Goal: Task Accomplishment & Management: Complete application form

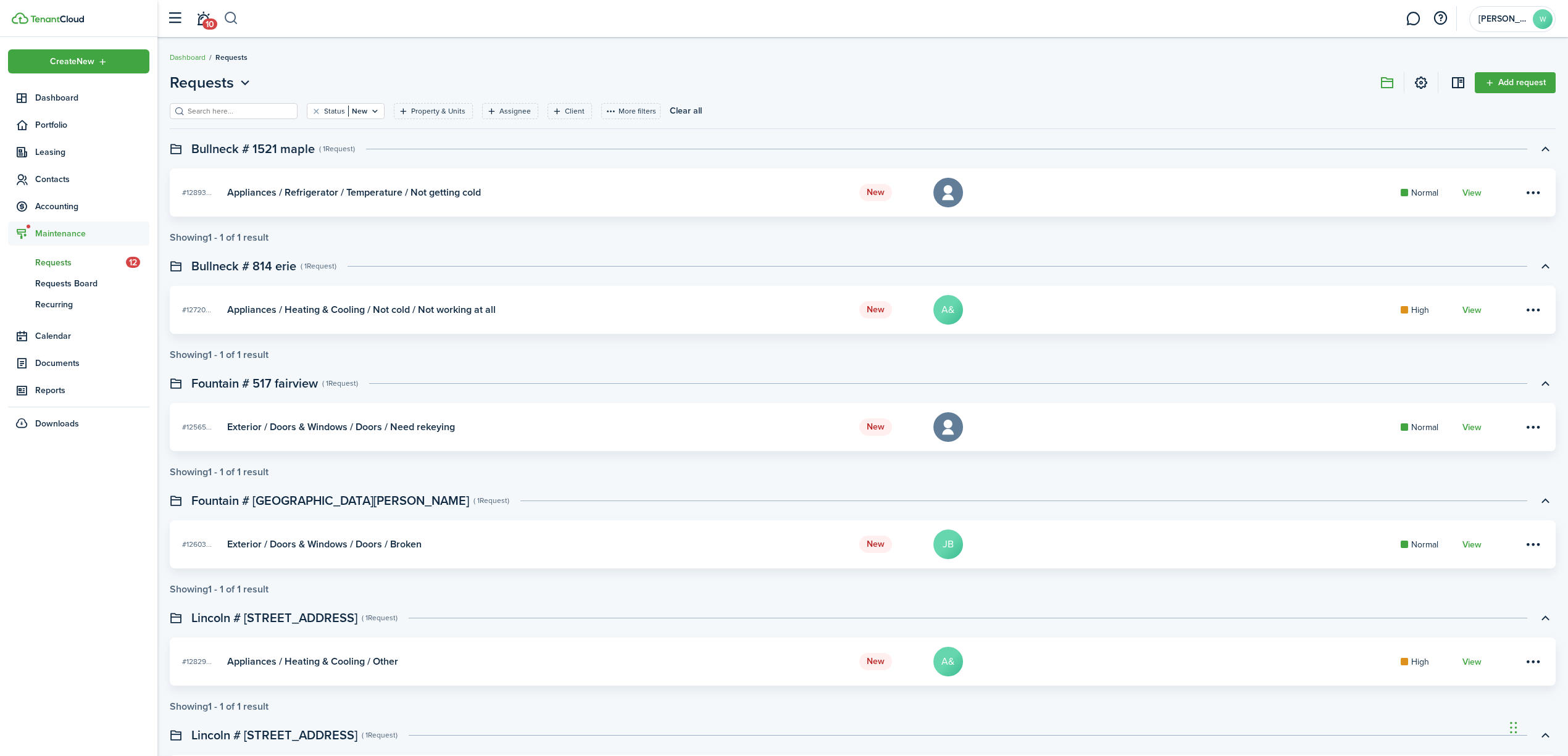
click at [231, 15] on button "button" at bounding box center [231, 18] width 16 height 21
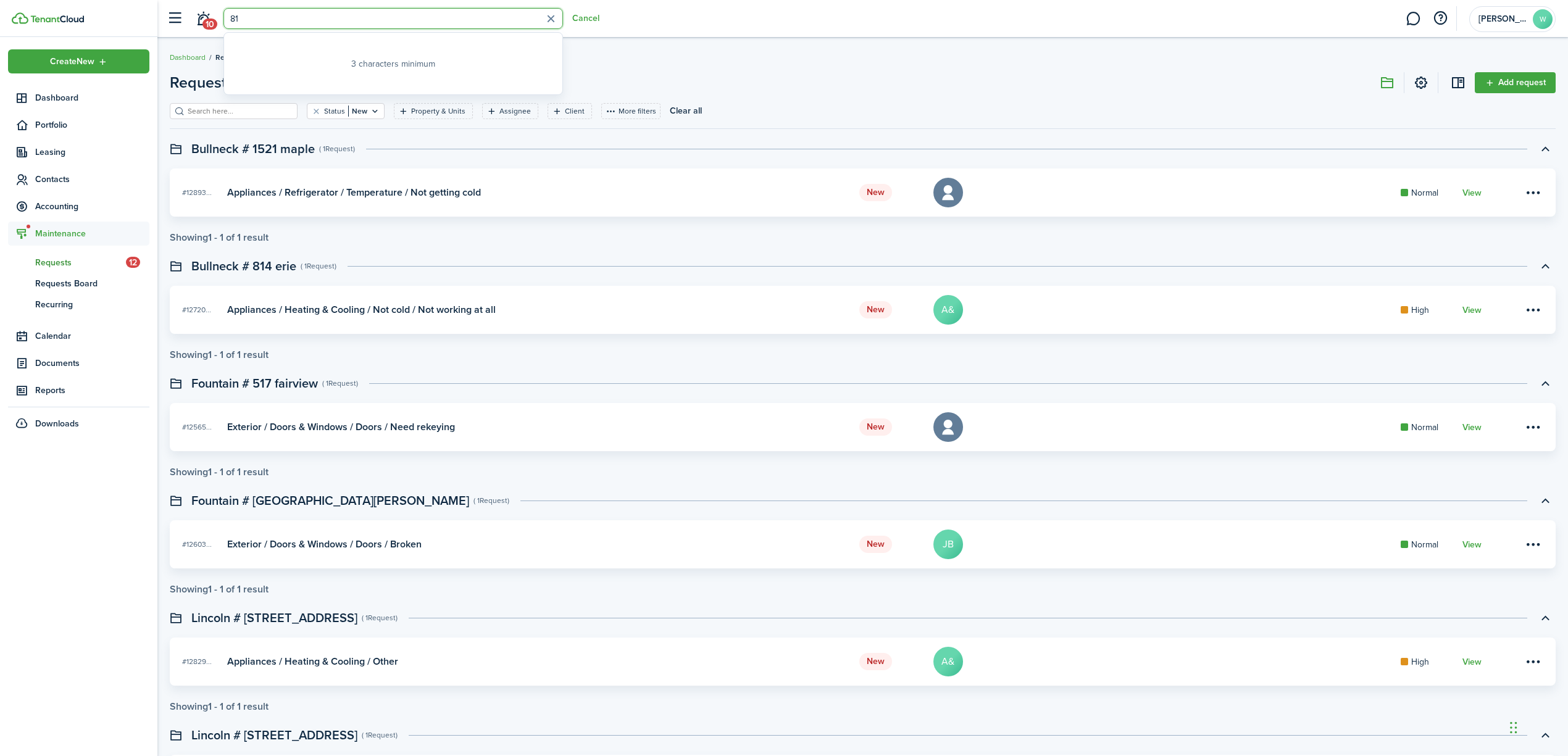
type input "8"
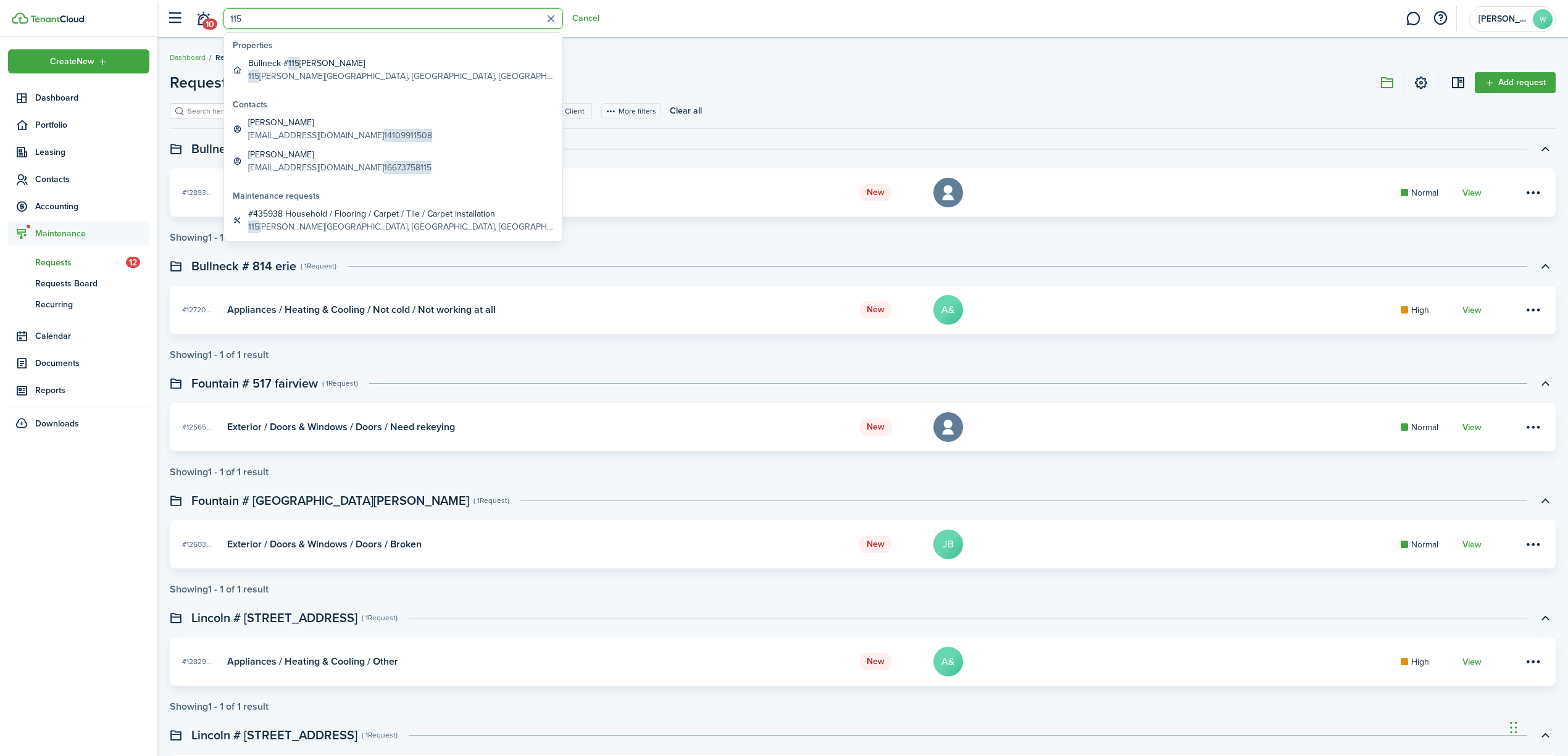
type input "115"
click at [101, 278] on span "Requests Board" at bounding box center [92, 284] width 114 height 13
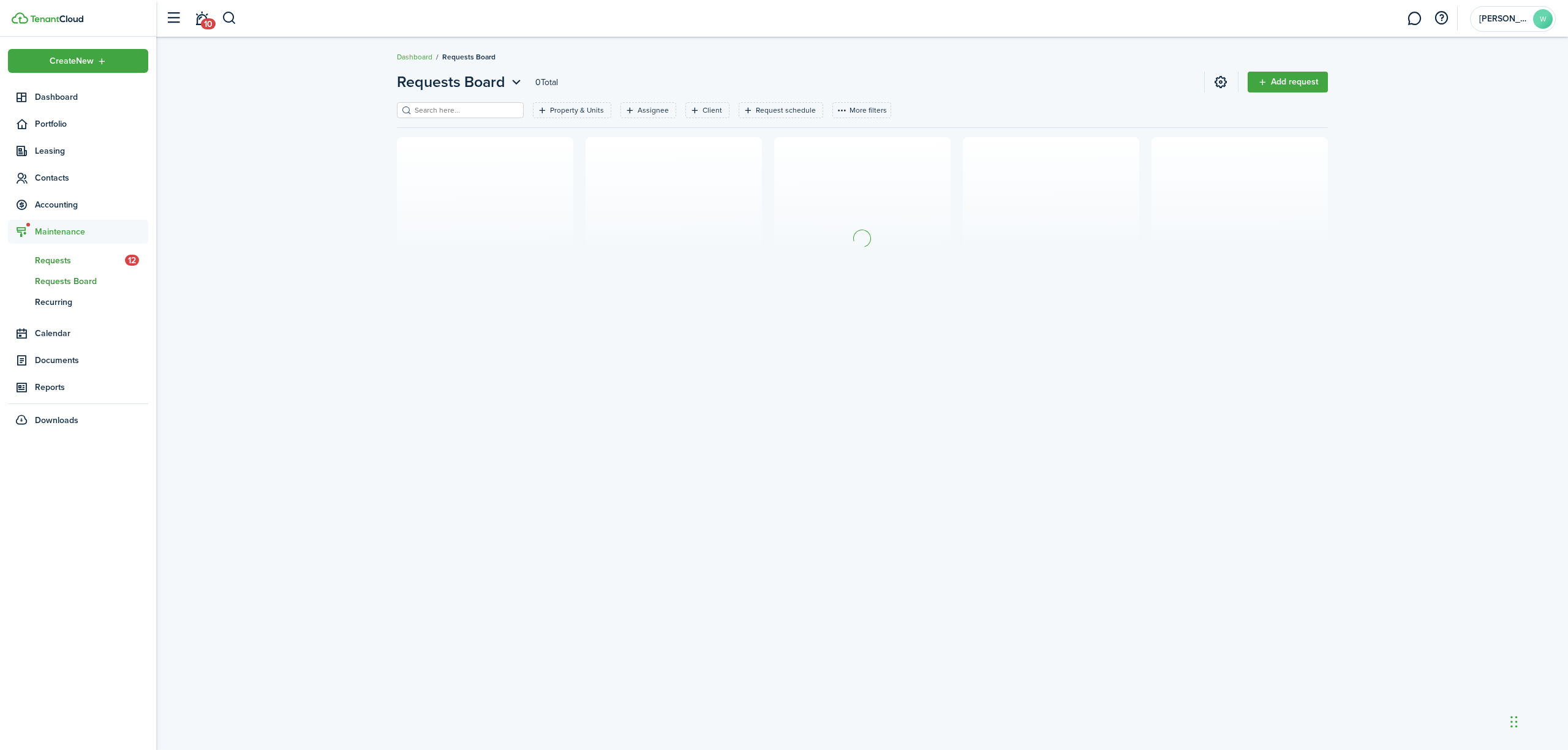
click at [77, 256] on span "Requests" at bounding box center [80, 260] width 90 height 13
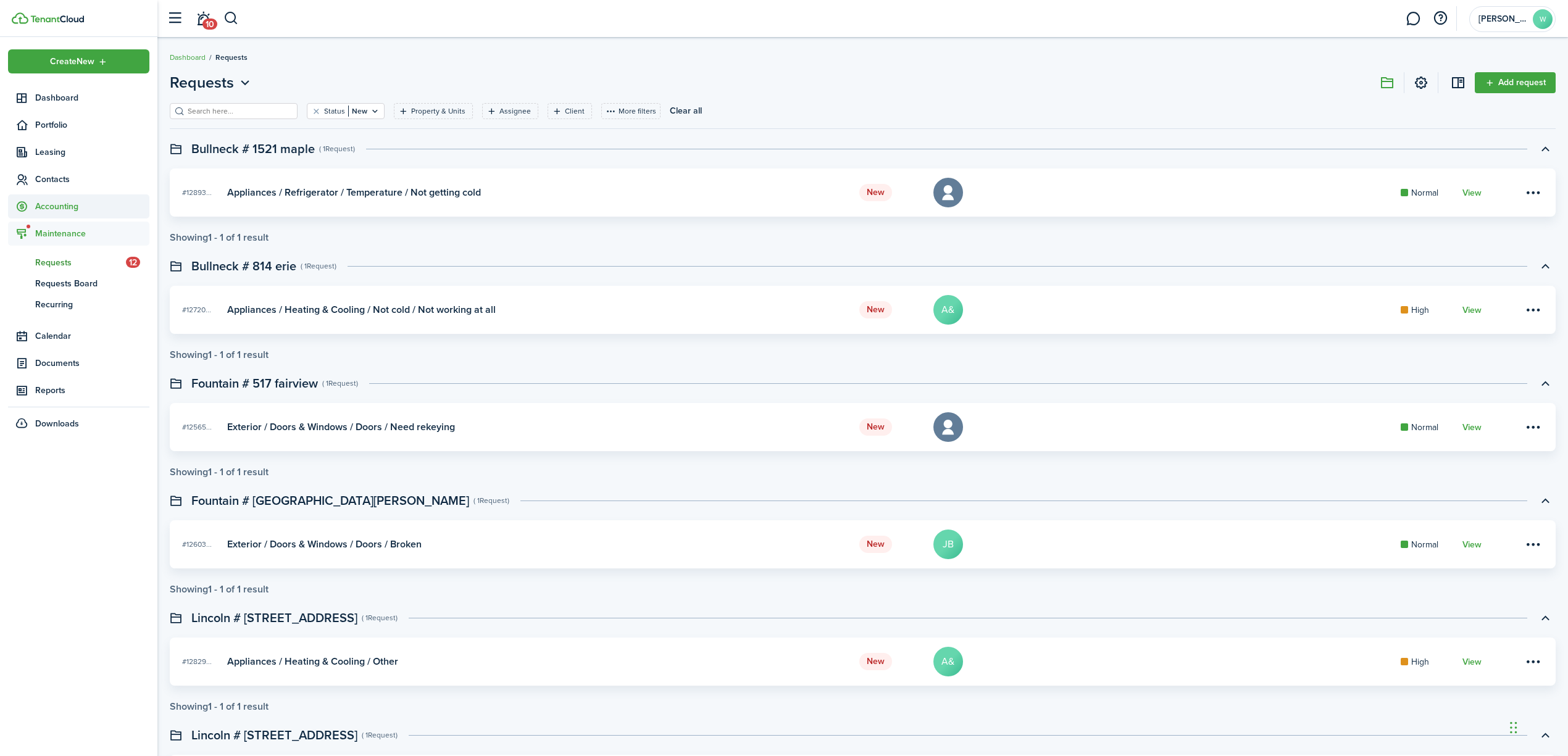
click at [62, 217] on span "Accounting" at bounding box center [78, 206] width 141 height 24
click at [65, 233] on span "Transactions" at bounding box center [92, 236] width 114 height 13
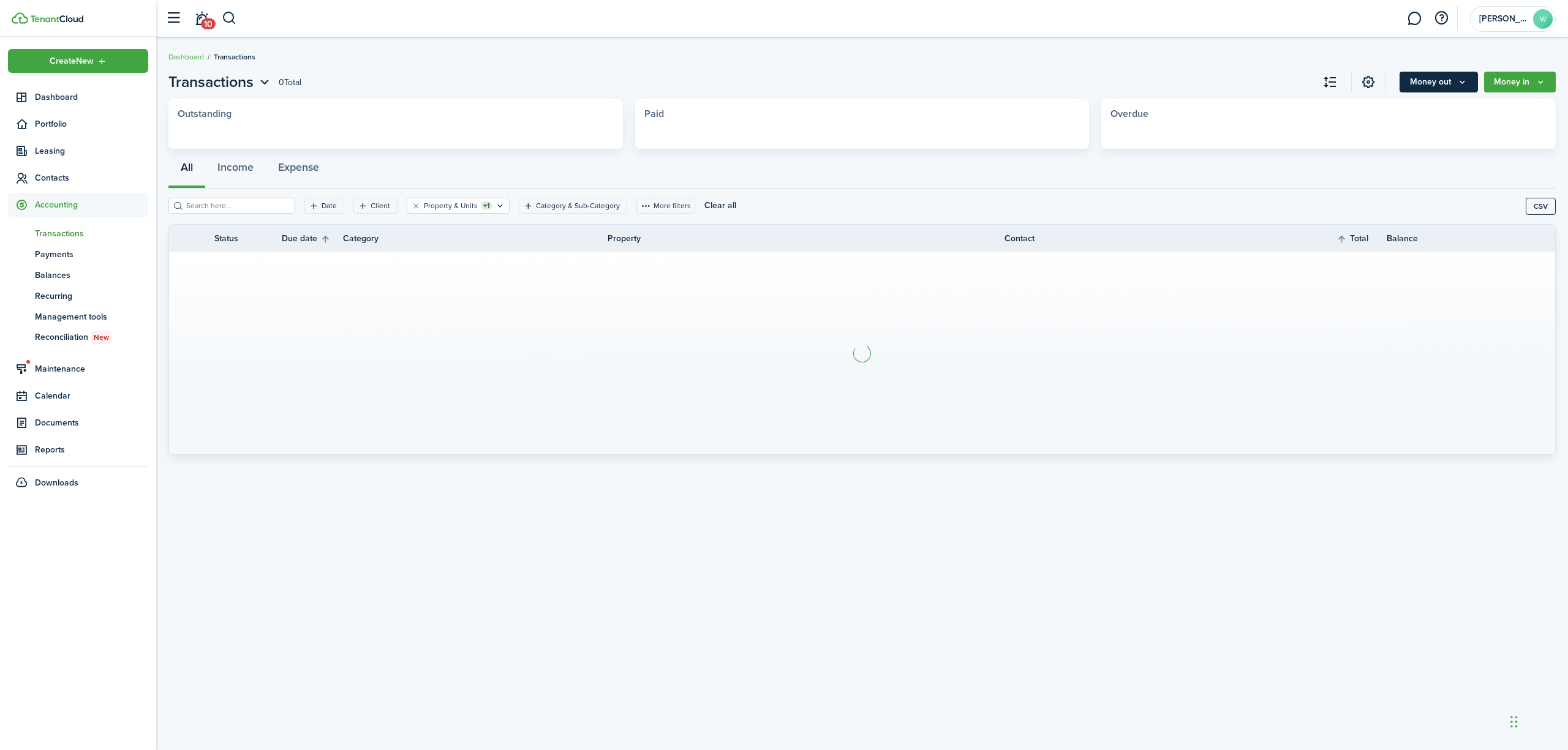
click at [1417, 85] on button "Money out" at bounding box center [1439, 82] width 78 height 21
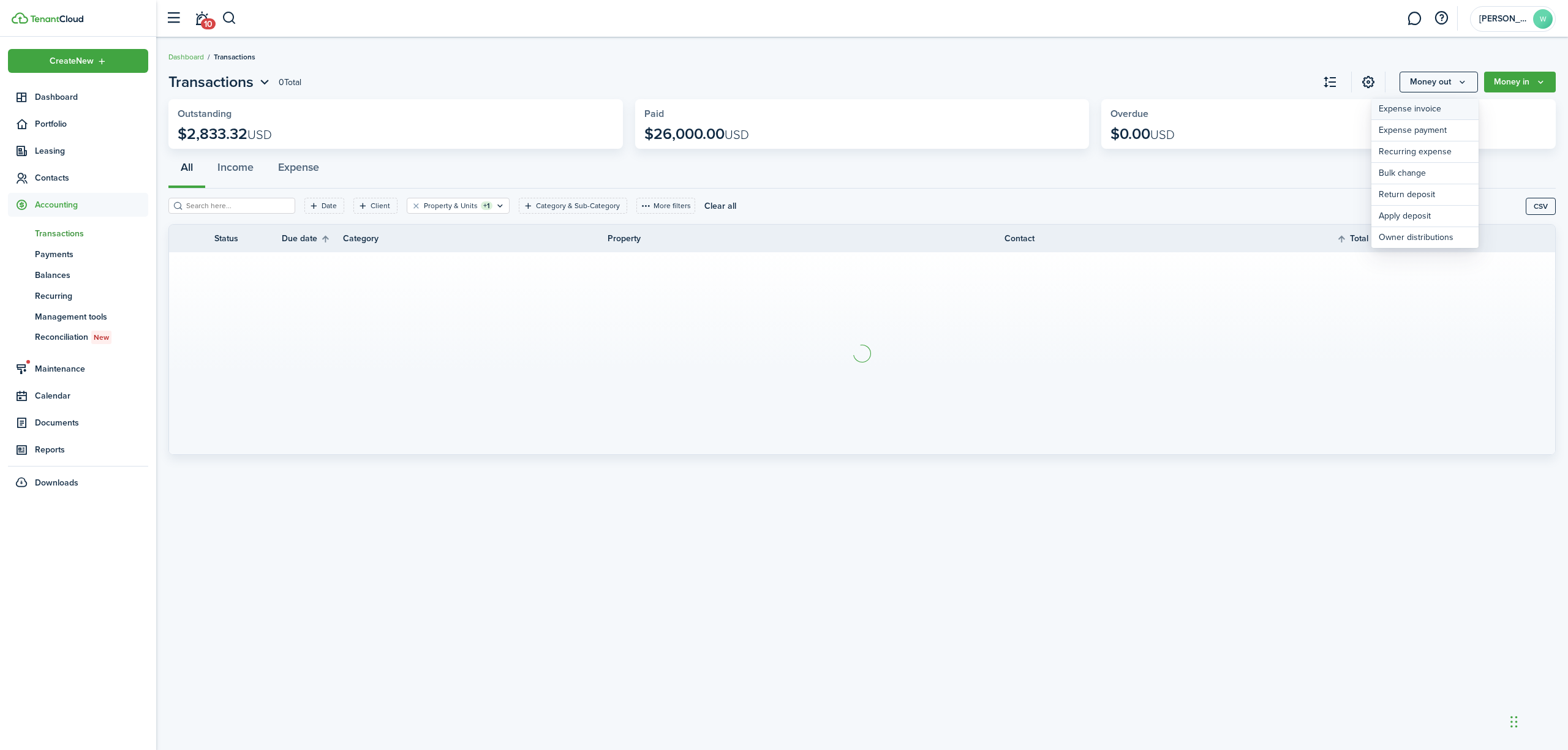
click at [1412, 108] on link "Expense invoice" at bounding box center [1425, 109] width 107 height 21
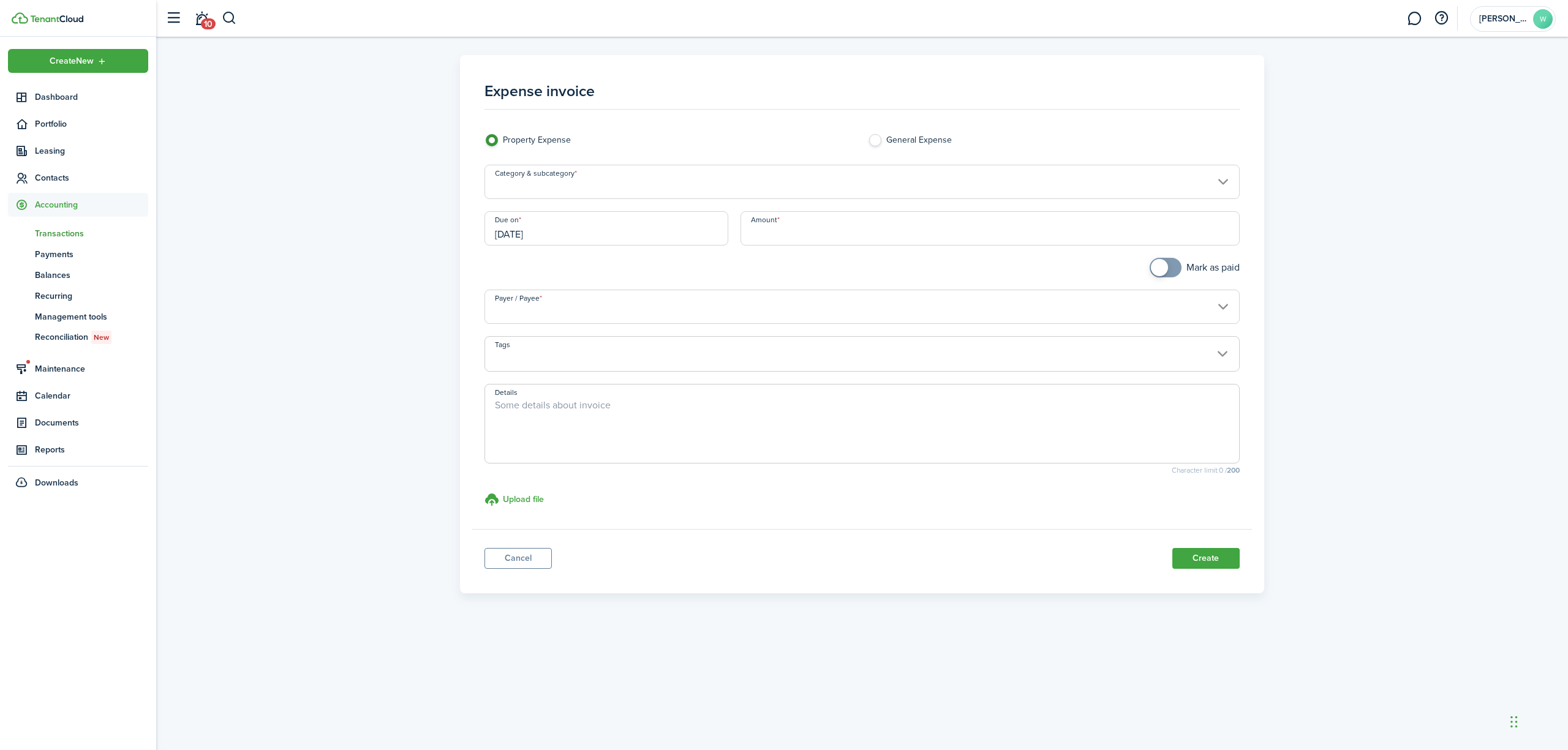
click at [755, 181] on input "Category & subcategory" at bounding box center [862, 181] width 755 height 34
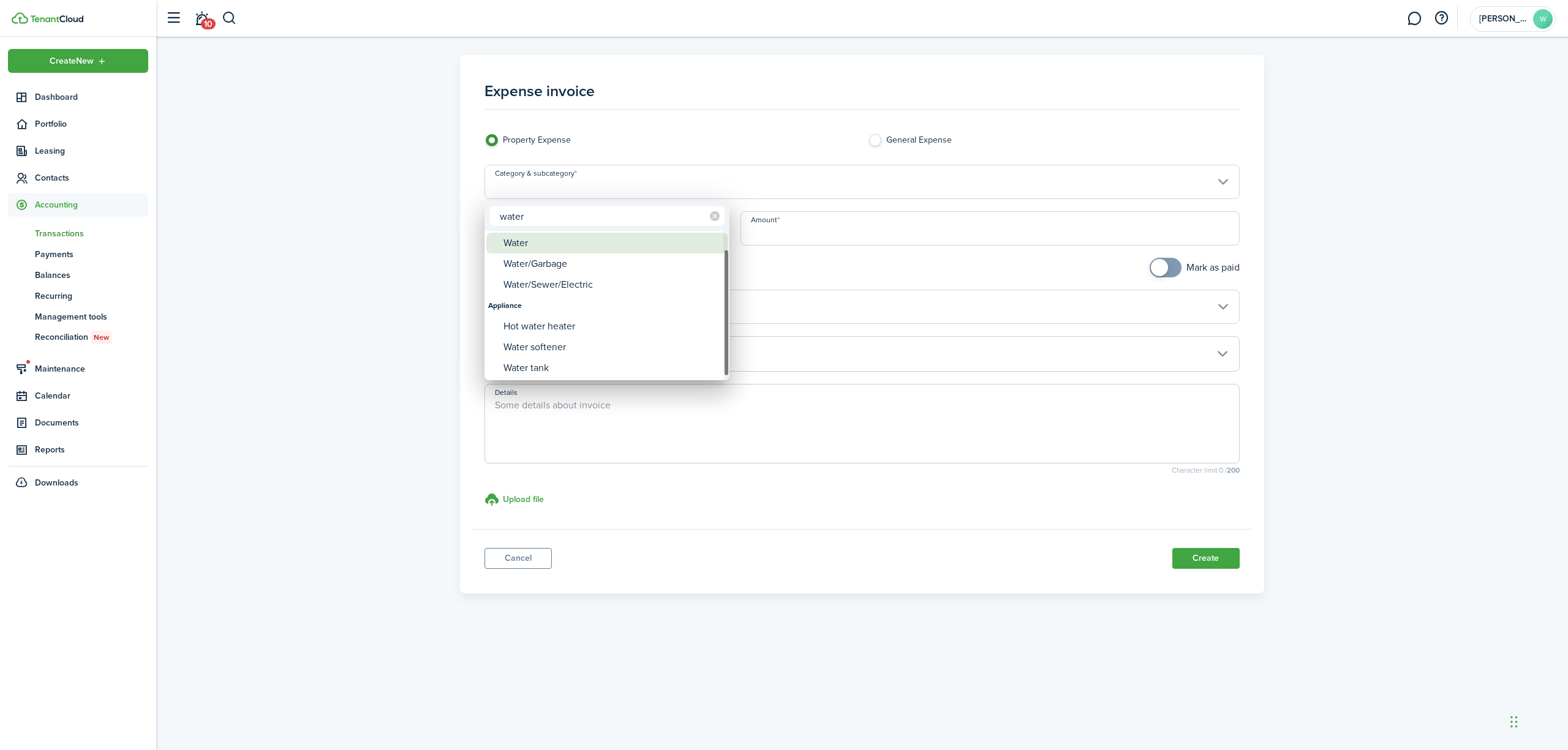
type input "water"
click at [635, 246] on div "Water" at bounding box center [611, 243] width 217 height 21
type input "Utilities / Water"
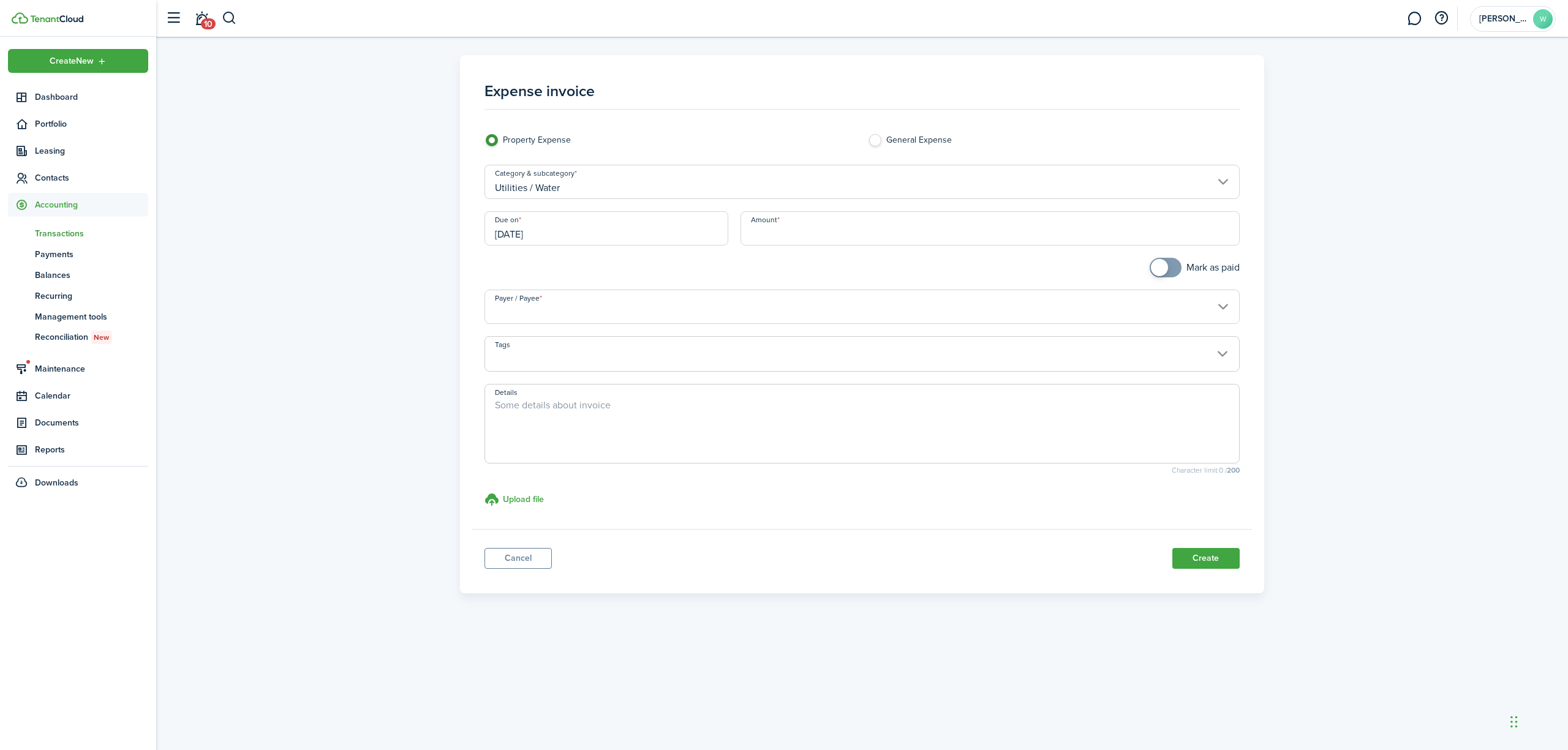
click at [834, 236] on input "Amount" at bounding box center [990, 228] width 500 height 34
type input "$240.00"
checkbox input "true"
click at [1172, 272] on span at bounding box center [1166, 267] width 12 height 19
click at [751, 307] on input "Payer / Payee" at bounding box center [862, 307] width 755 height 34
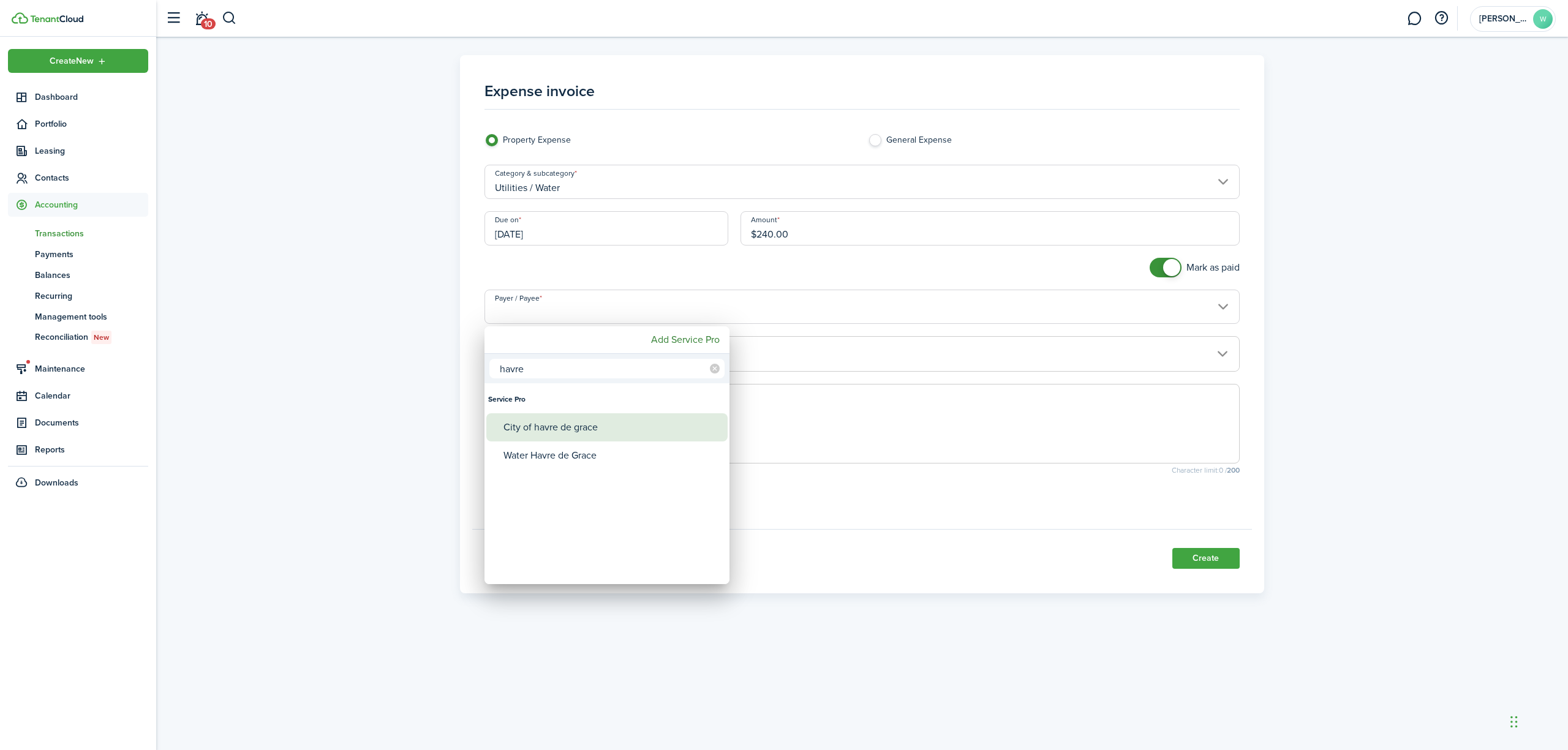
type input "havre"
click at [584, 425] on div "City of havre de grace" at bounding box center [611, 427] width 217 height 28
type input "City of havre de grace"
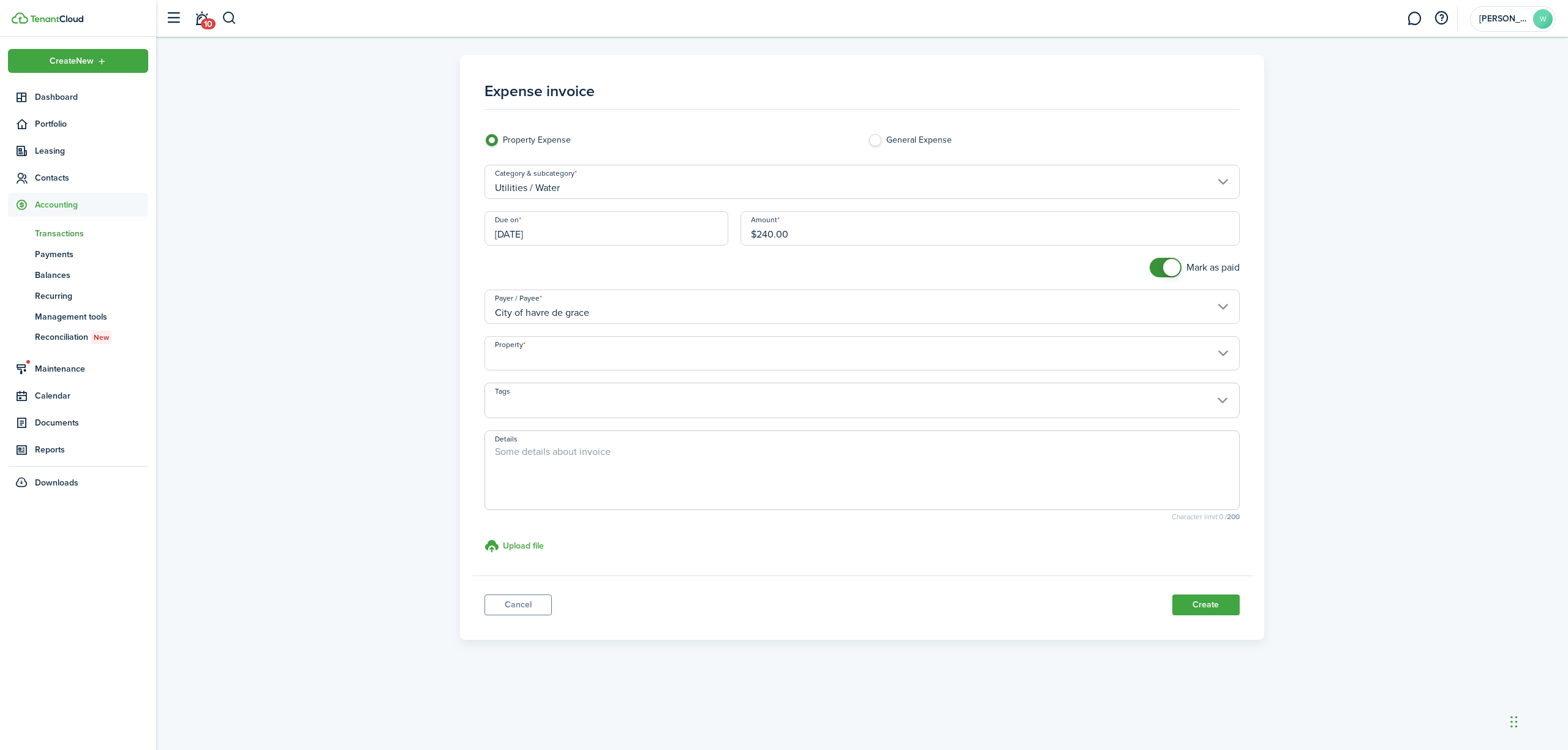
click at [624, 357] on input "Property" at bounding box center [862, 353] width 755 height 34
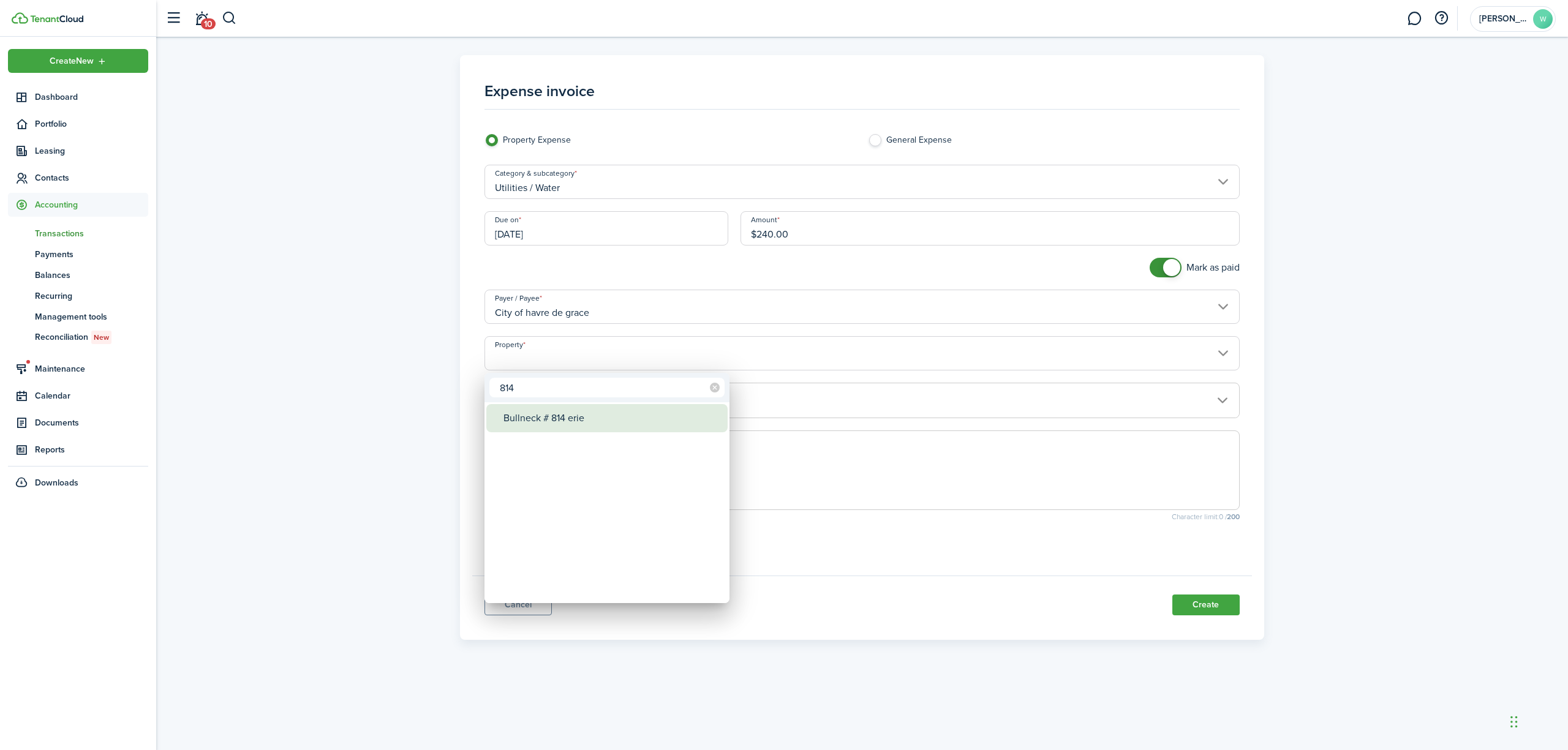
type input "814"
click at [611, 429] on div "Bullneck # 814 erie" at bounding box center [611, 418] width 217 height 28
type input "Bullneck # 814 erie"
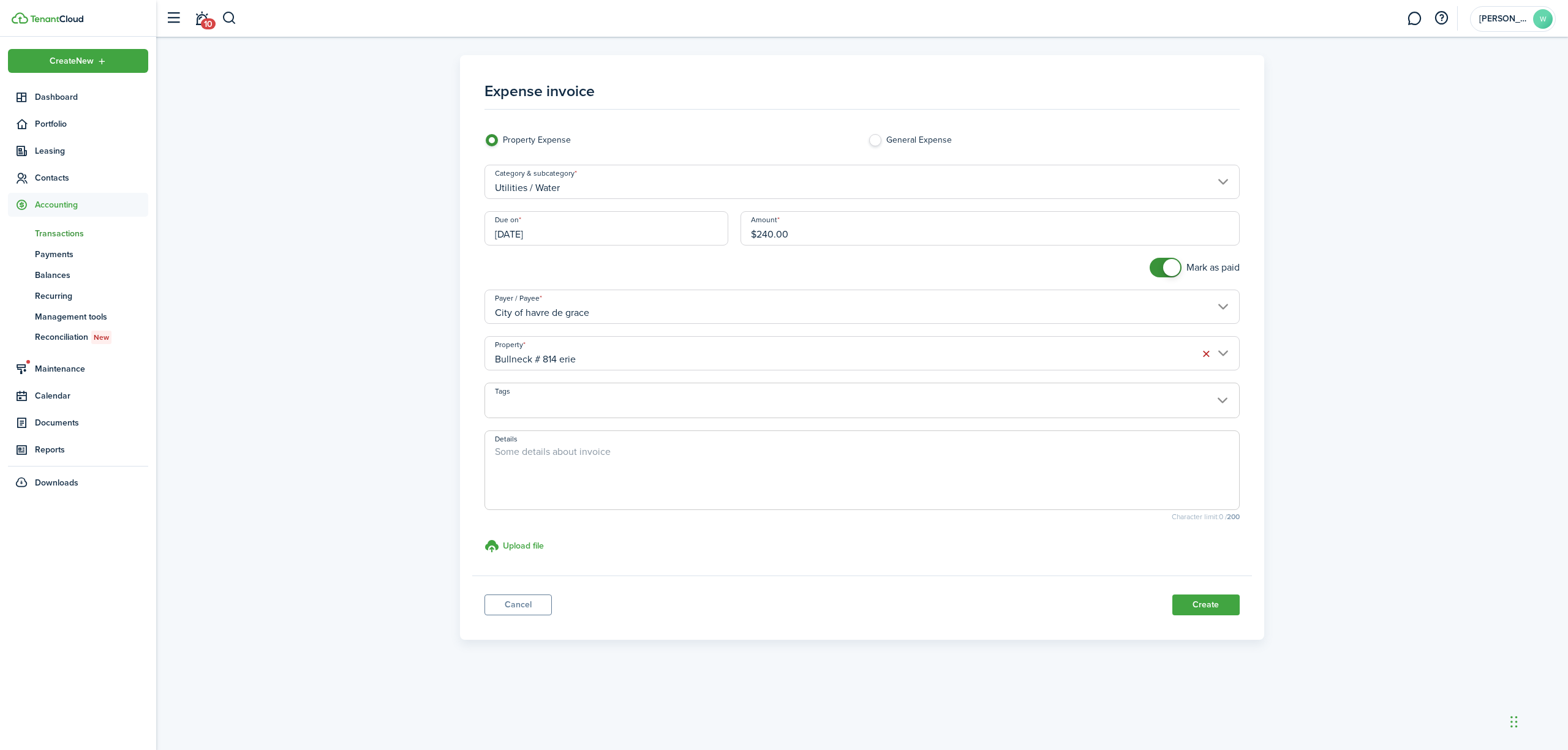
click at [621, 463] on textarea "Details" at bounding box center [862, 474] width 754 height 58
type textarea "Water bill"
click at [1194, 608] on button "Create" at bounding box center [1206, 605] width 68 height 21
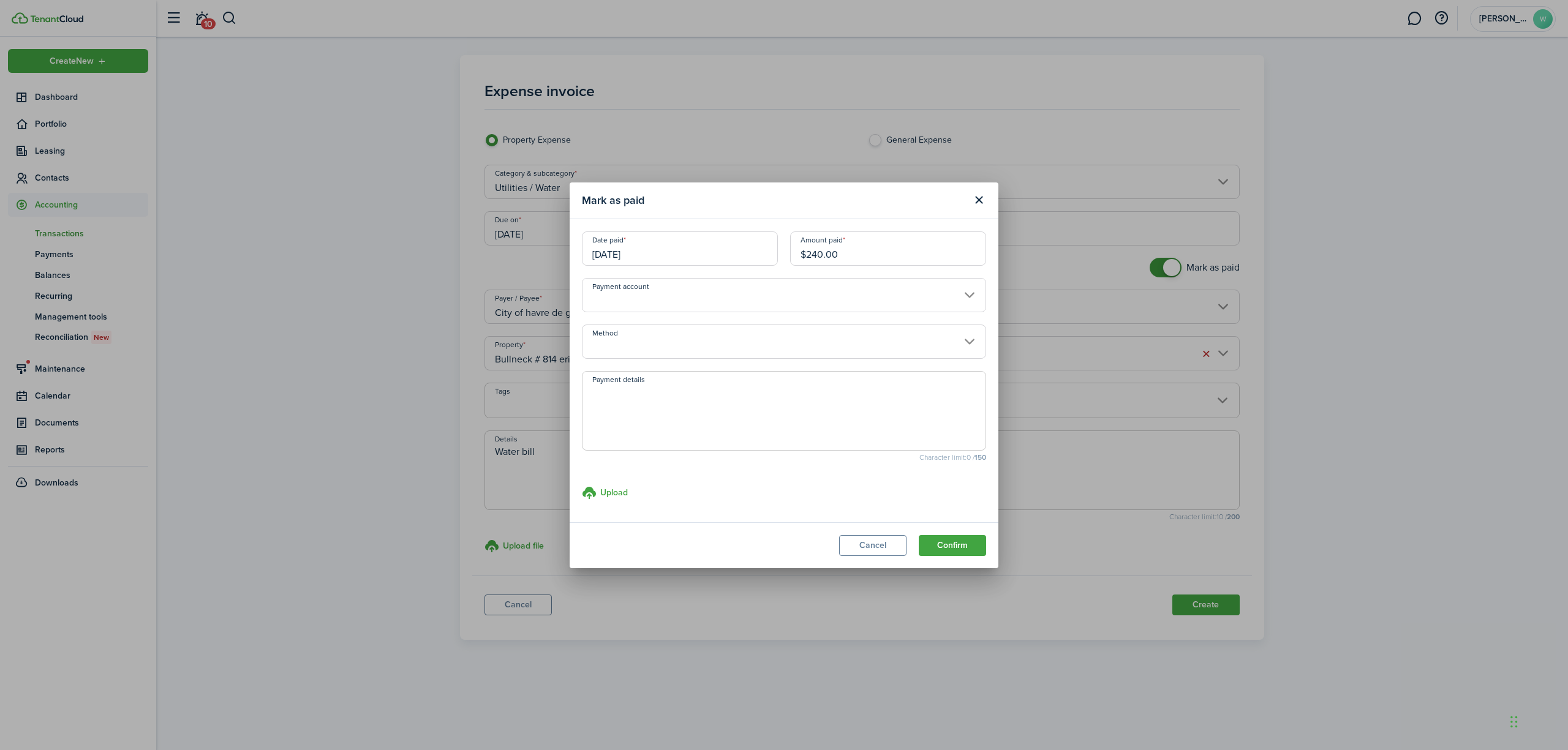
click at [851, 297] on input "Payment account" at bounding box center [784, 295] width 404 height 34
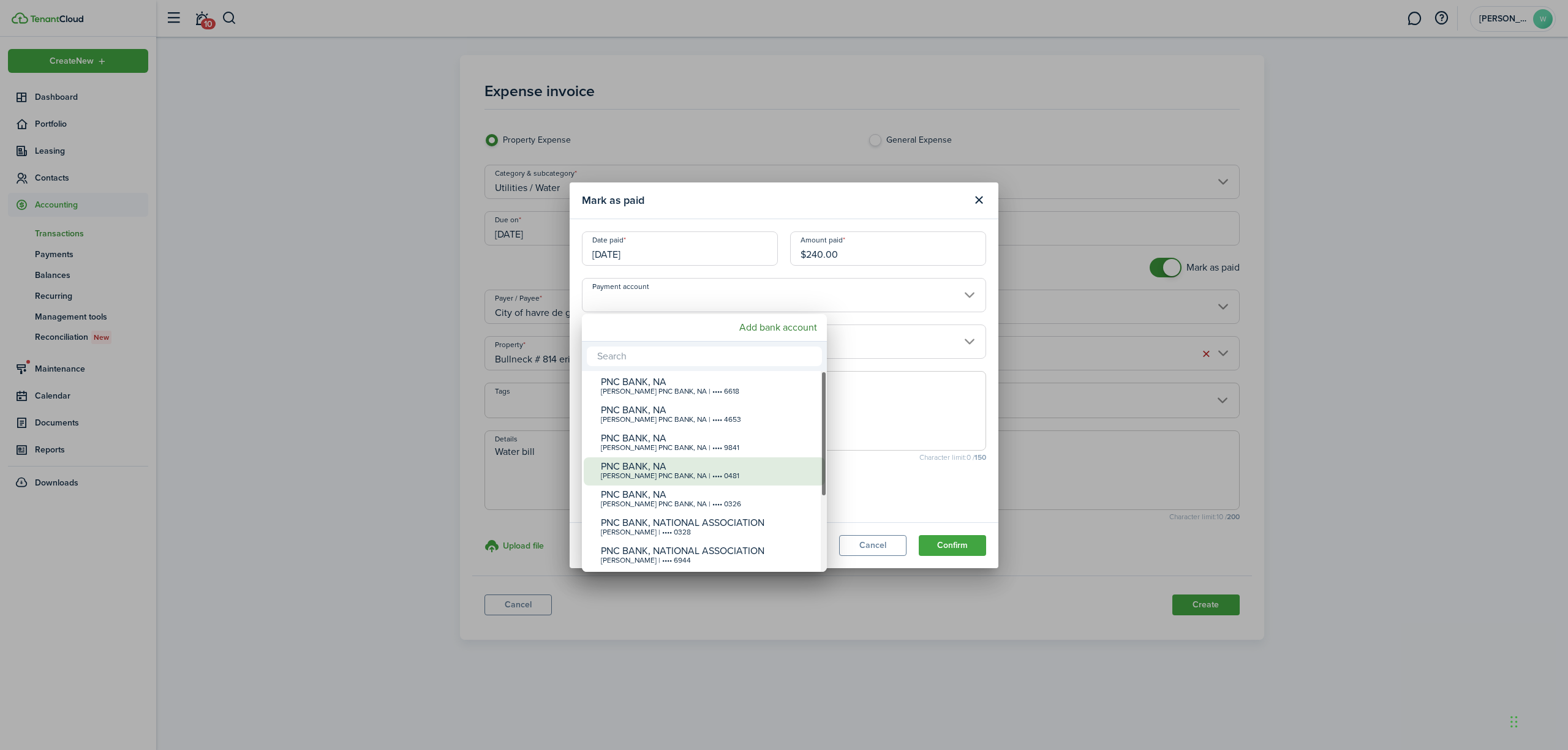
click at [735, 483] on div "PNC BANK, NA [PERSON_NAME] PNC BANK, NA | •••• 0481" at bounding box center [709, 471] width 217 height 27
type input "•••• •••• •••• 0481"
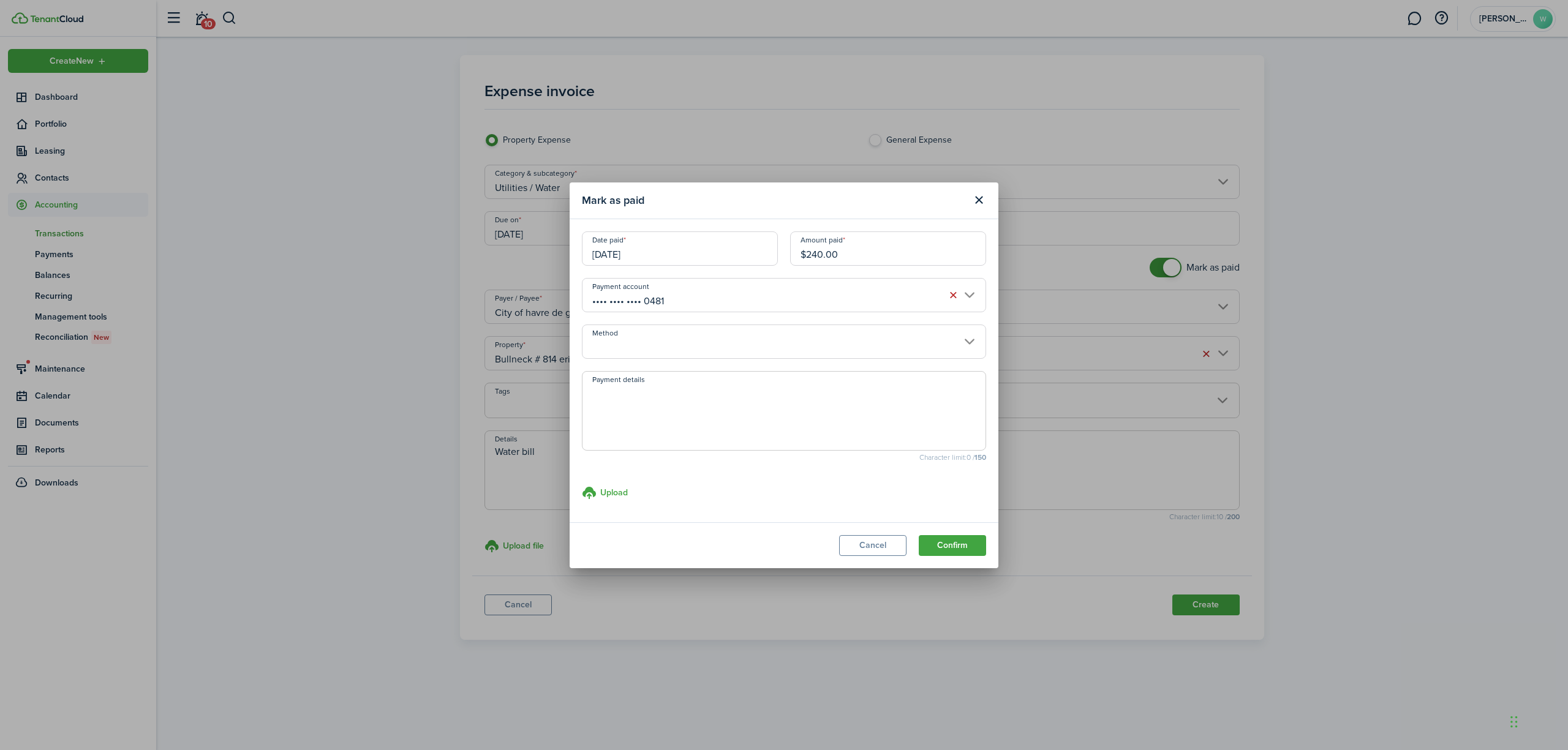
click at [696, 337] on input "Method" at bounding box center [784, 341] width 404 height 34
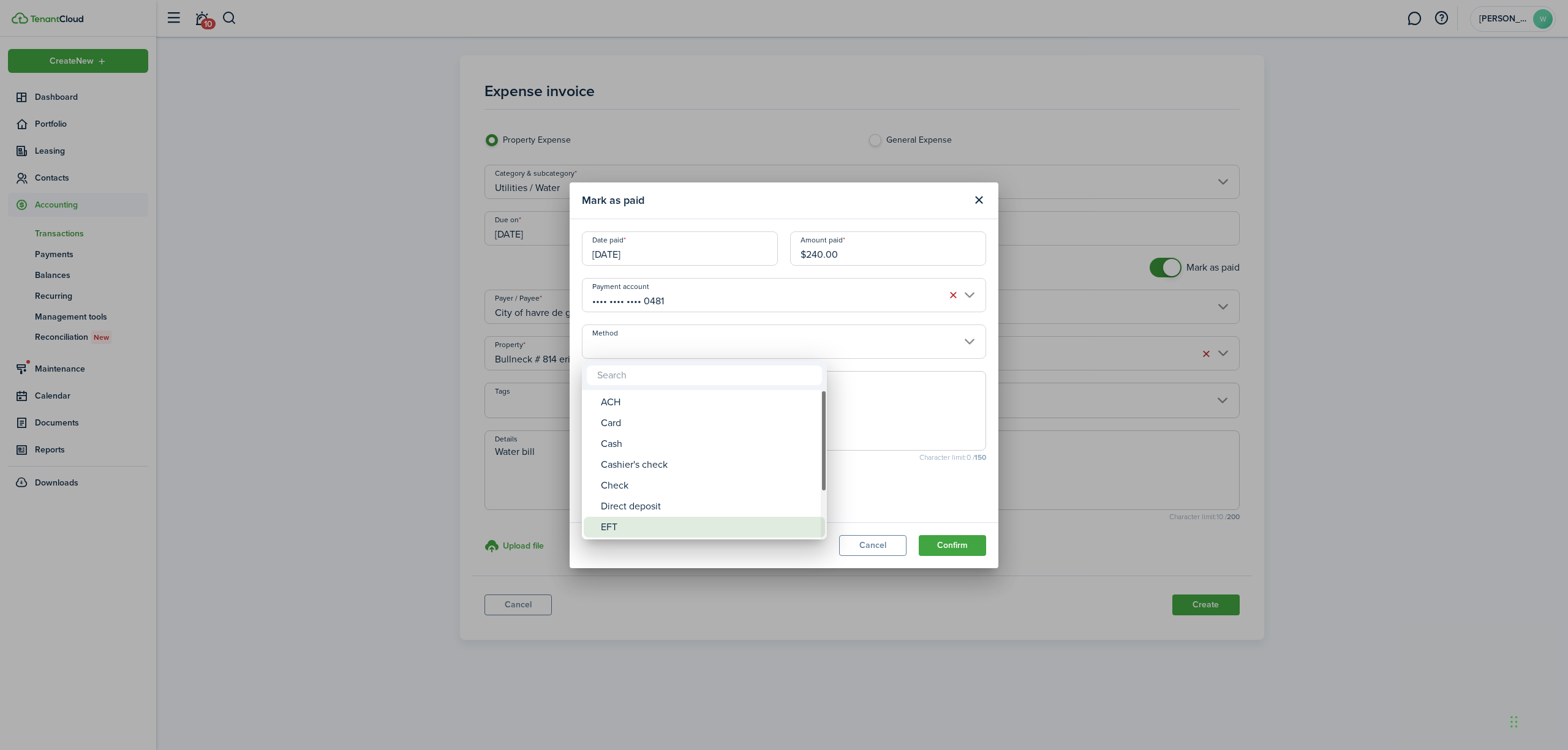
click at [669, 522] on div "EFT" at bounding box center [709, 527] width 217 height 21
type input "EFT"
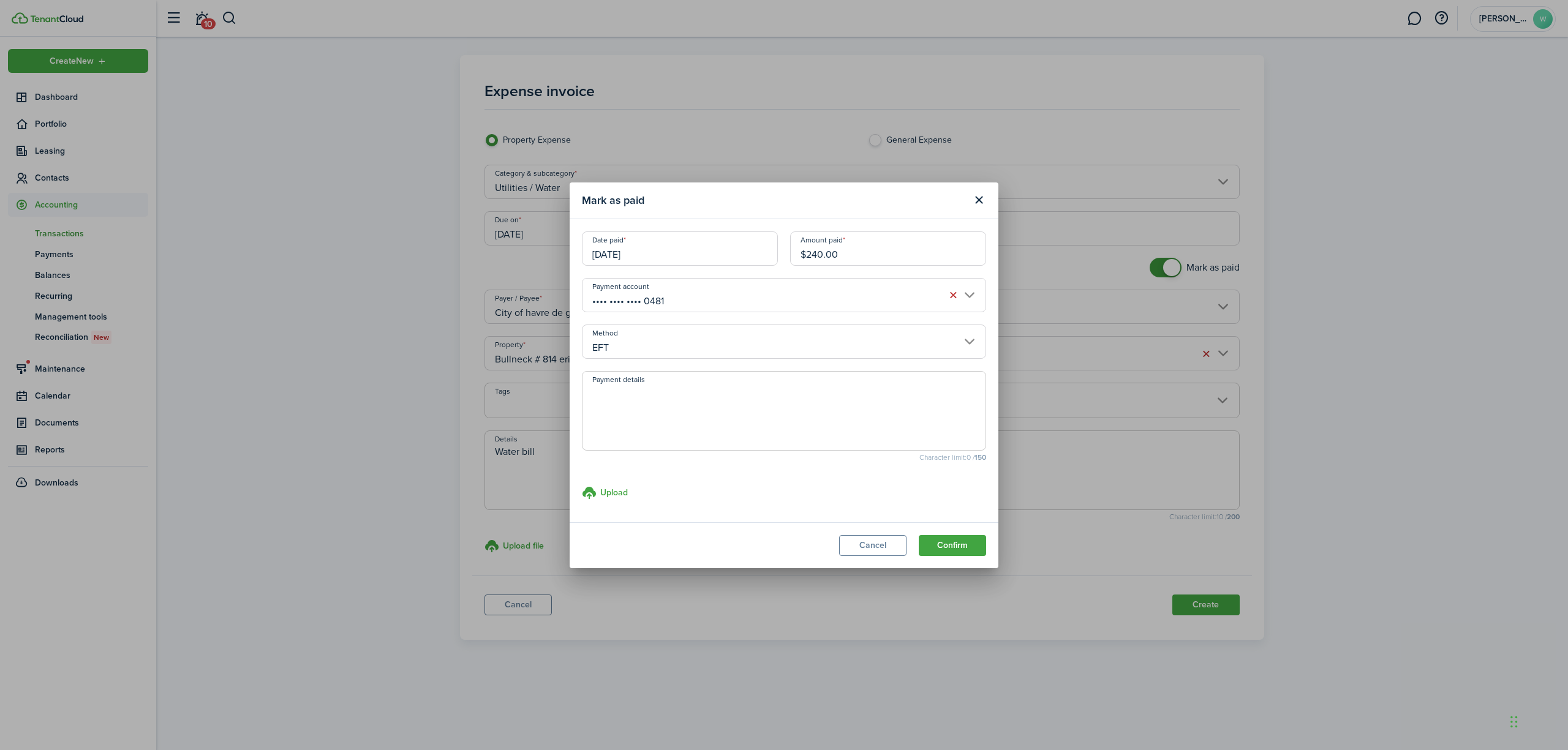
click at [663, 407] on textarea "Payment details" at bounding box center [784, 414] width 403 height 58
click at [942, 544] on button "Confirm" at bounding box center [952, 546] width 68 height 21
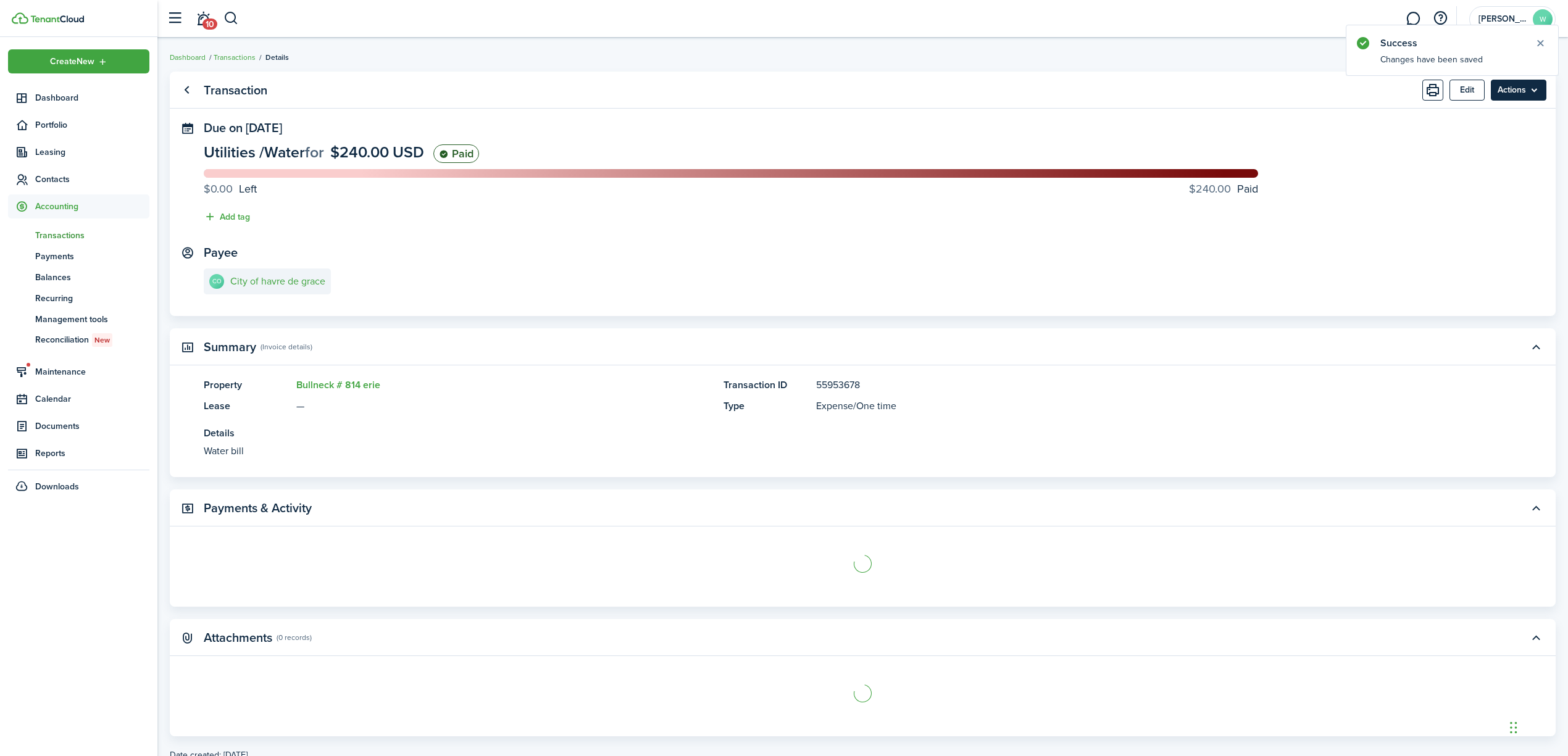
click at [1510, 87] on menu-btn "Actions" at bounding box center [1519, 90] width 56 height 21
click at [1463, 139] on link "Clone" at bounding box center [1505, 139] width 108 height 21
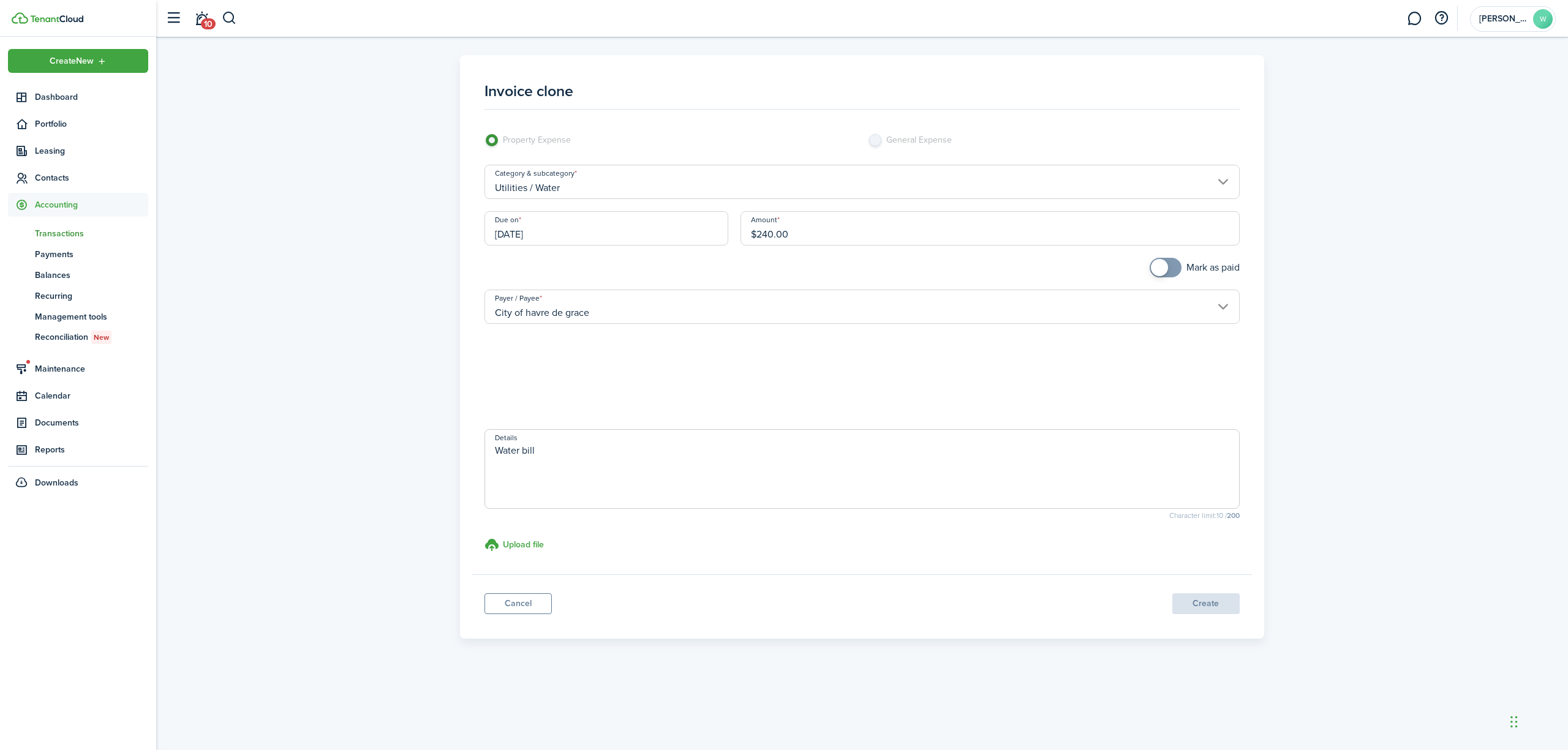
click at [1542, 44] on div "Invoice clone Property Expense General Expense Category & subcategory Utilities…" at bounding box center [862, 359] width 1412 height 645
click at [824, 230] on input "$240.00" at bounding box center [990, 228] width 500 height 34
type input "$274.00"
checkbox input "true"
click at [1172, 267] on span at bounding box center [1166, 267] width 12 height 19
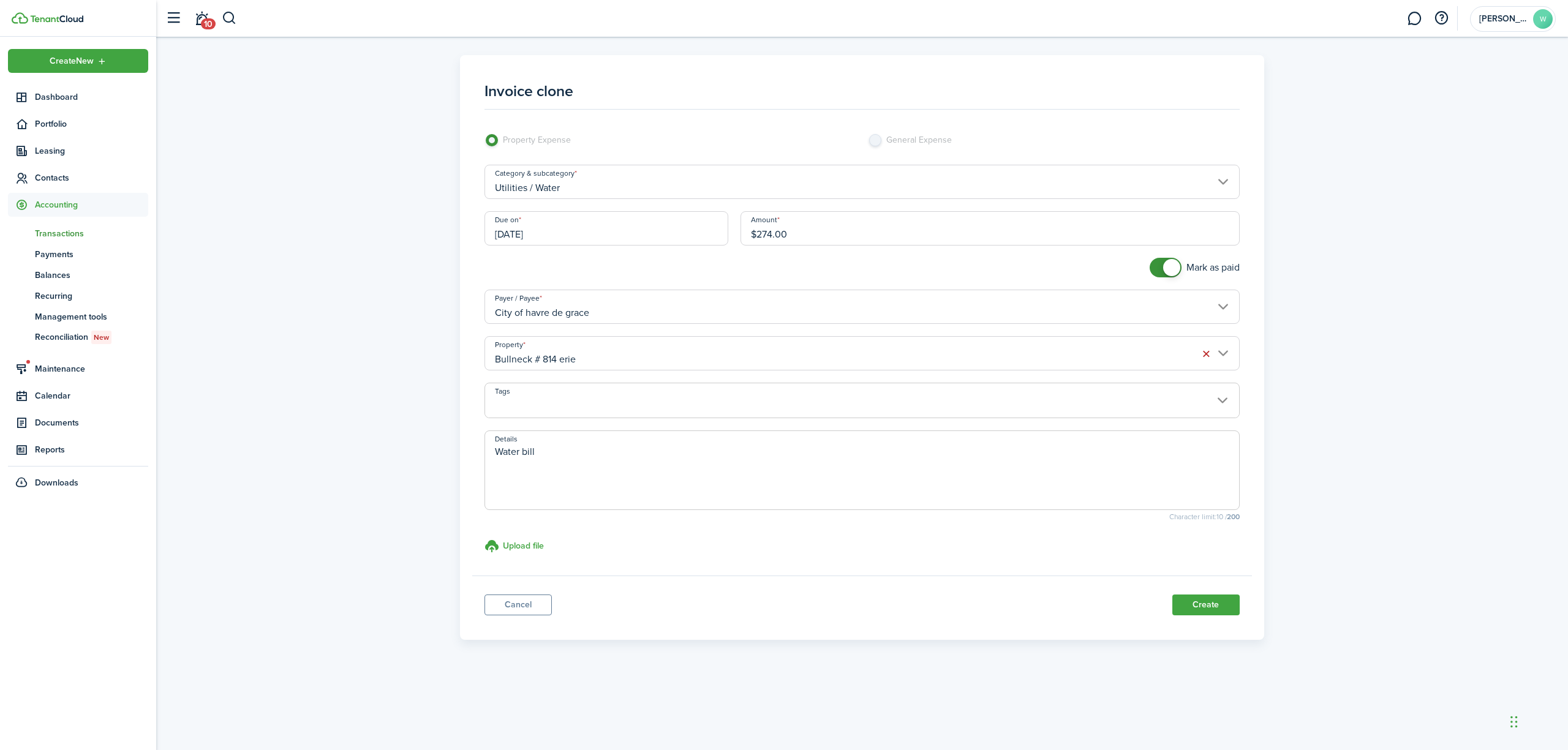
click at [922, 360] on input "Bullneck # 814 erie" at bounding box center [862, 353] width 755 height 34
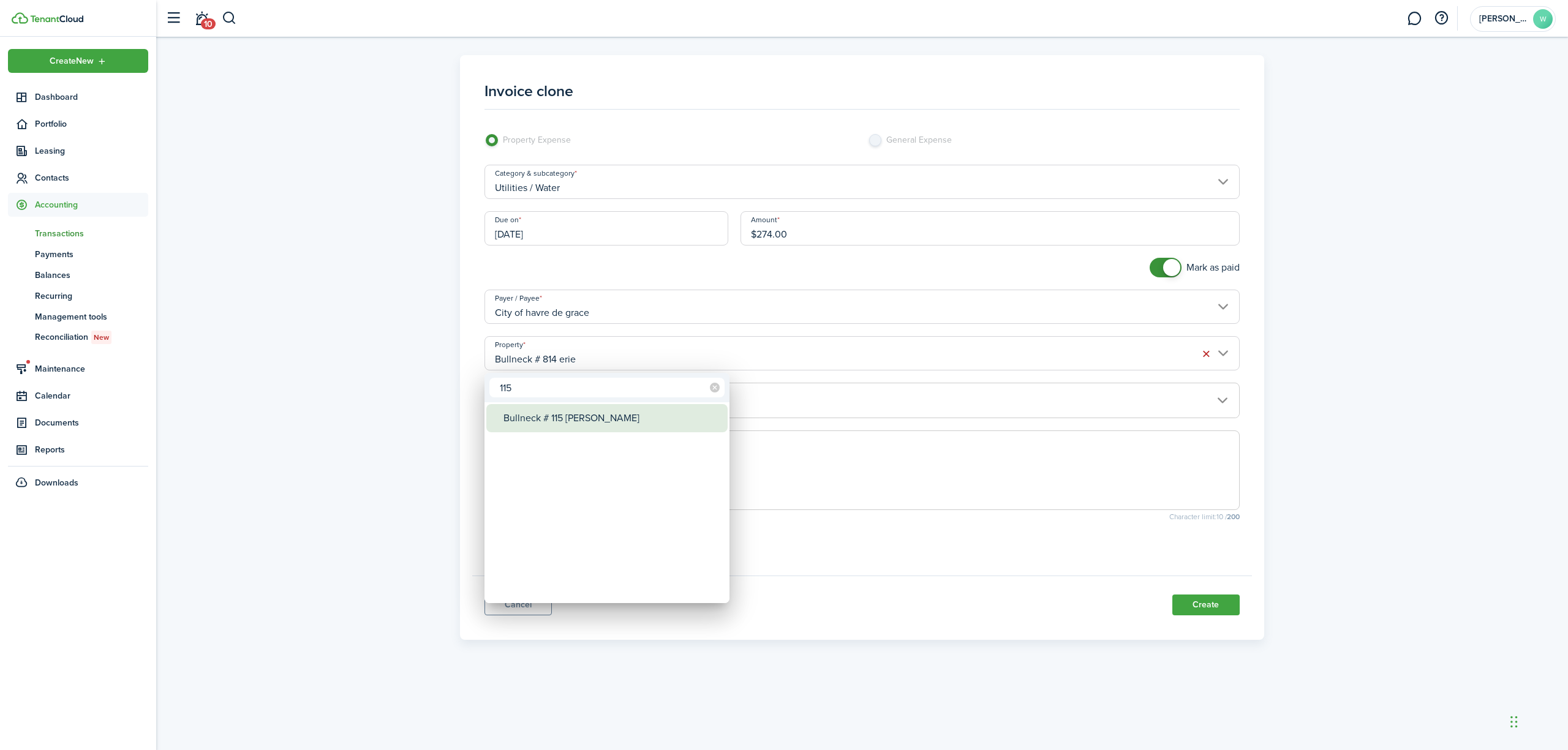
type input "115"
click at [694, 405] on div "Bullneck # 115 [PERSON_NAME]" at bounding box center [611, 418] width 217 height 28
type input "Bullneck # 115 [PERSON_NAME]"
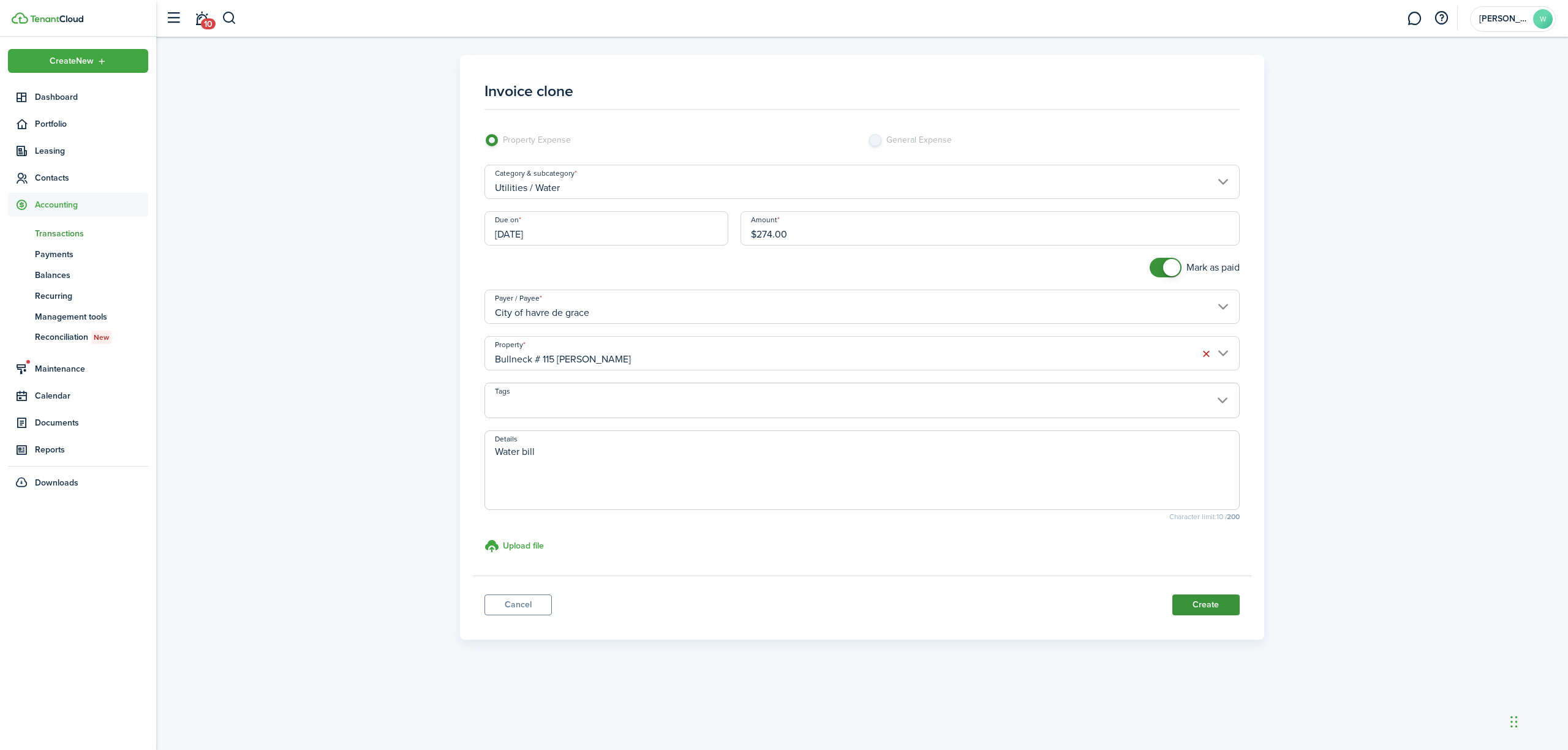
click at [1189, 605] on button "Create" at bounding box center [1206, 605] width 68 height 21
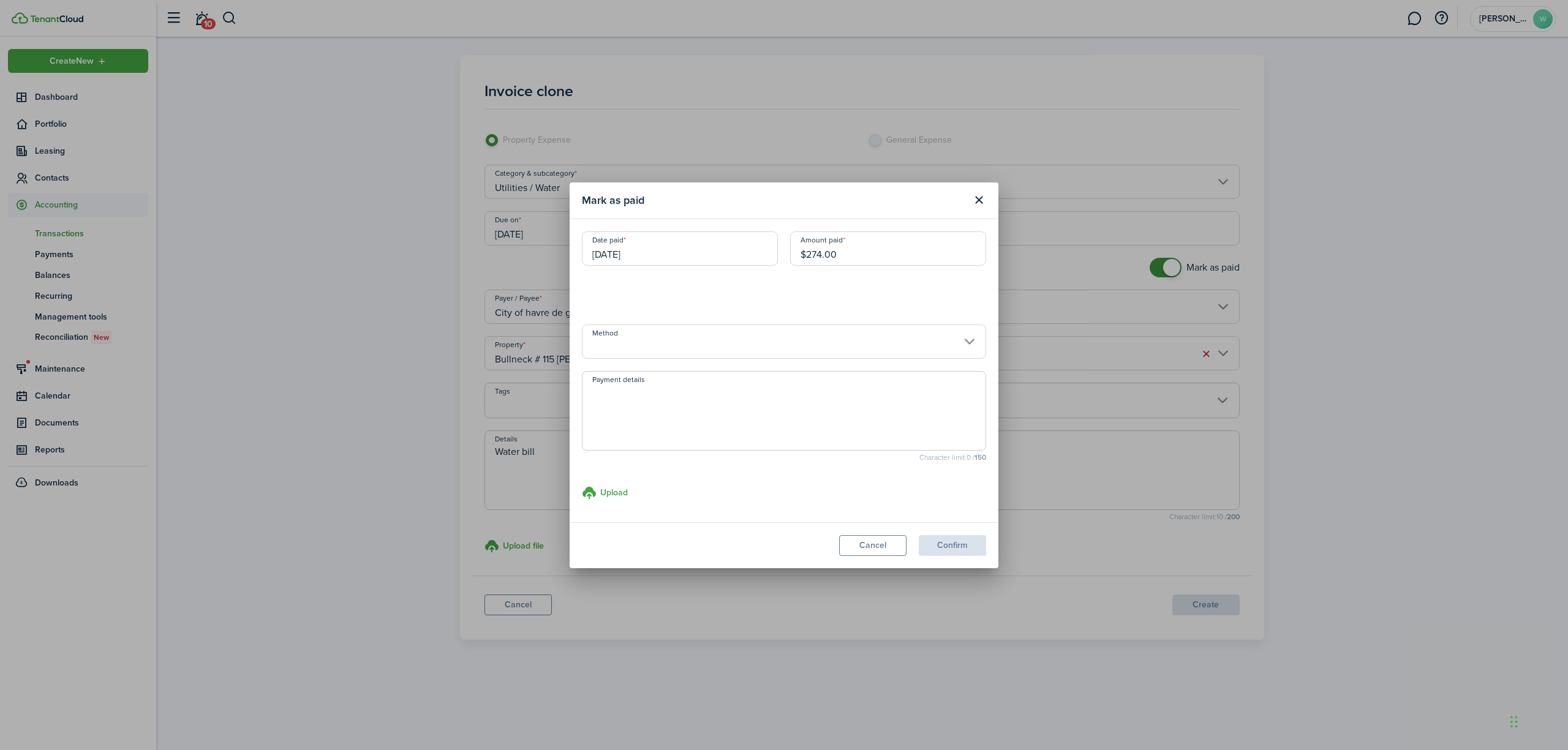
click at [856, 336] on input "Method" at bounding box center [784, 341] width 404 height 34
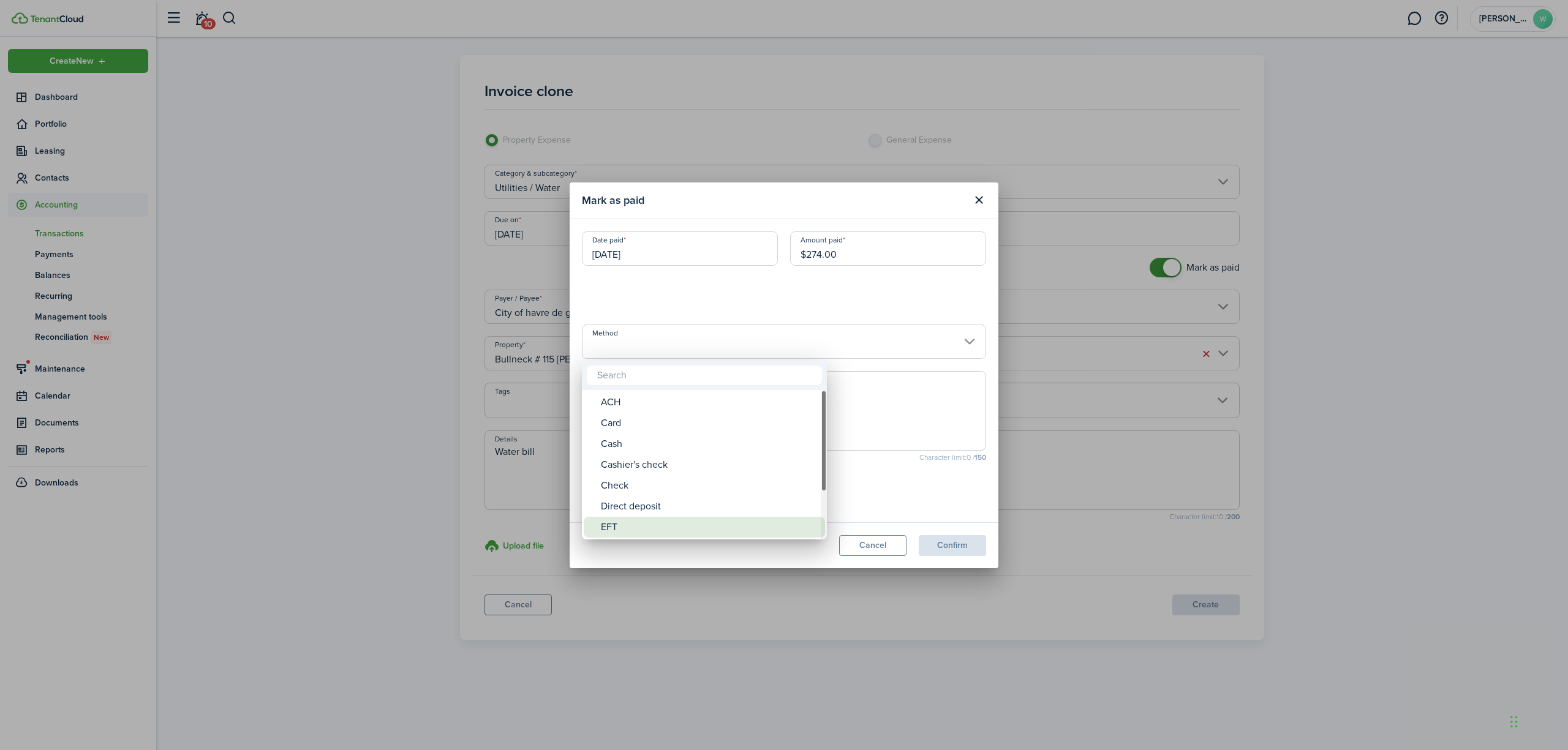
click at [683, 531] on div "EFT" at bounding box center [709, 527] width 217 height 21
type input "EFT"
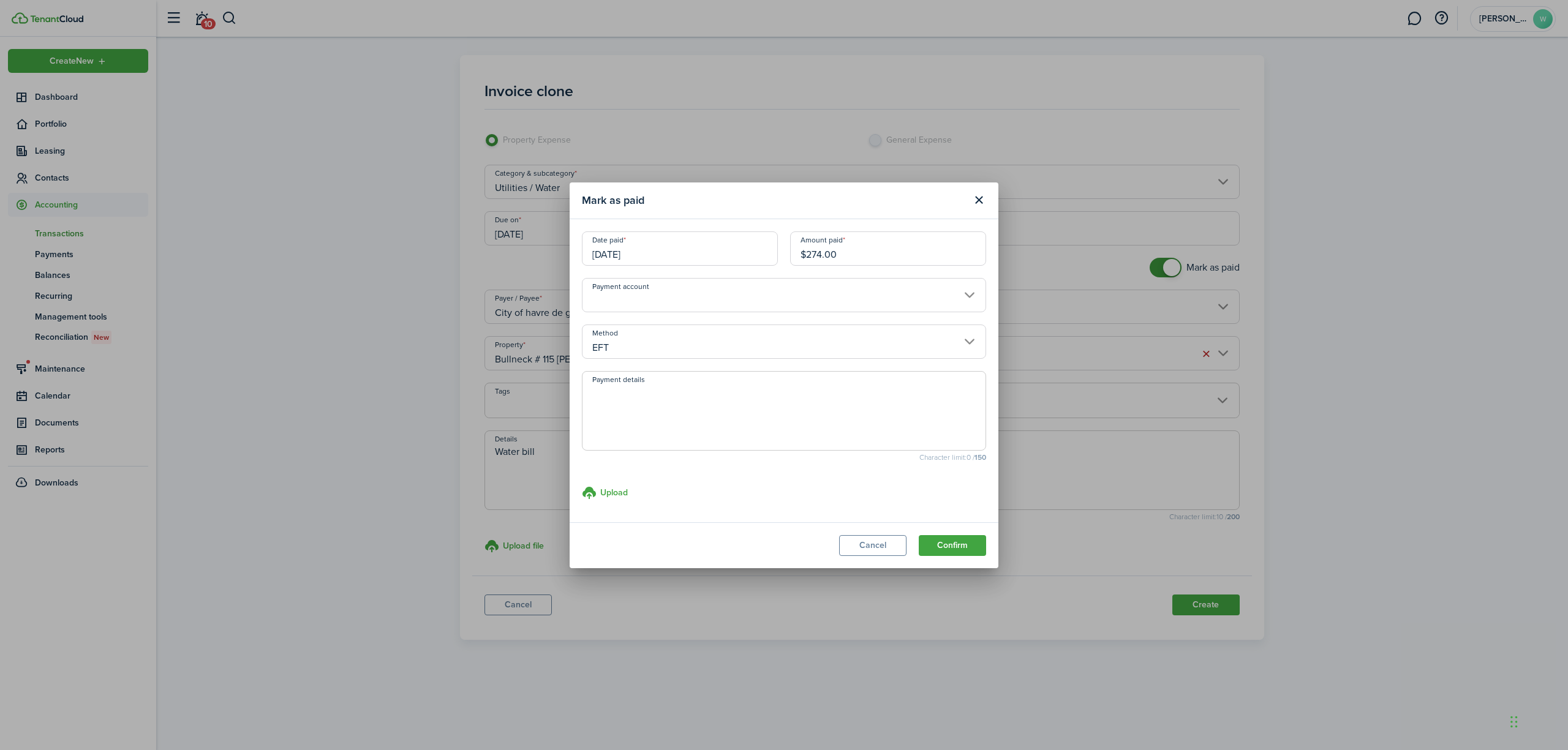
click at [852, 299] on input "Payment account" at bounding box center [784, 295] width 404 height 34
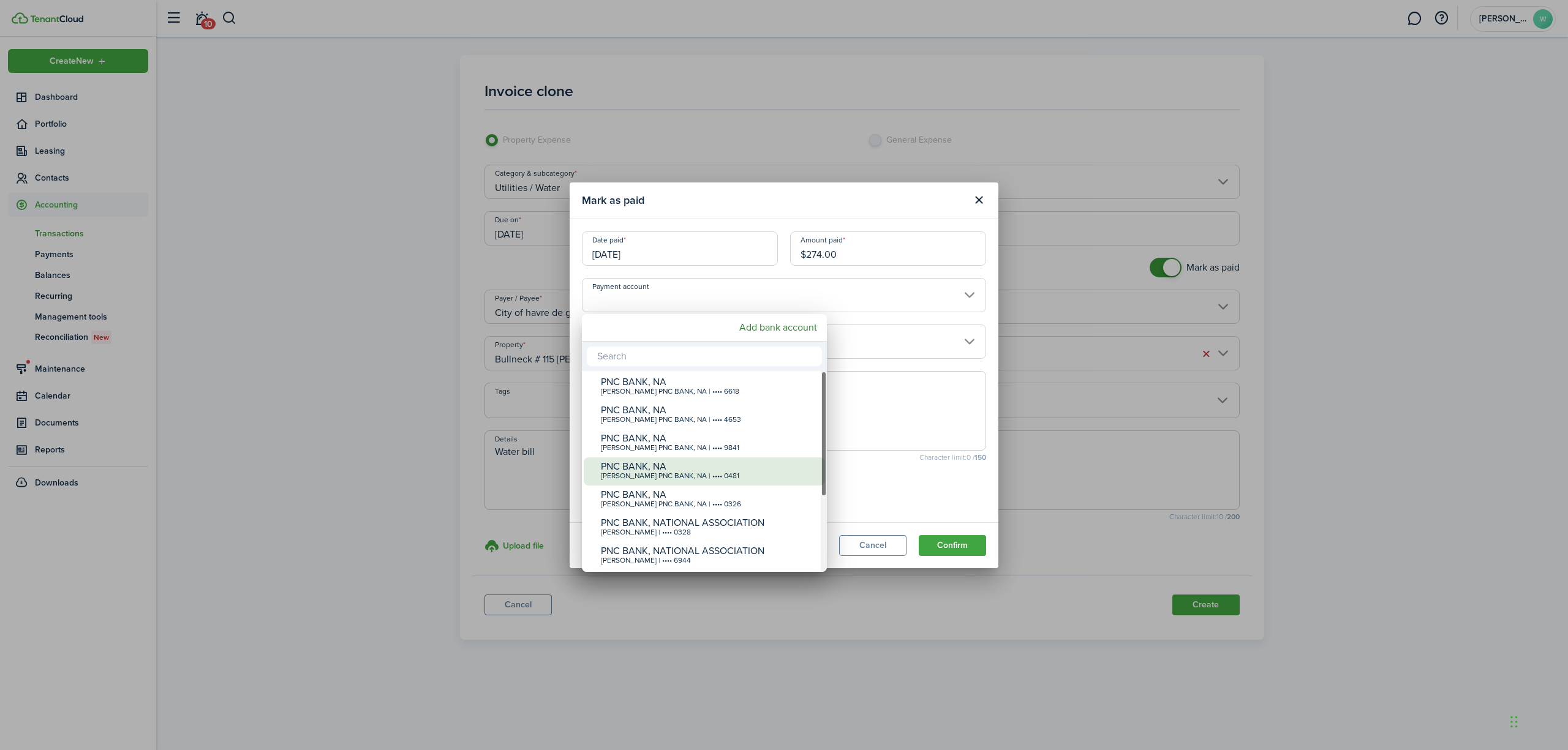
click at [762, 474] on div "[PERSON_NAME] PNC BANK, NA | •••• 0481" at bounding box center [709, 476] width 217 height 8
type input "•••• •••• •••• 0481"
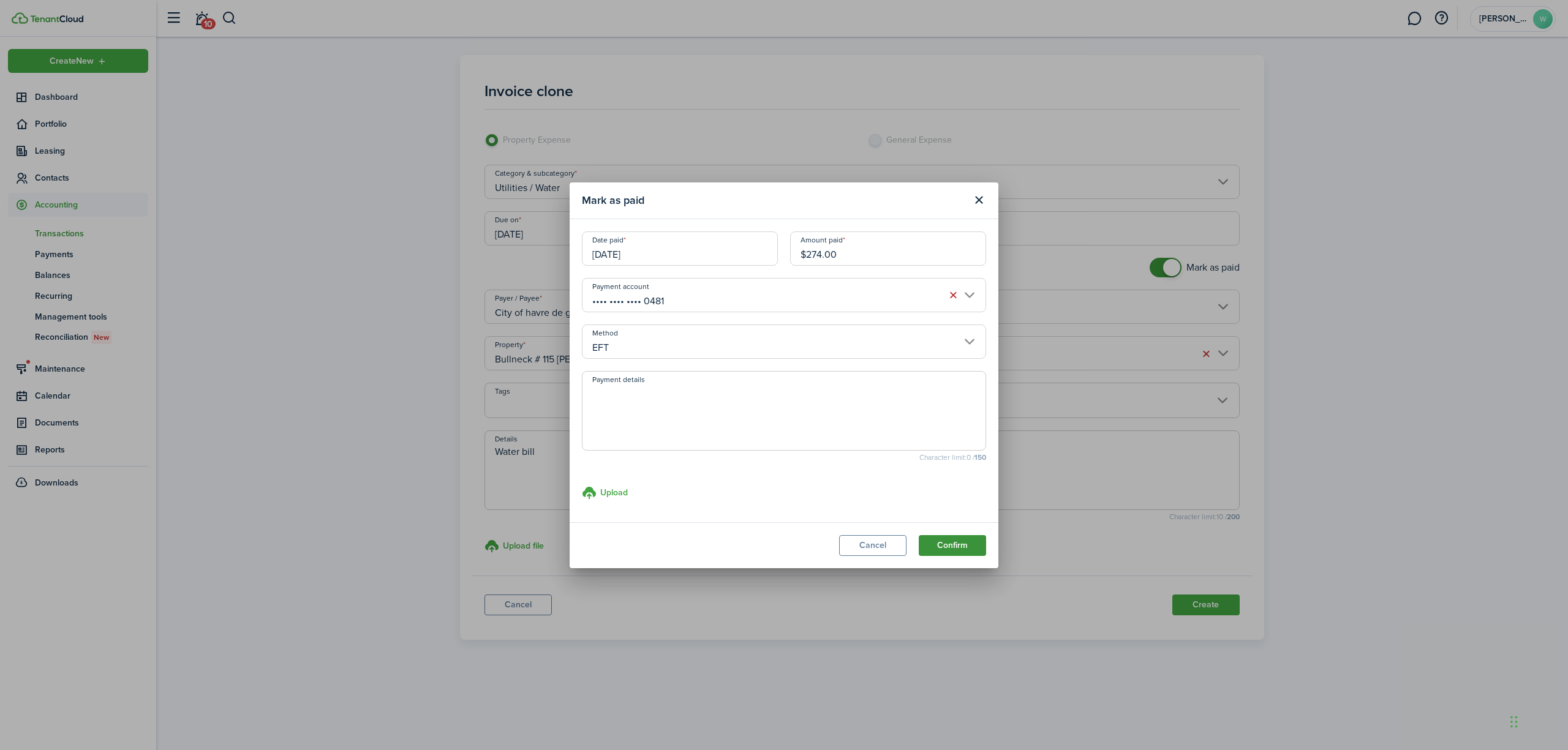
click at [969, 542] on button "Confirm" at bounding box center [952, 546] width 68 height 21
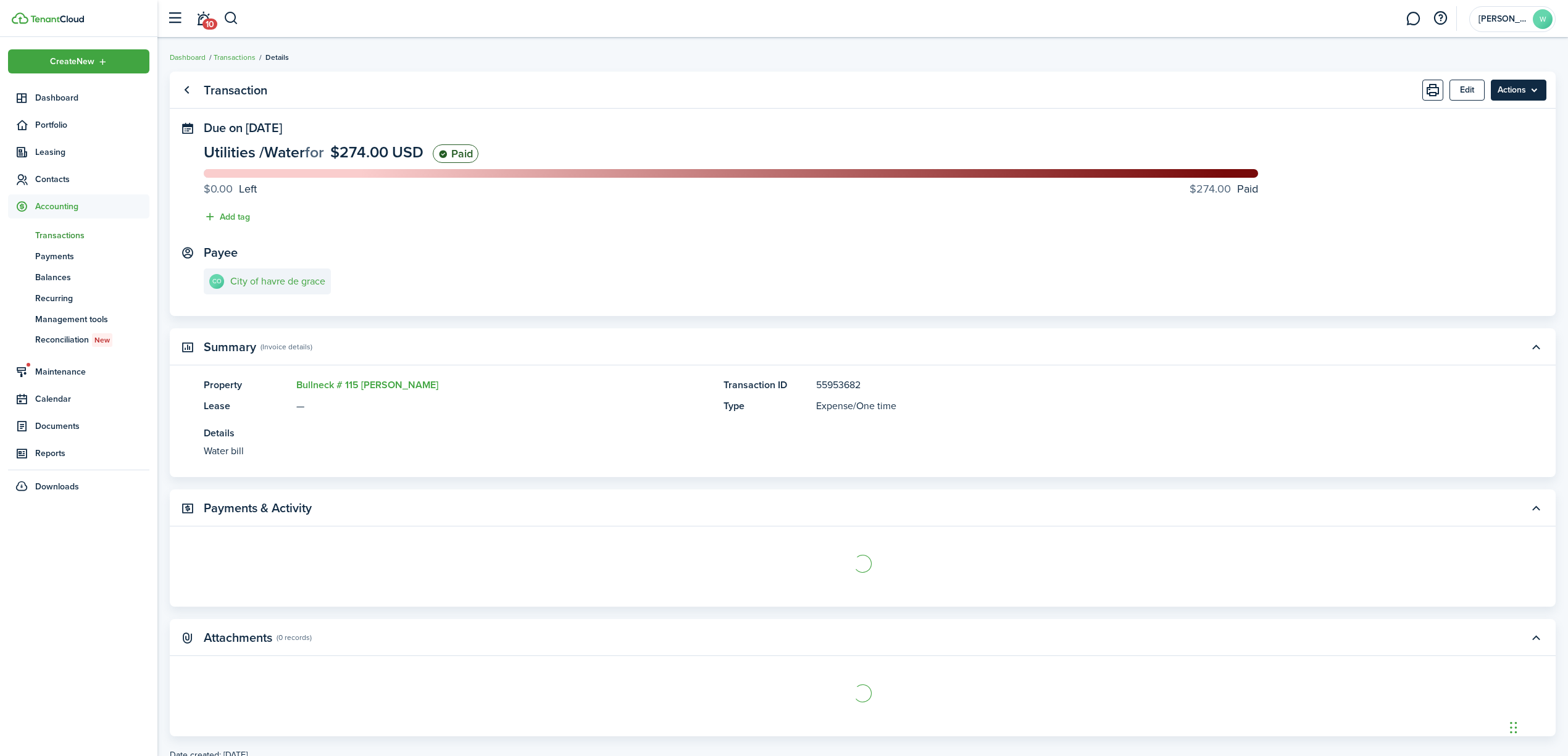
click at [1512, 95] on menu-btn "Actions" at bounding box center [1519, 90] width 56 height 21
click at [1490, 139] on link "Clone" at bounding box center [1492, 139] width 108 height 21
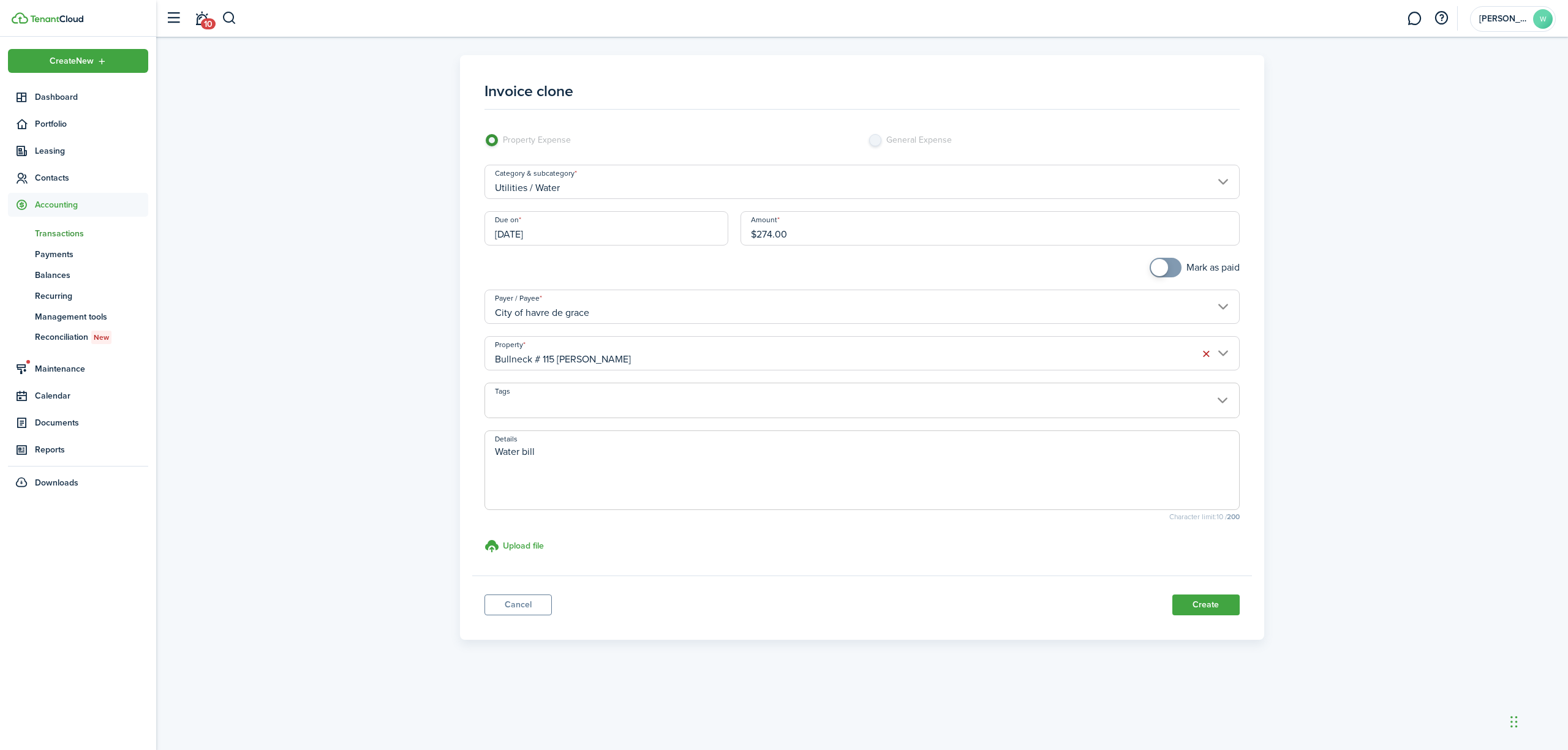
checkbox input "true"
click at [1160, 268] on span at bounding box center [1159, 267] width 17 height 17
click at [896, 345] on input "Bullneck # 115 [PERSON_NAME]" at bounding box center [862, 353] width 755 height 34
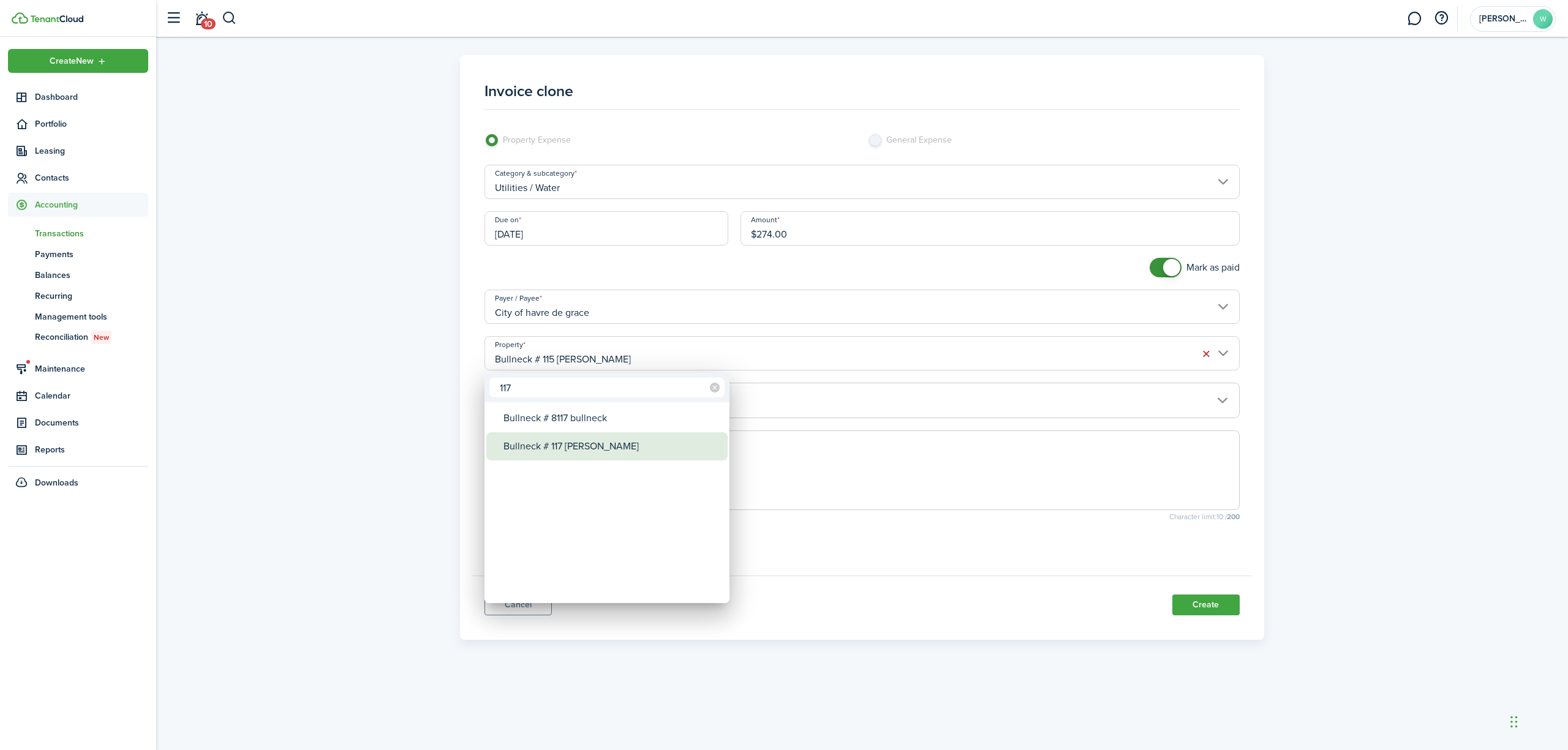
type input "117"
click at [632, 446] on div "Bullneck # 117 [PERSON_NAME]" at bounding box center [611, 447] width 217 height 28
type input "Bullneck # 117 [PERSON_NAME]"
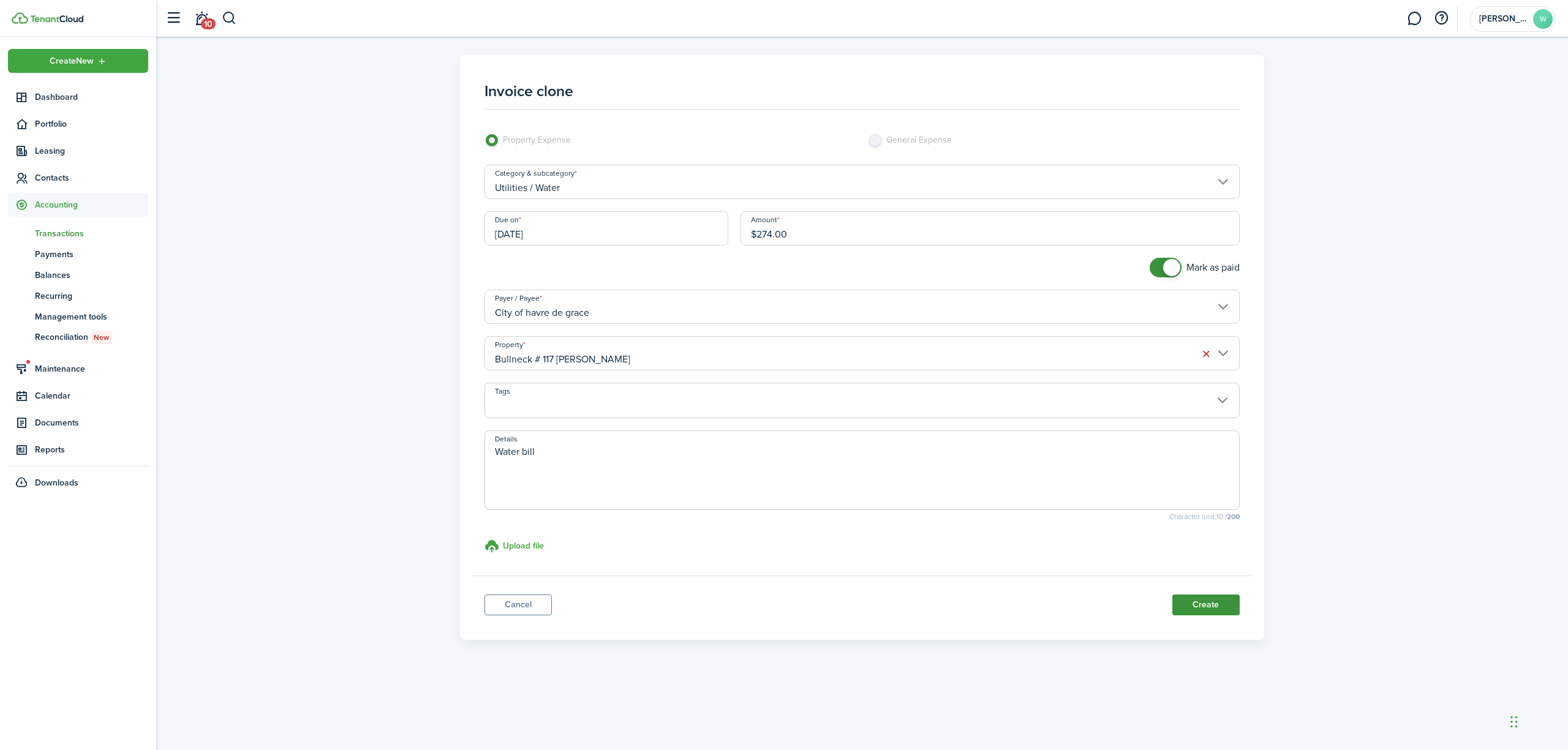
click at [1191, 606] on button "Create" at bounding box center [1206, 605] width 68 height 21
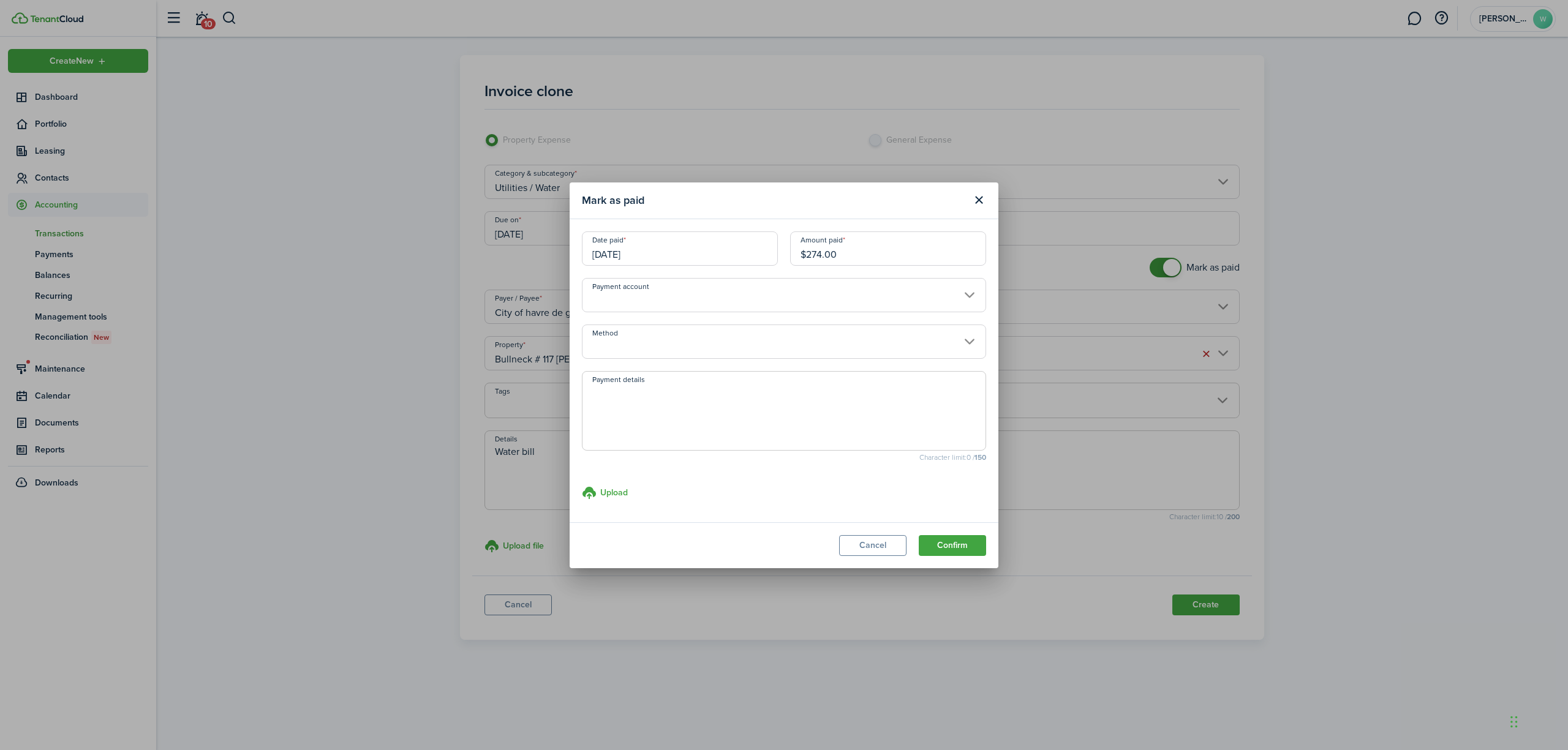
click at [959, 348] on input "Method" at bounding box center [784, 341] width 404 height 34
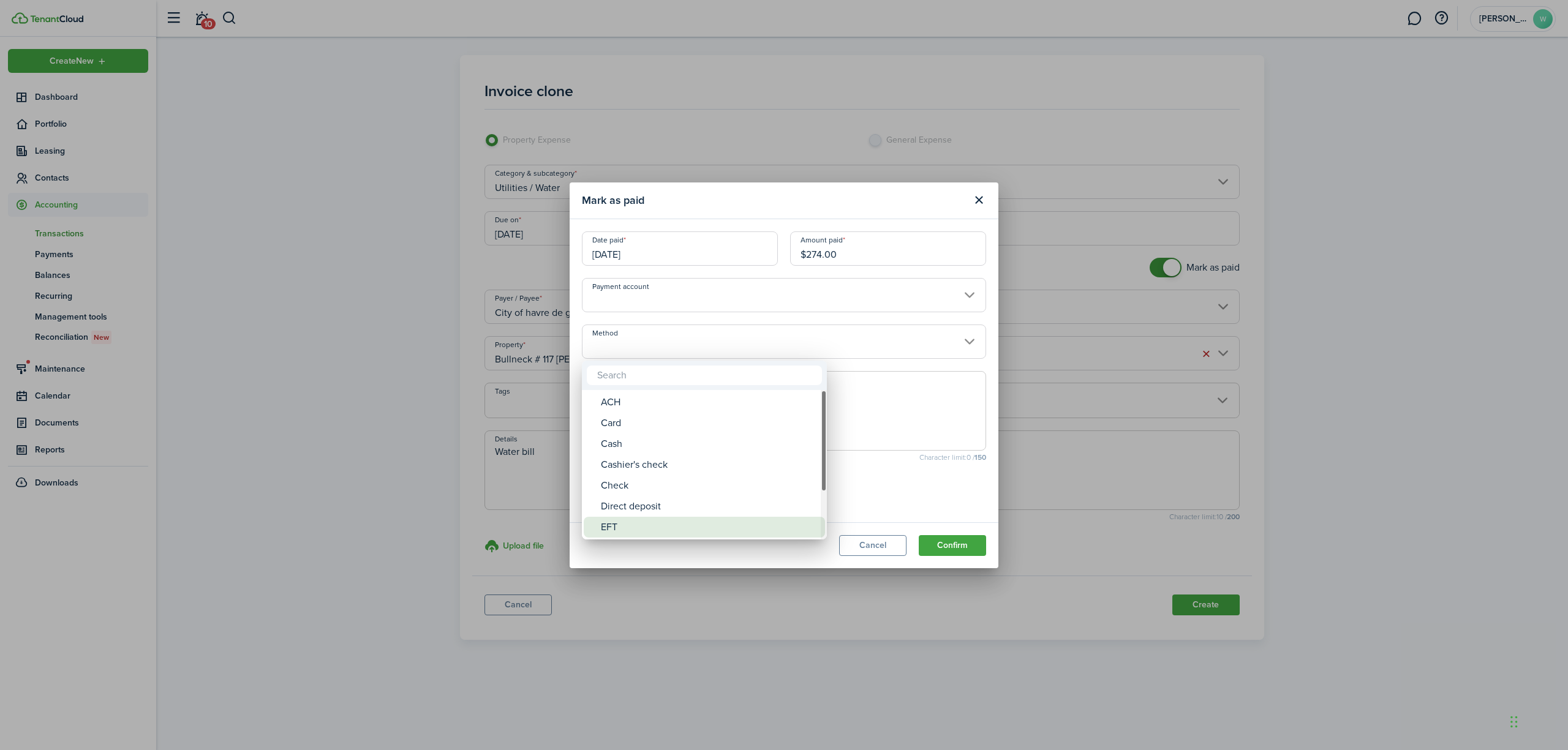
click at [775, 525] on div "EFT" at bounding box center [709, 527] width 217 height 21
type input "EFT"
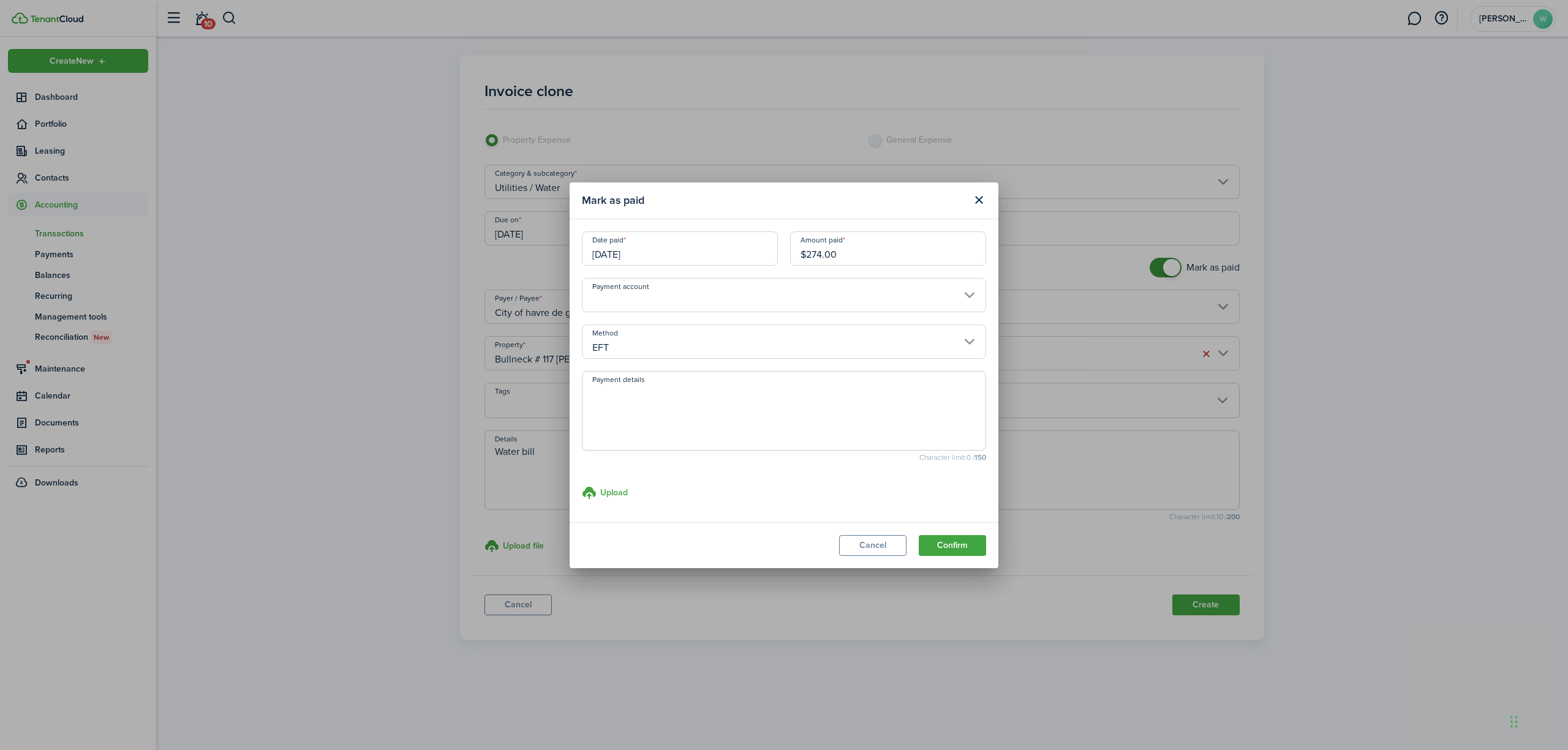
click at [811, 292] on input "Payment account" at bounding box center [784, 295] width 404 height 34
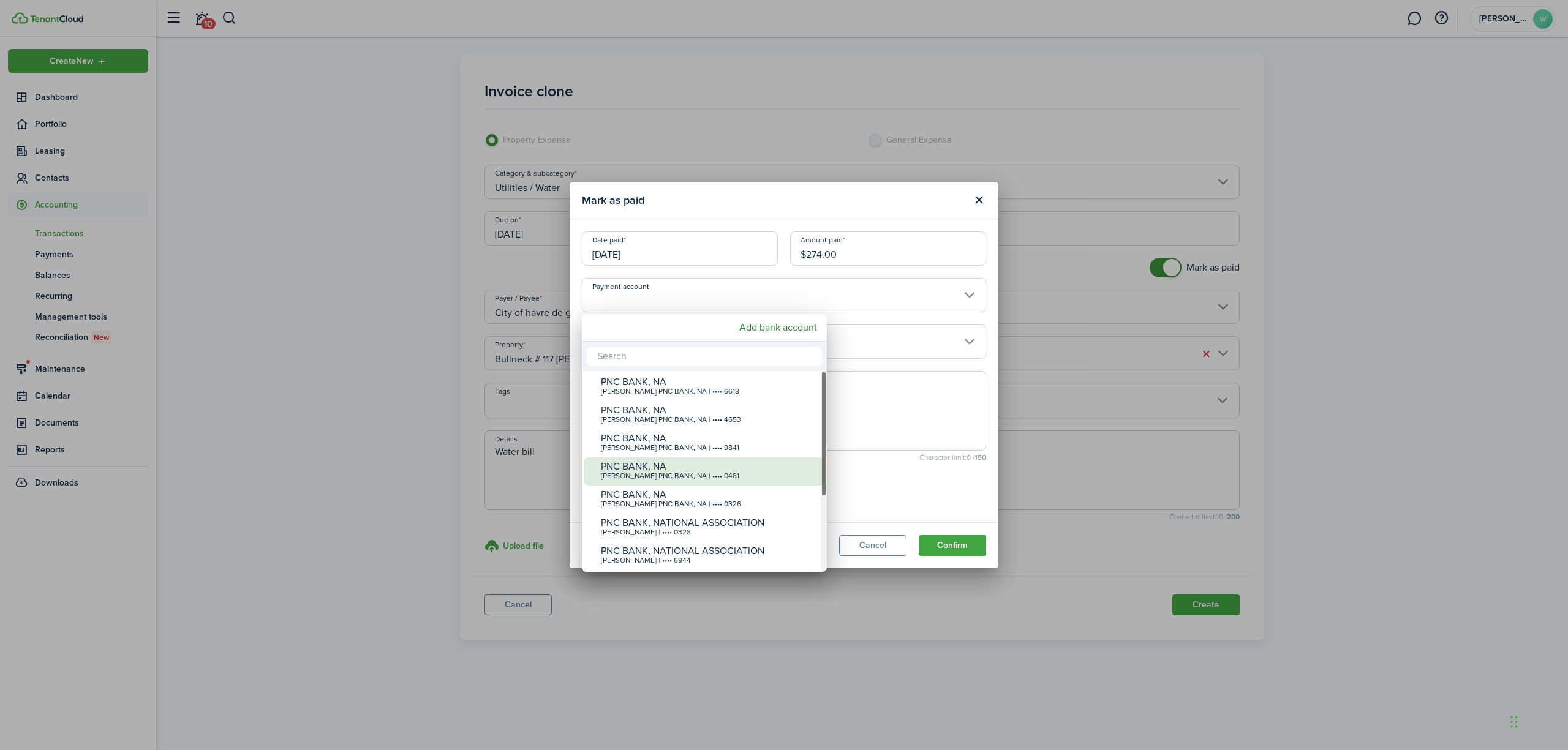
click at [761, 467] on div "PNC BANK, NA" at bounding box center [709, 467] width 217 height 11
type input "•••• •••• •••• 0481"
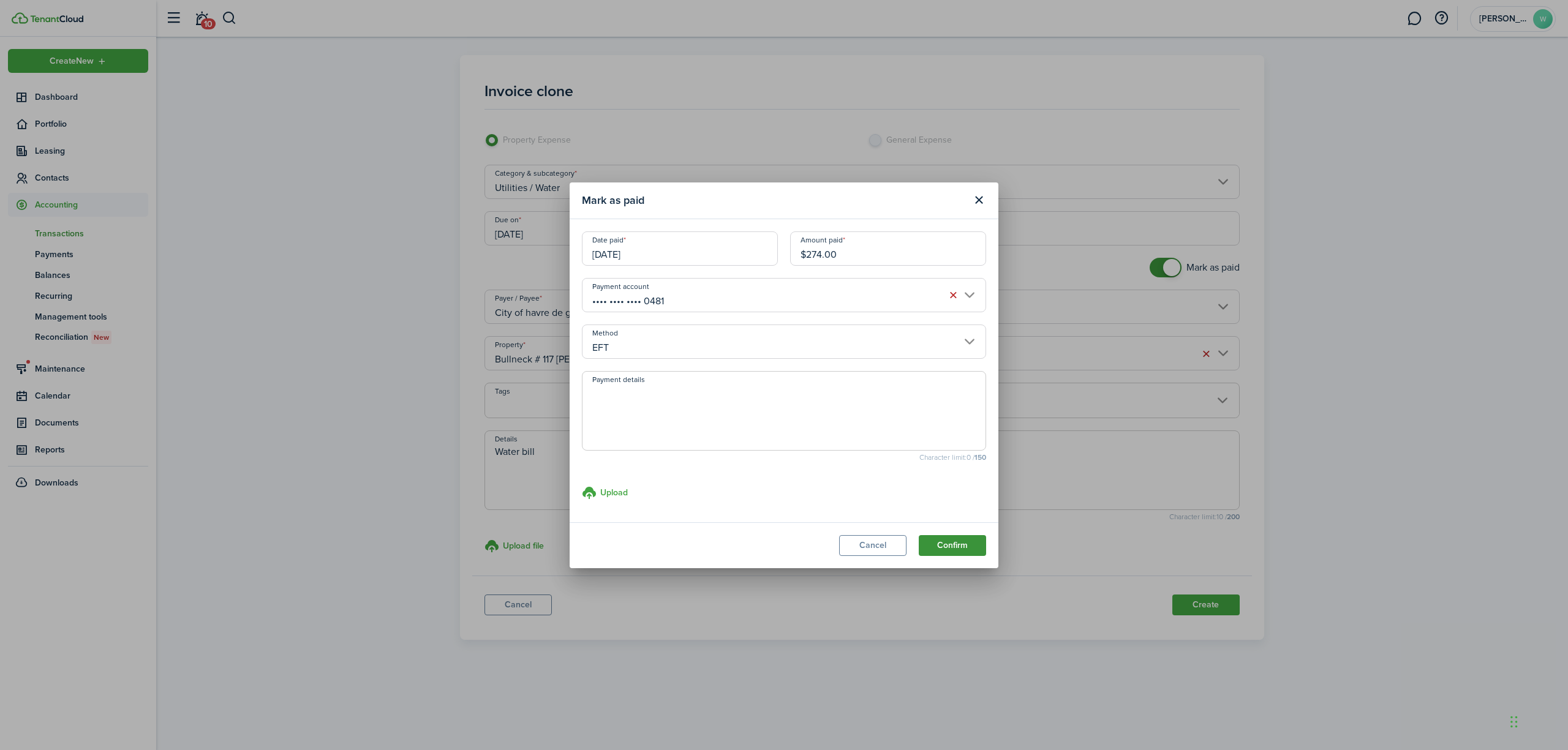
click at [933, 539] on button "Confirm" at bounding box center [952, 546] width 68 height 21
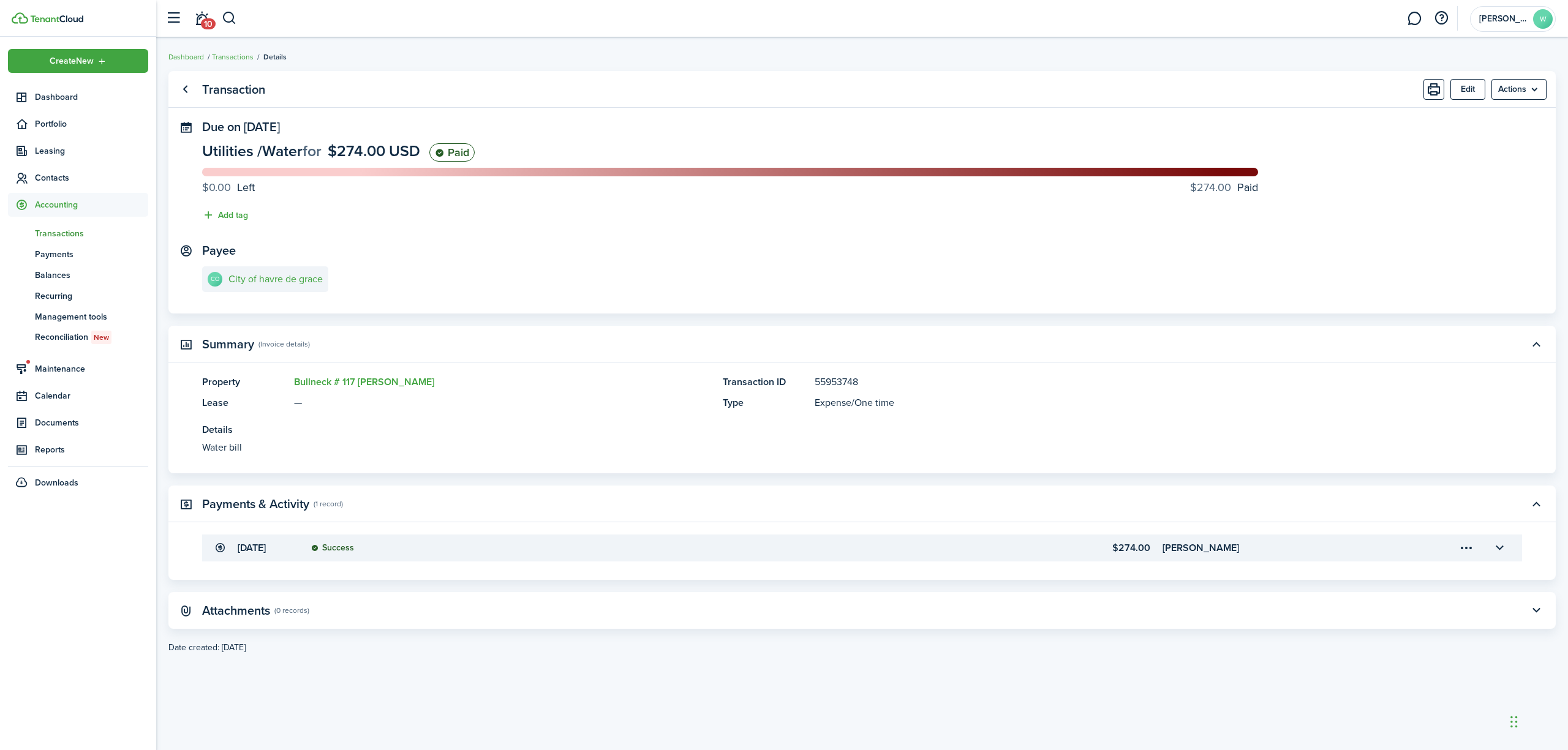
click at [59, 199] on span "Accounting" at bounding box center [91, 205] width 113 height 13
click at [69, 206] on span "Accounting" at bounding box center [91, 205] width 113 height 13
click at [58, 277] on span "Balances" at bounding box center [91, 275] width 113 height 13
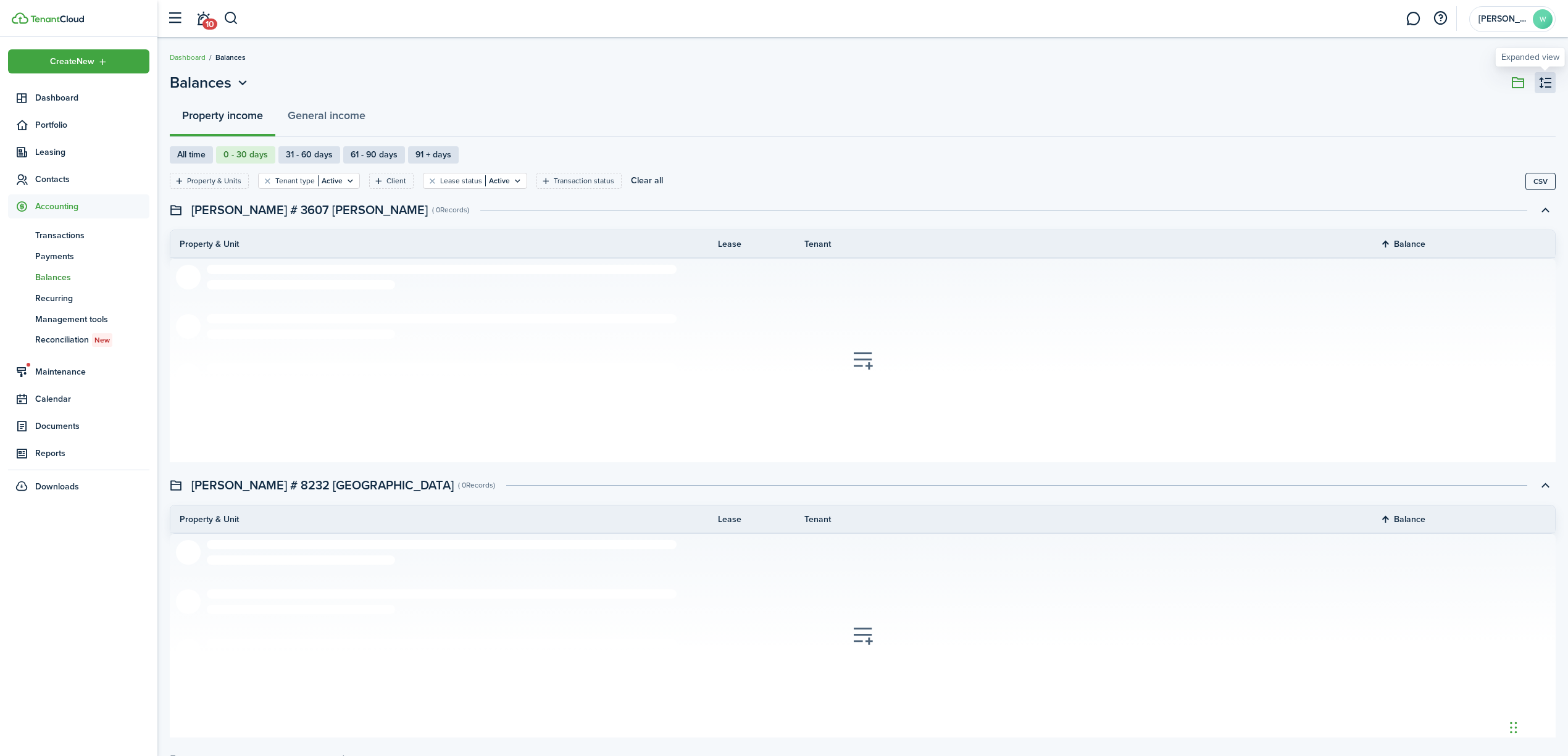
click at [1550, 84] on button "button" at bounding box center [1545, 82] width 21 height 21
click at [374, 154] on label "61 - 90 days" at bounding box center [374, 155] width 62 height 17
radio input "false"
click at [636, 183] on button "Clear all" at bounding box center [647, 181] width 32 height 16
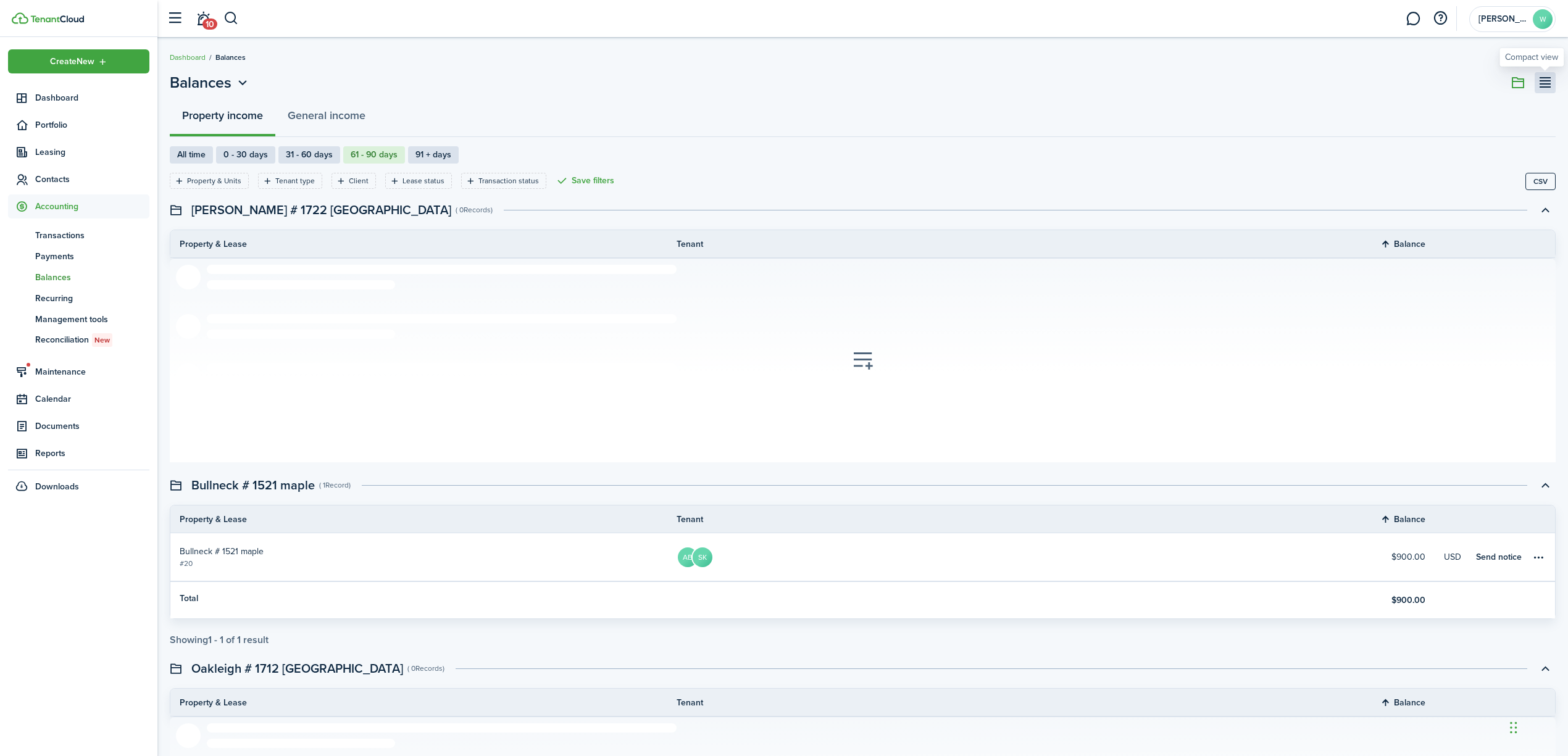
click at [1545, 89] on button "button" at bounding box center [1545, 82] width 21 height 21
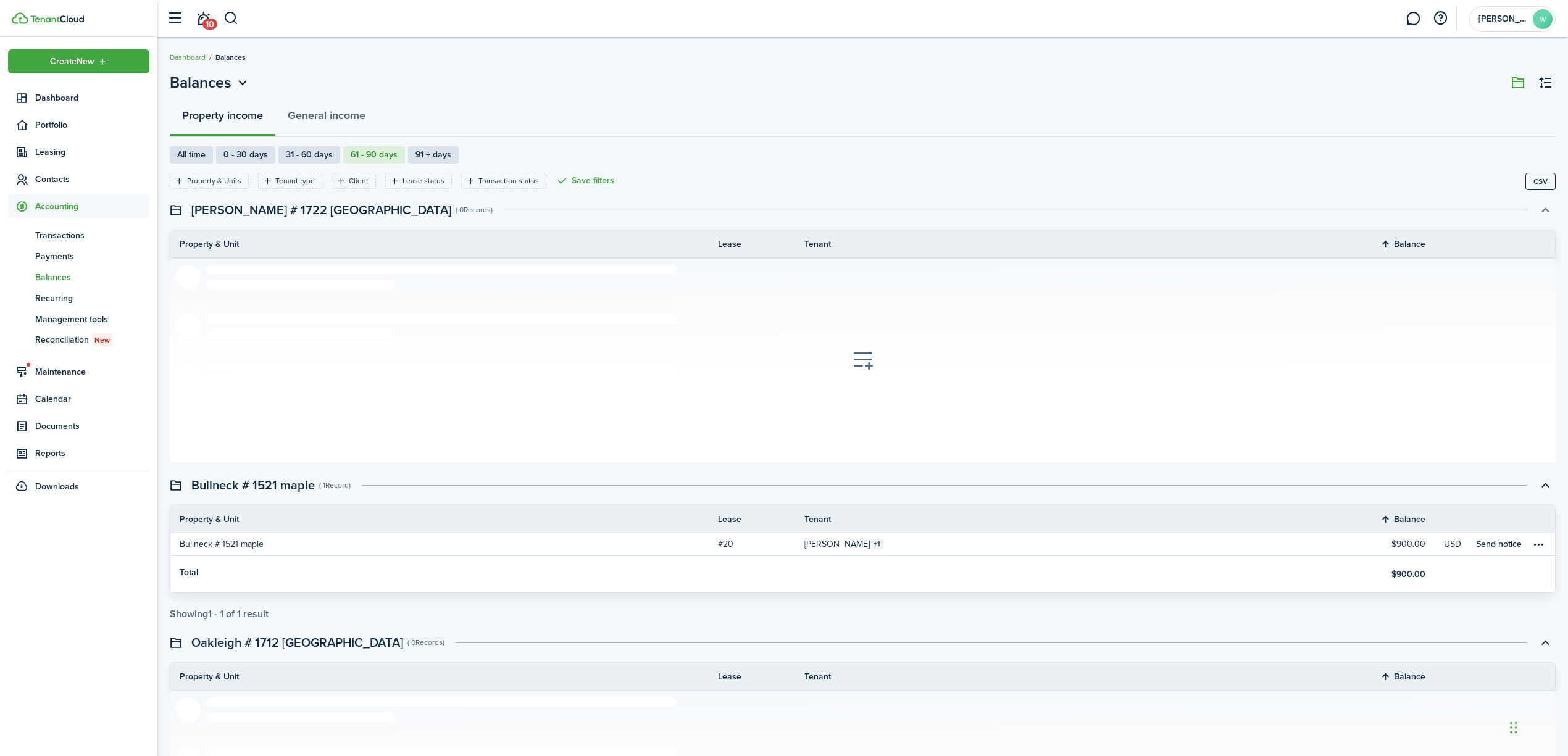
click at [1549, 206] on button "button" at bounding box center [1545, 210] width 21 height 21
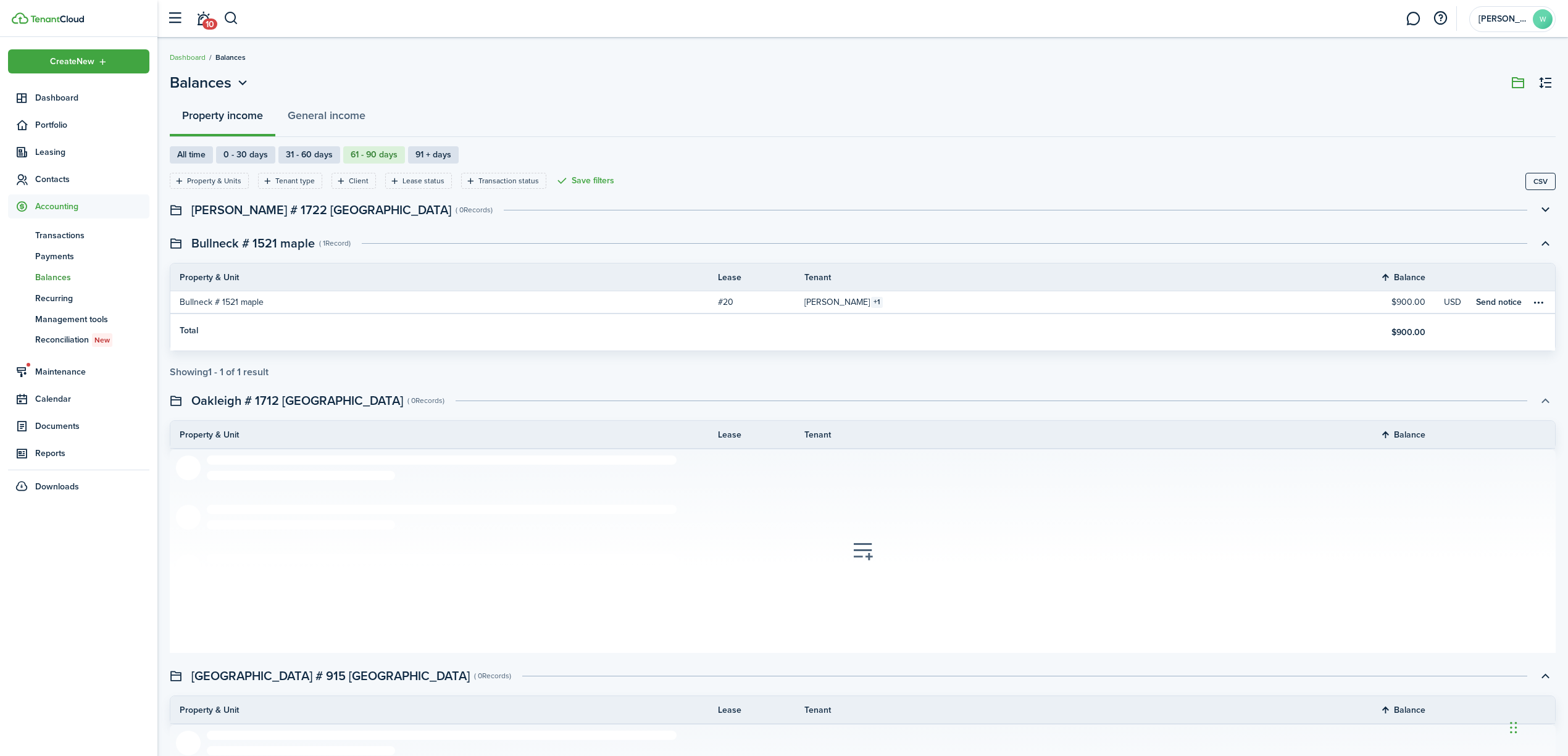
click at [1547, 399] on button "button" at bounding box center [1545, 400] width 21 height 21
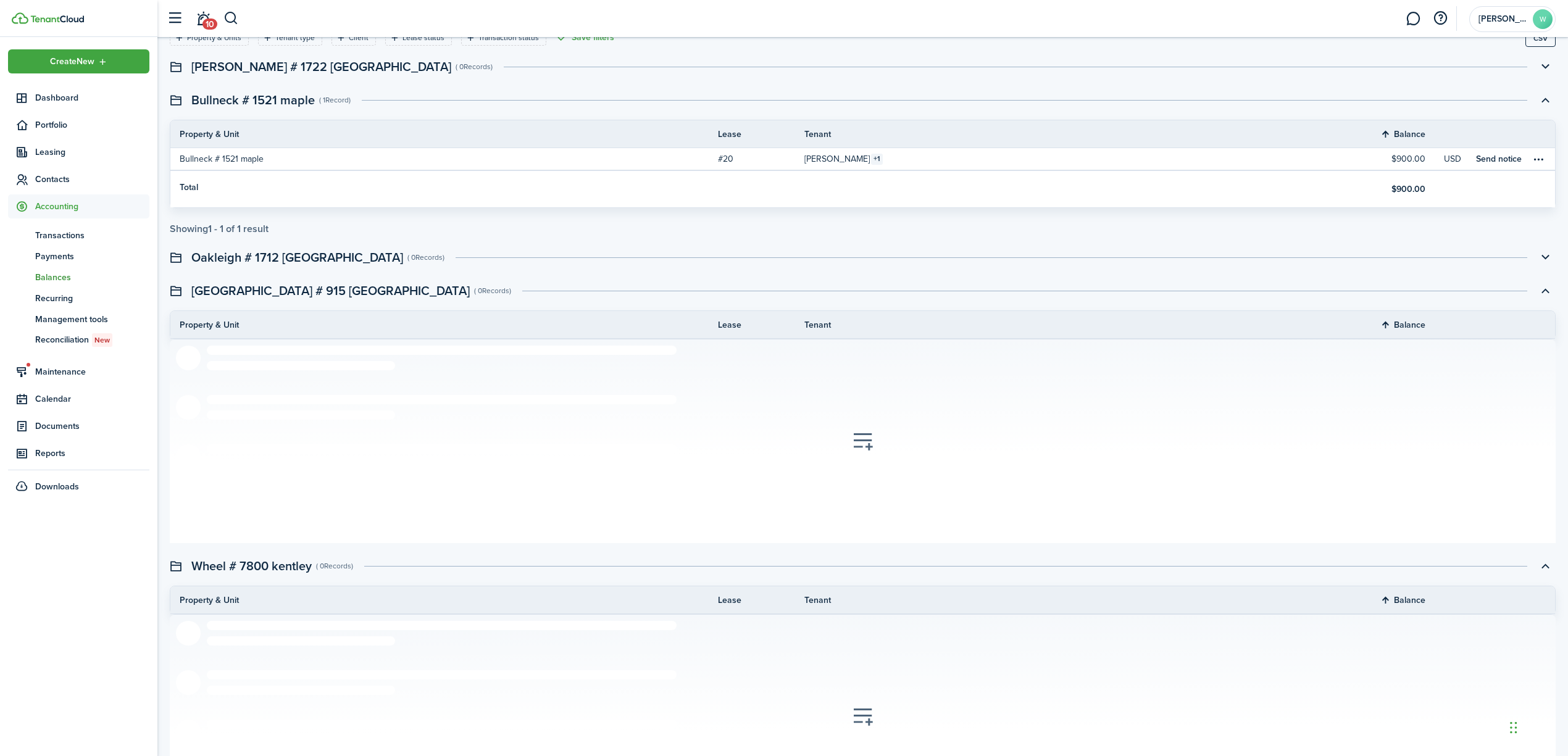
scroll to position [164, 0]
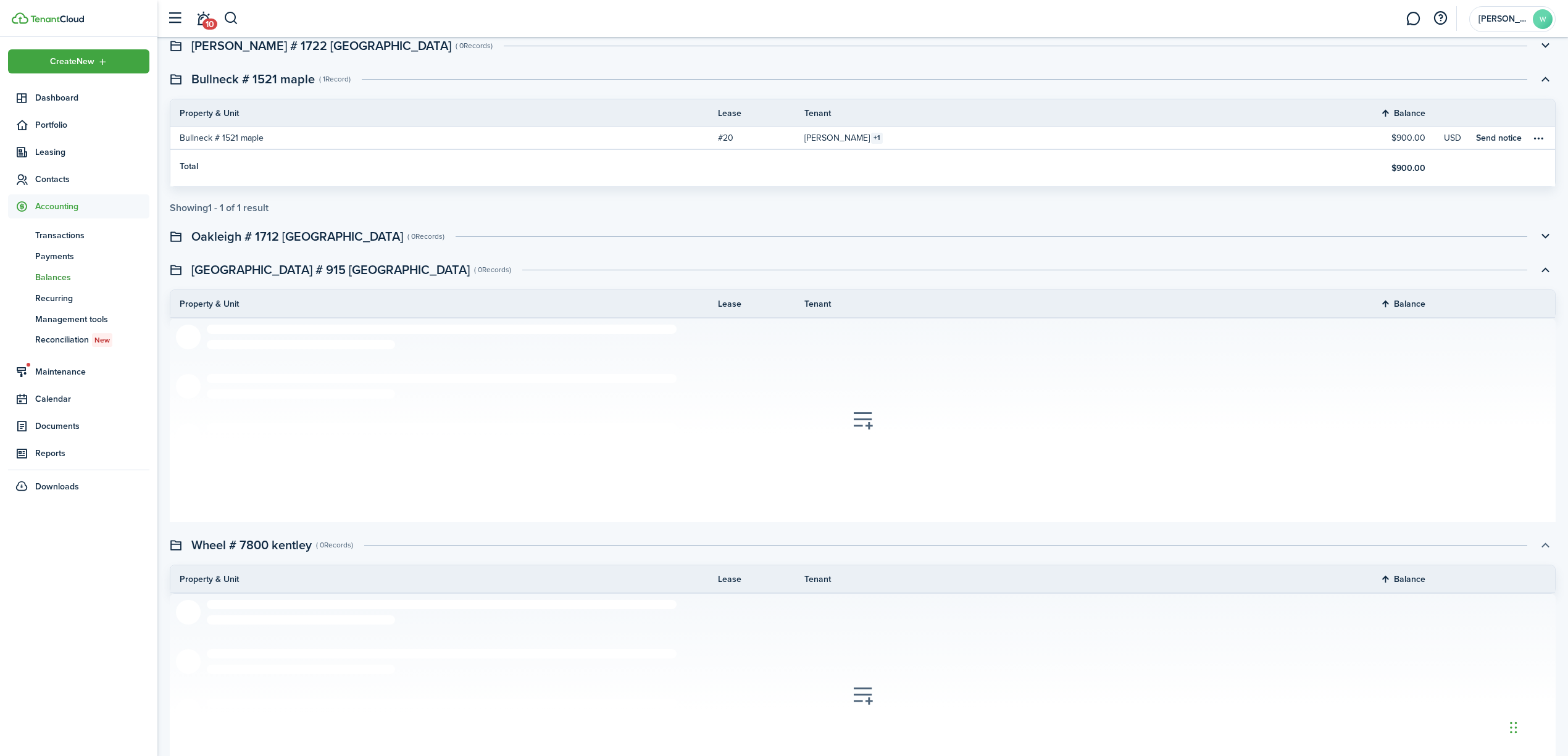
click at [1544, 547] on button "button" at bounding box center [1545, 545] width 21 height 21
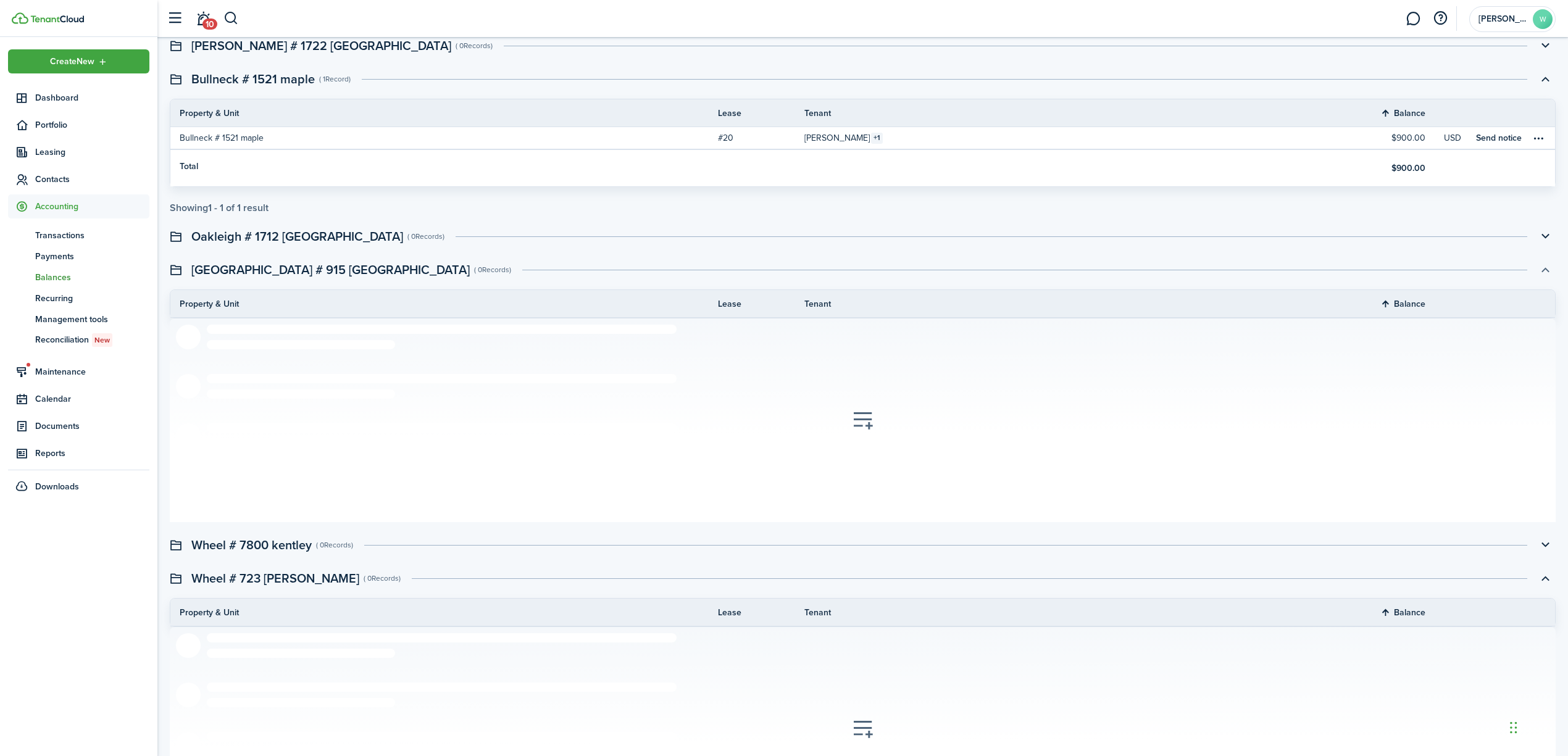
click at [1544, 273] on button "button" at bounding box center [1545, 269] width 21 height 21
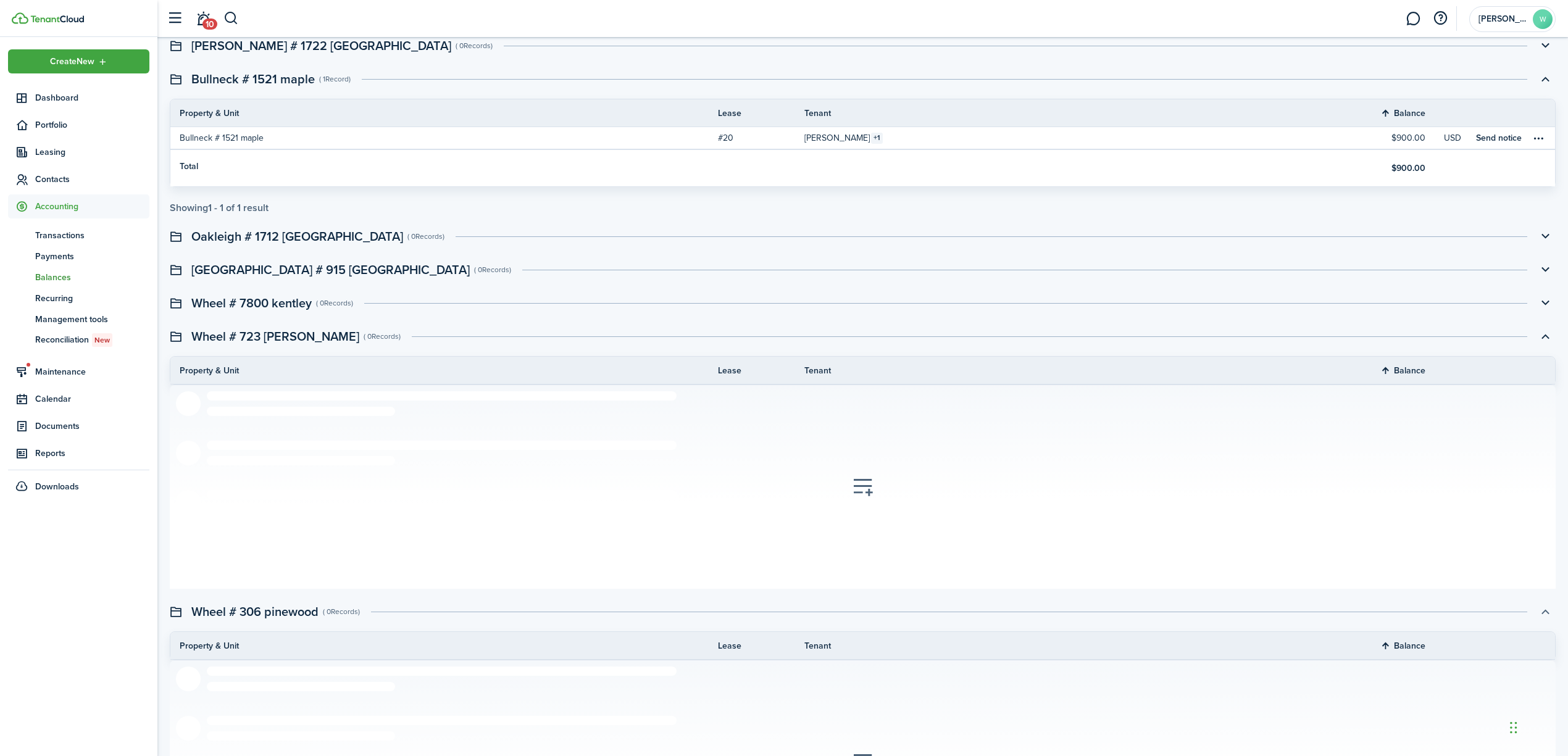
click at [1543, 613] on button "button" at bounding box center [1545, 612] width 21 height 21
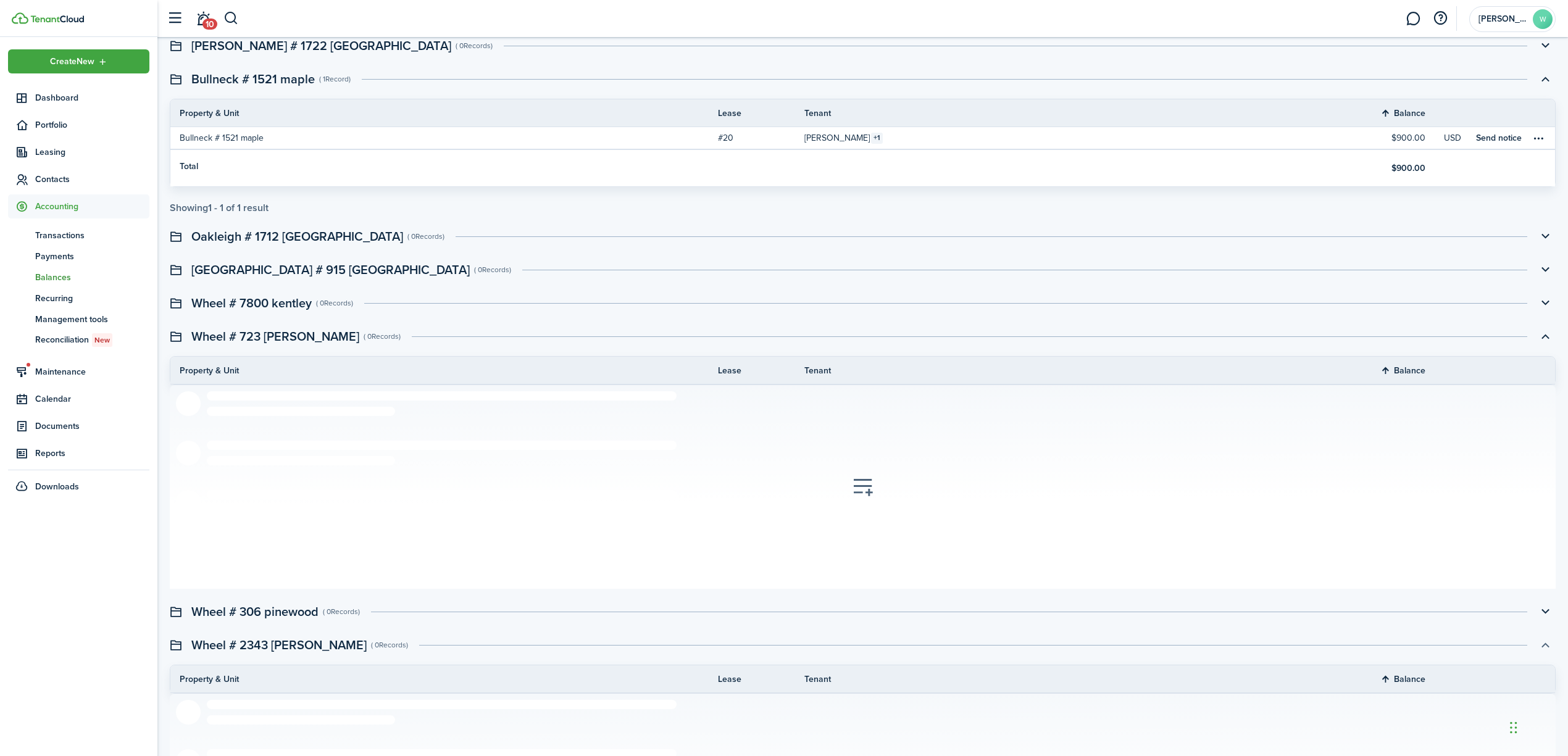
click at [1549, 641] on button "button" at bounding box center [1545, 645] width 21 height 21
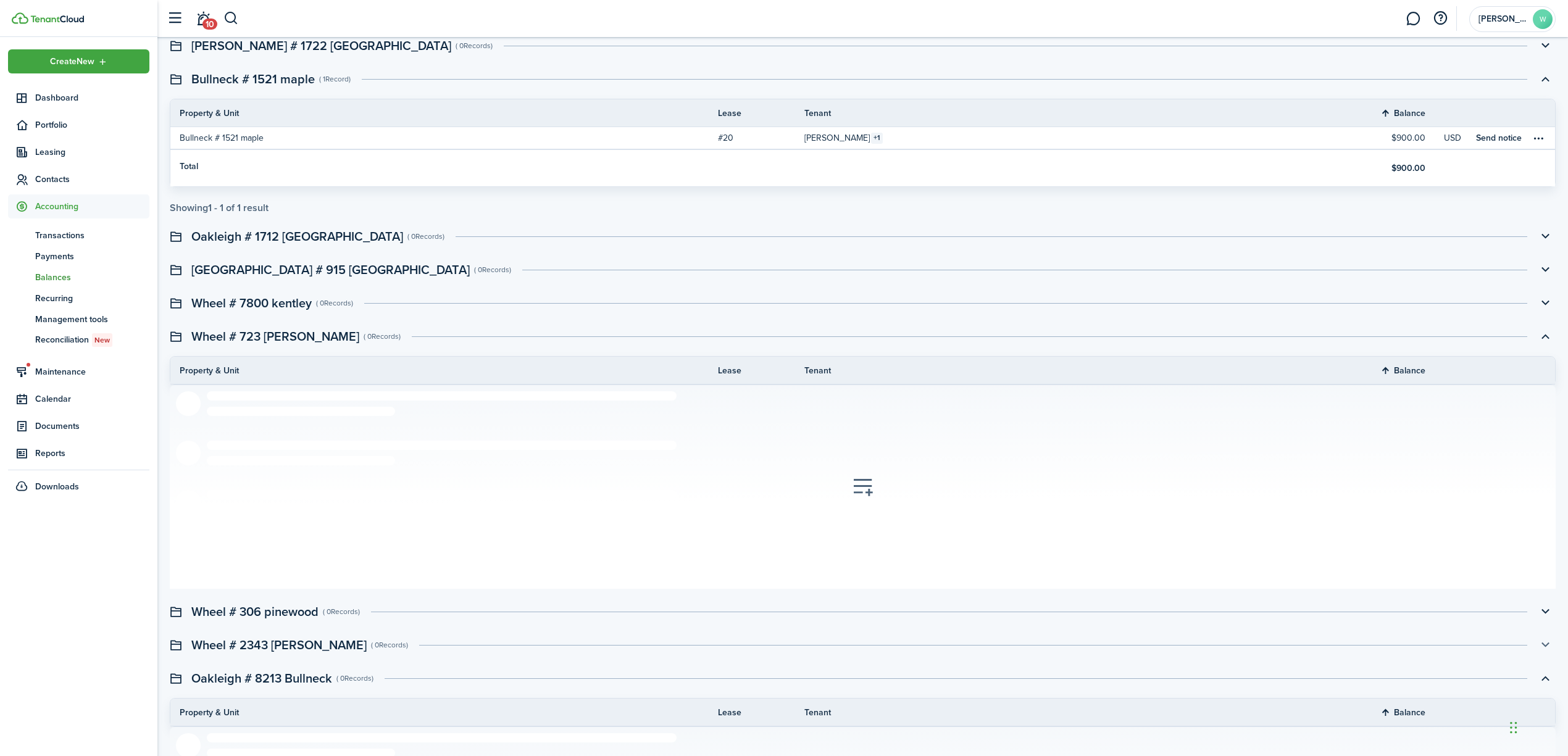
click at [1549, 641] on button "button" at bounding box center [1545, 645] width 21 height 21
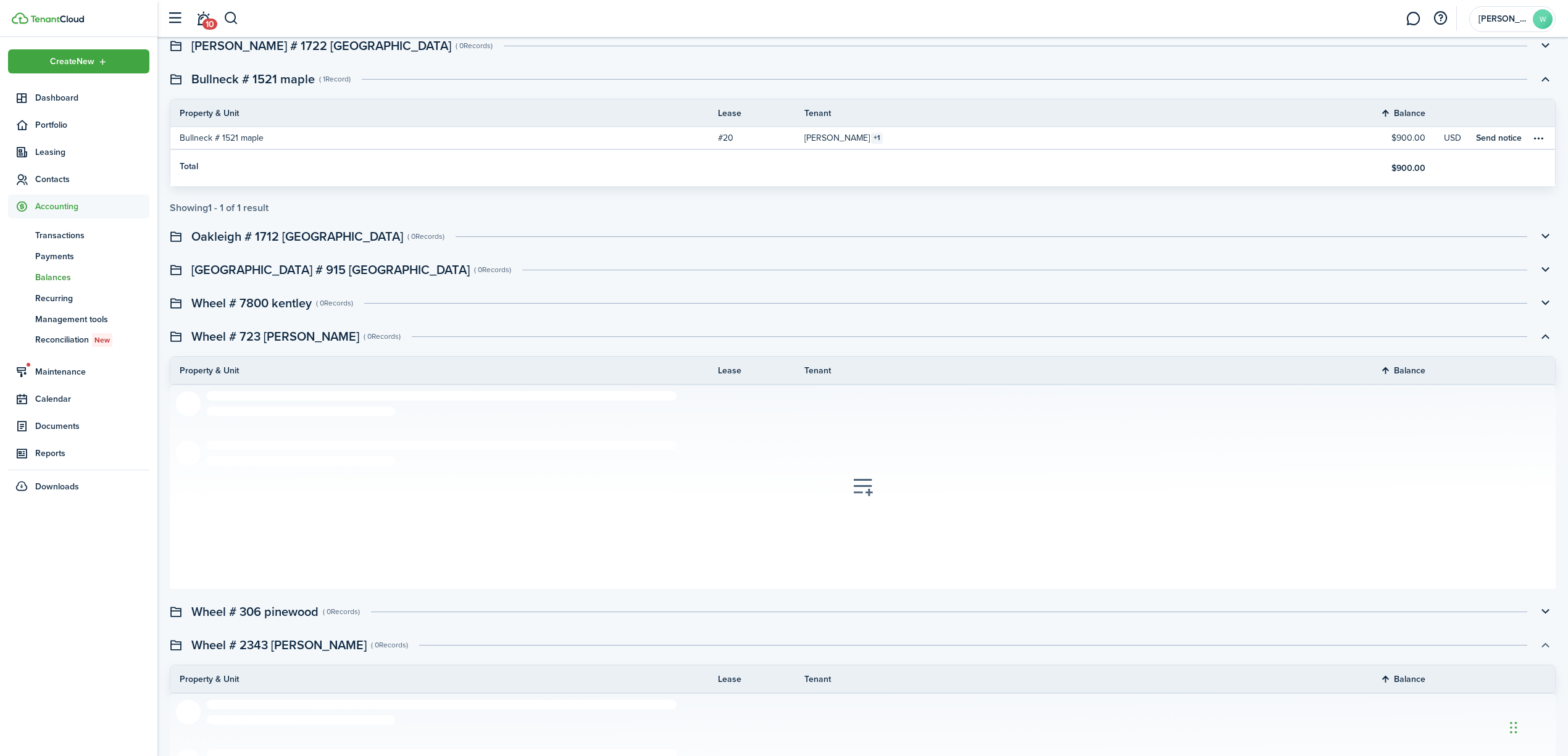
click at [1543, 650] on button "button" at bounding box center [1545, 645] width 21 height 21
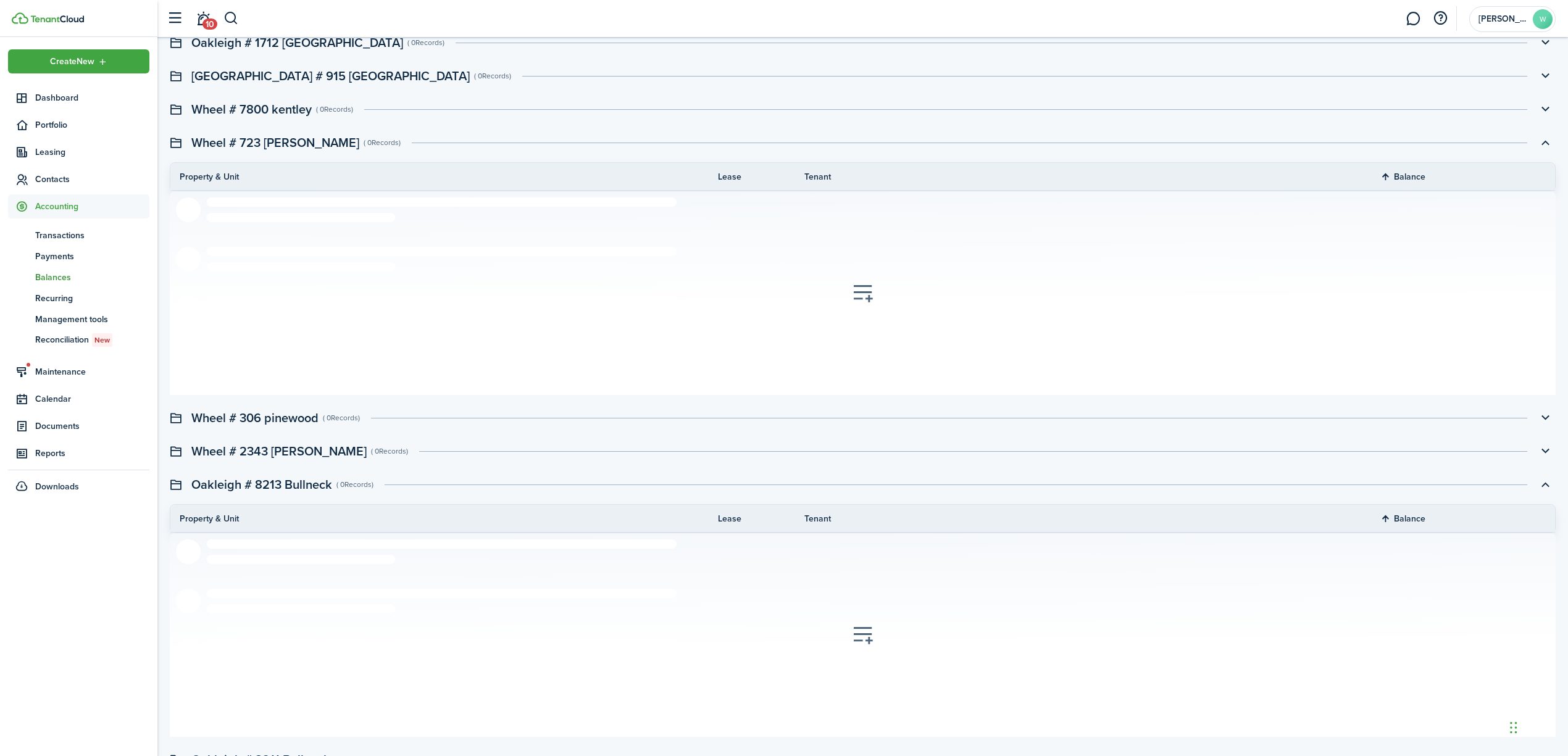
scroll to position [411, 0]
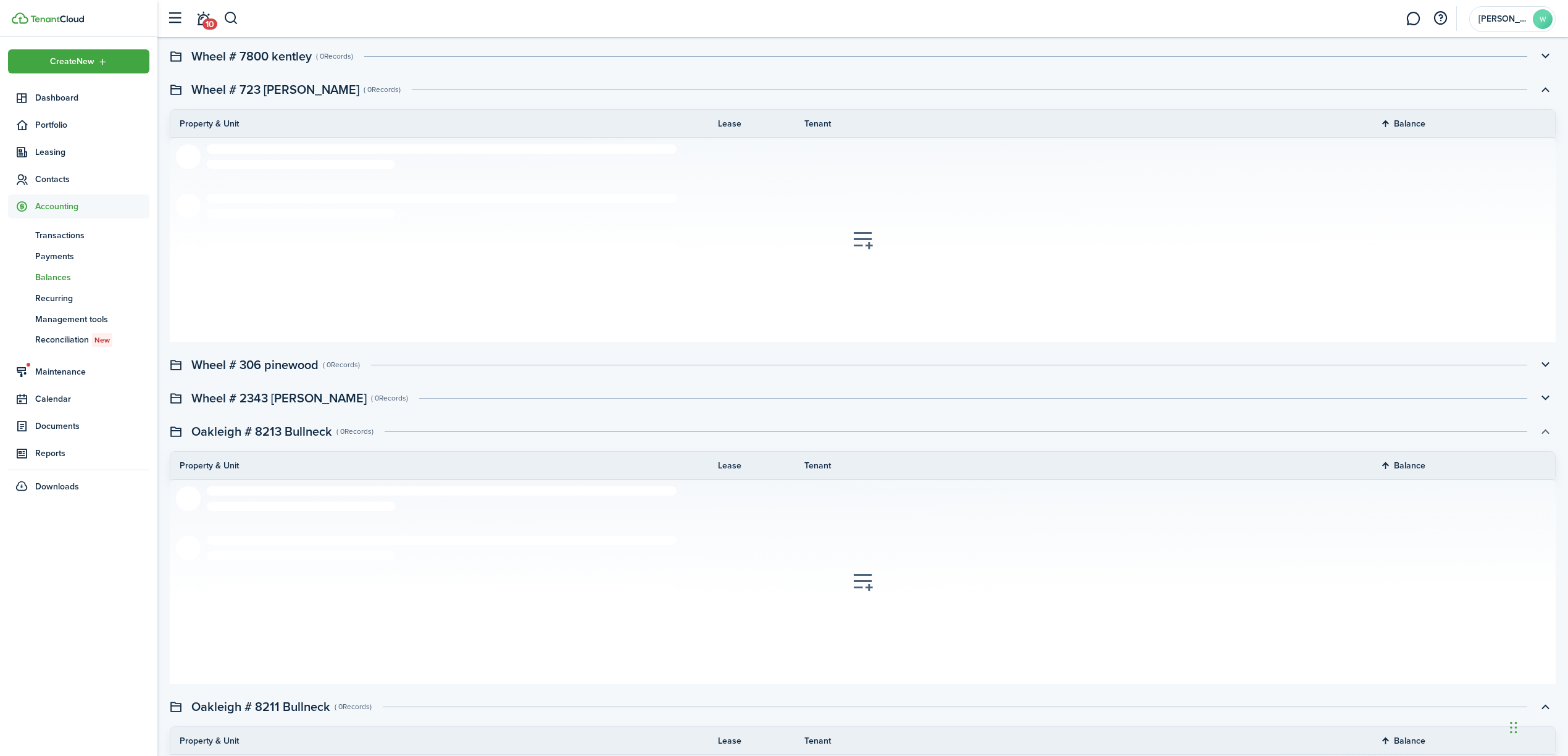
click at [1545, 435] on button "button" at bounding box center [1545, 431] width 21 height 21
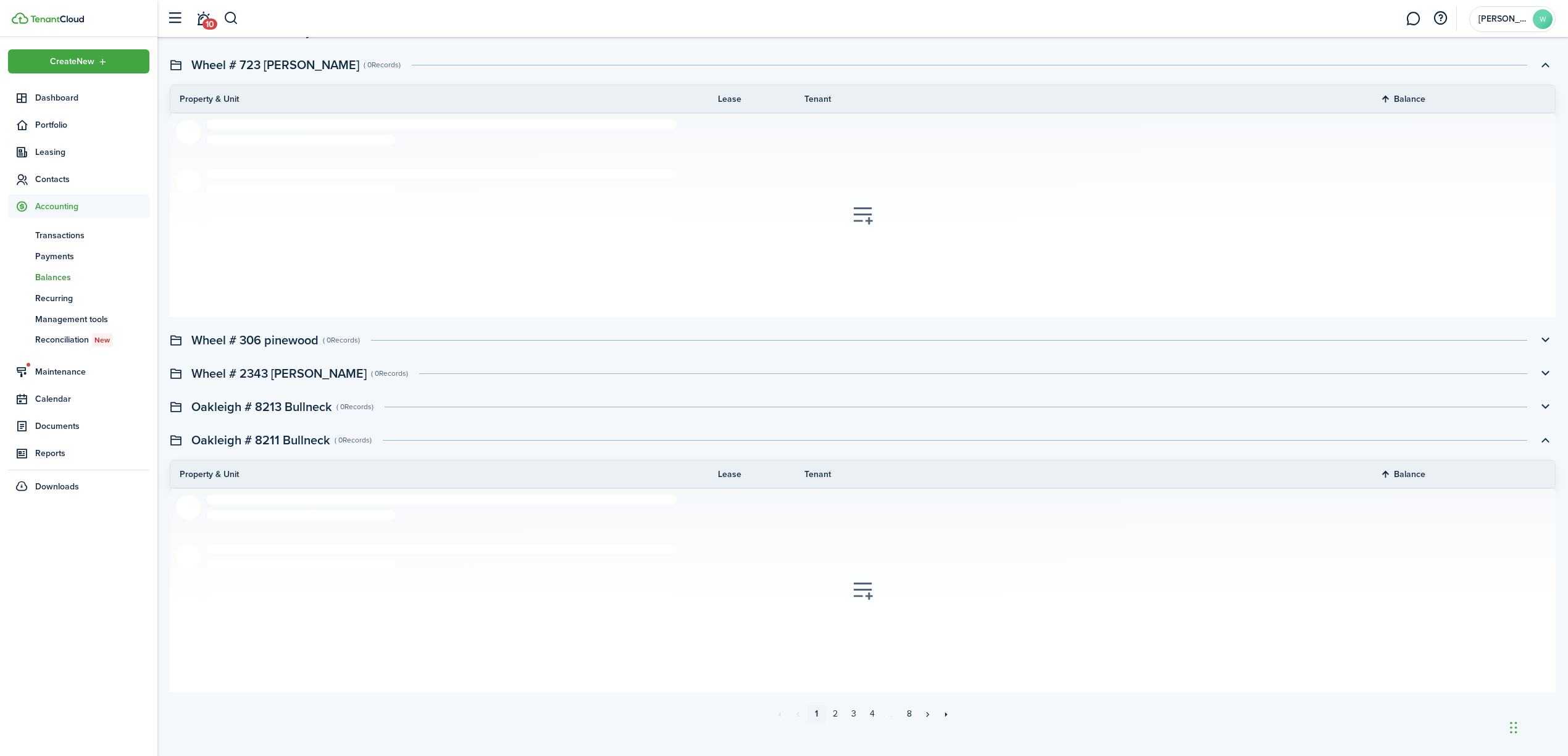
scroll to position [450, 0]
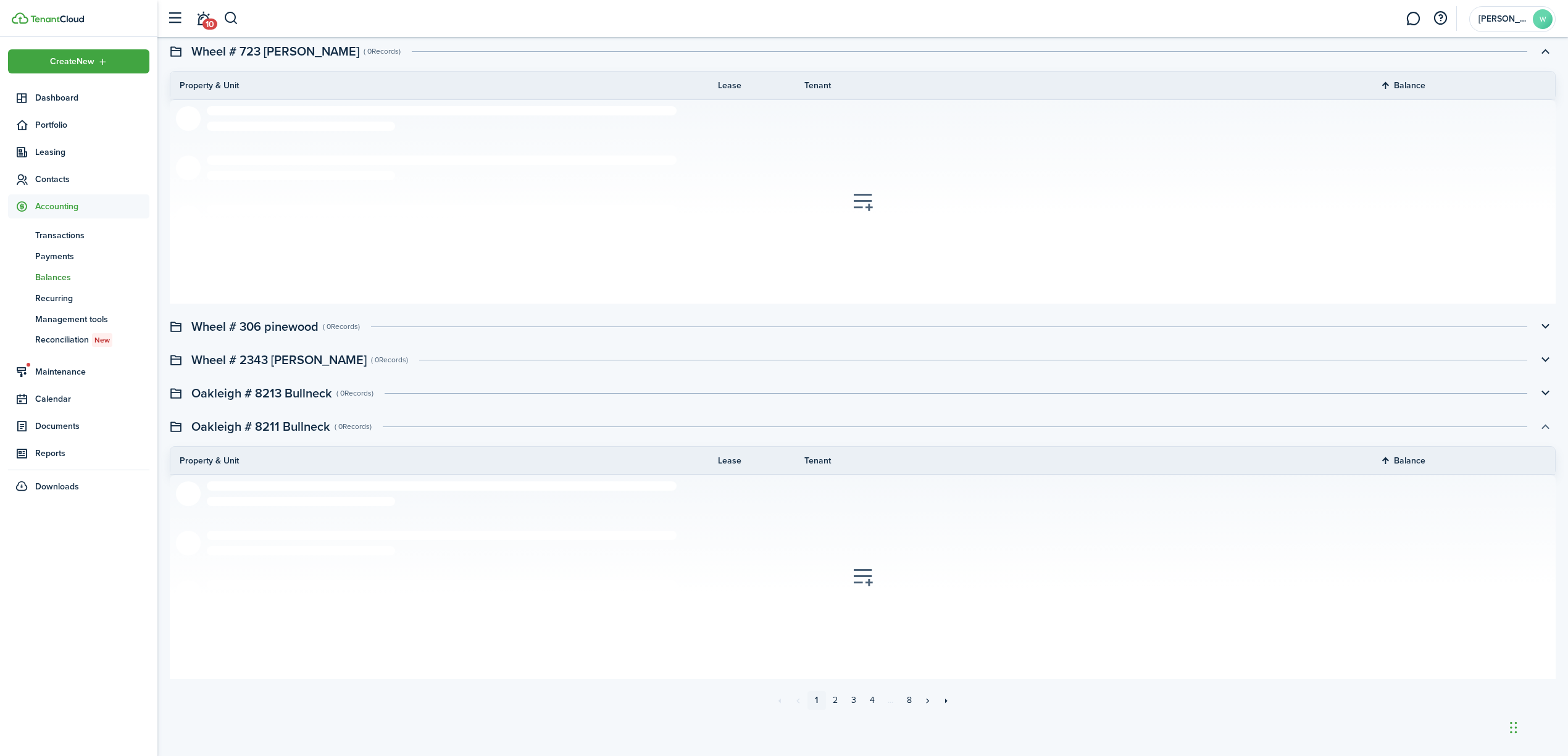
click at [1545, 426] on button "button" at bounding box center [1545, 426] width 21 height 21
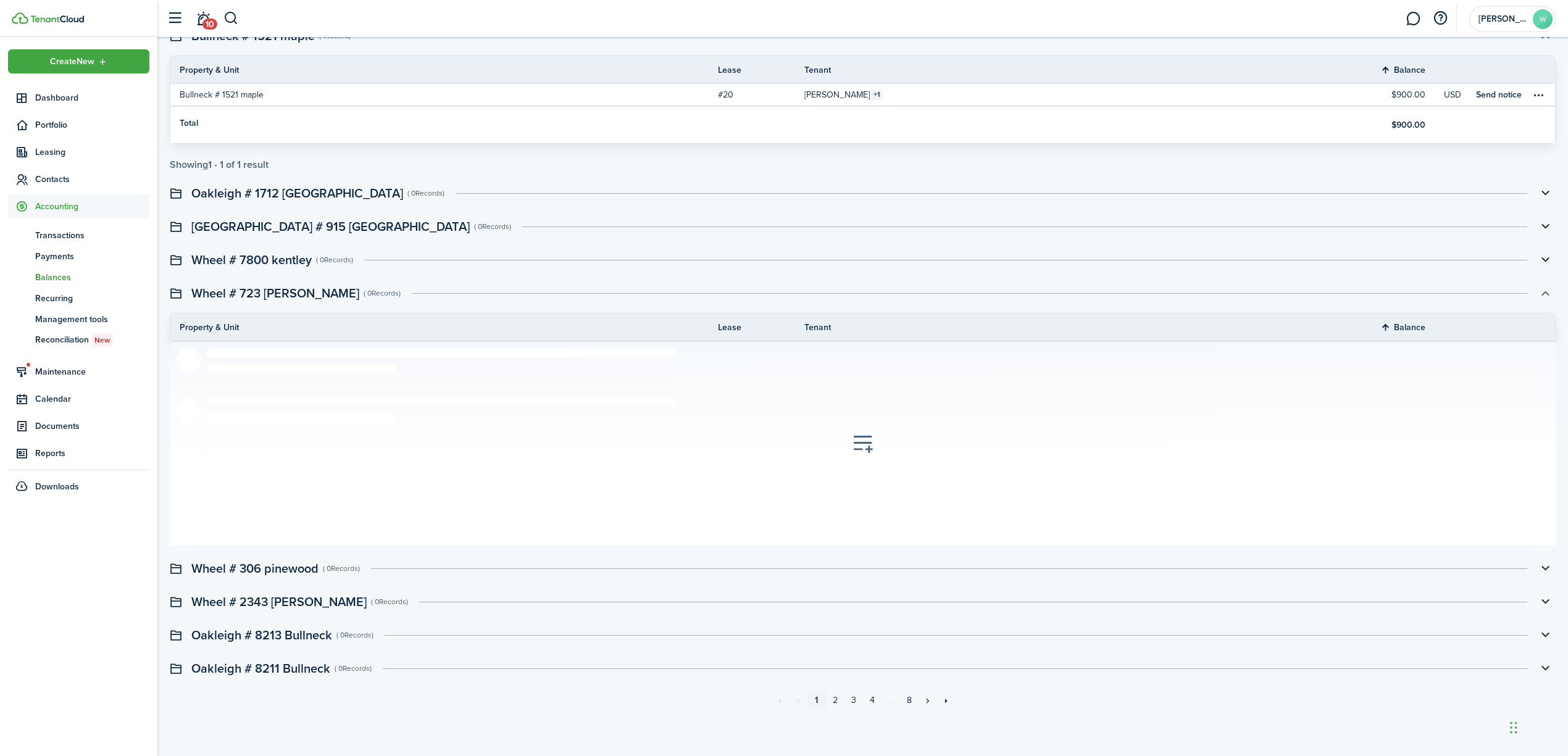
click at [1545, 297] on button "button" at bounding box center [1545, 293] width 21 height 21
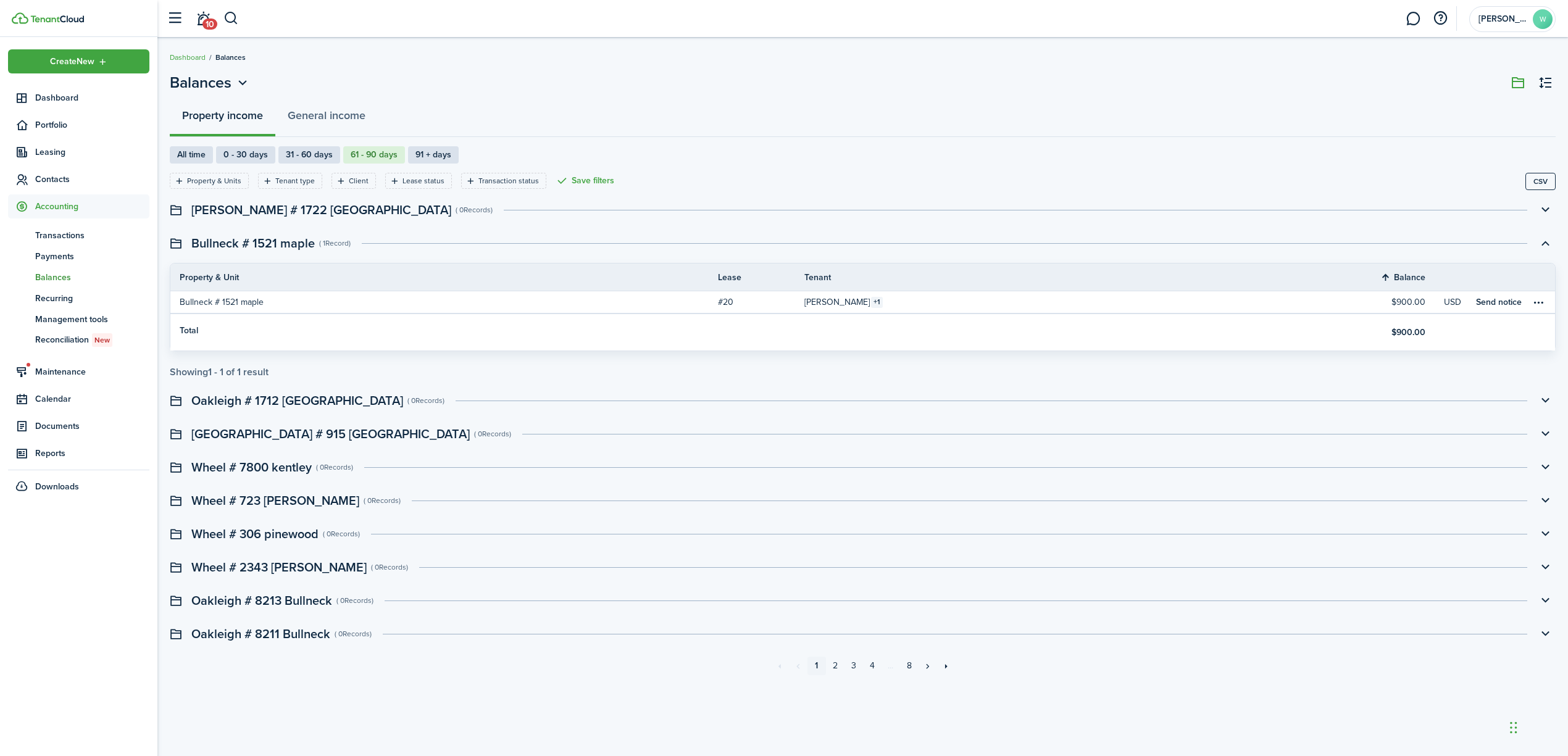
scroll to position [0, 0]
click at [1561, 246] on button "button" at bounding box center [1558, 243] width 21 height 21
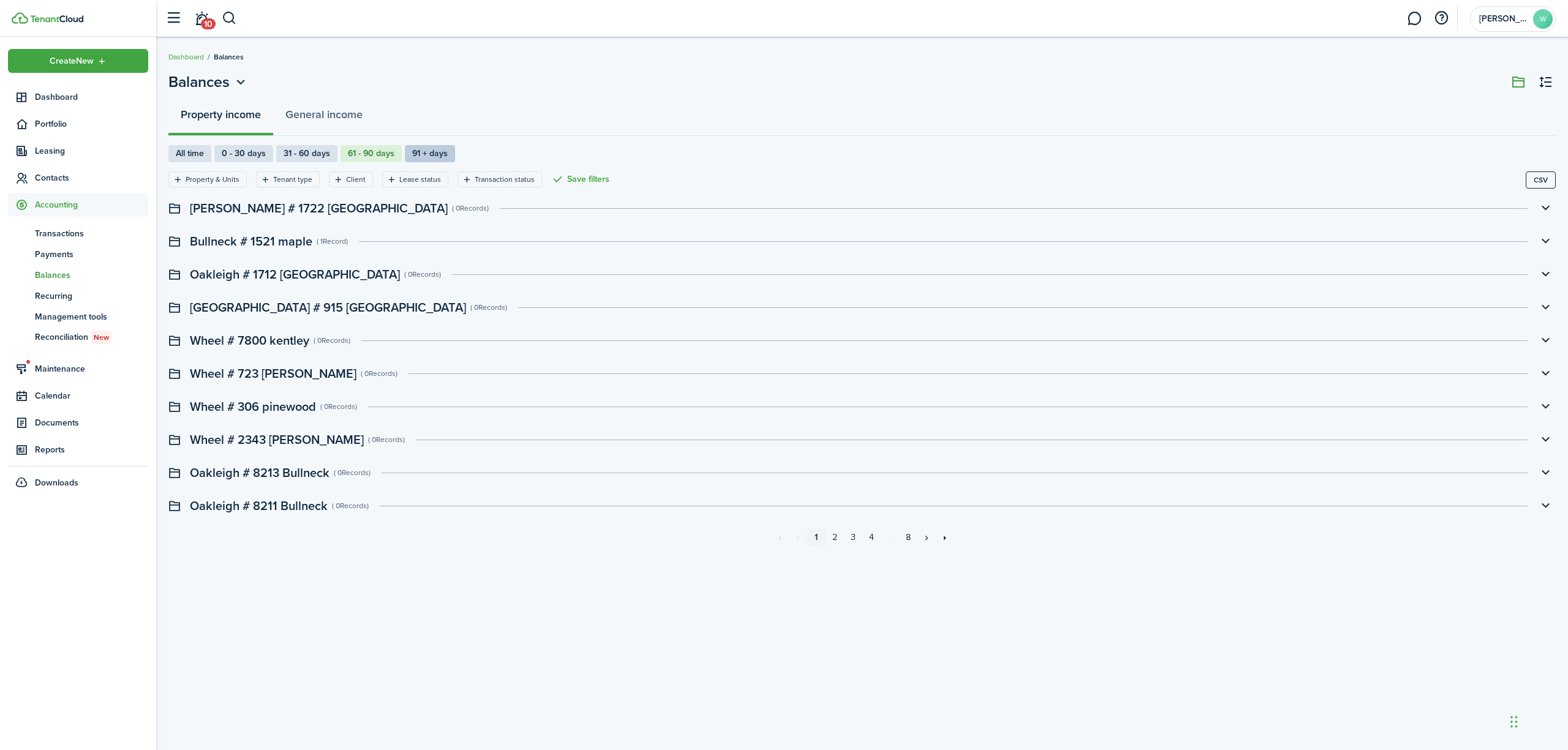
click at [429, 150] on label "91 + days" at bounding box center [430, 154] width 50 height 17
radio input "false"
radio input "true"
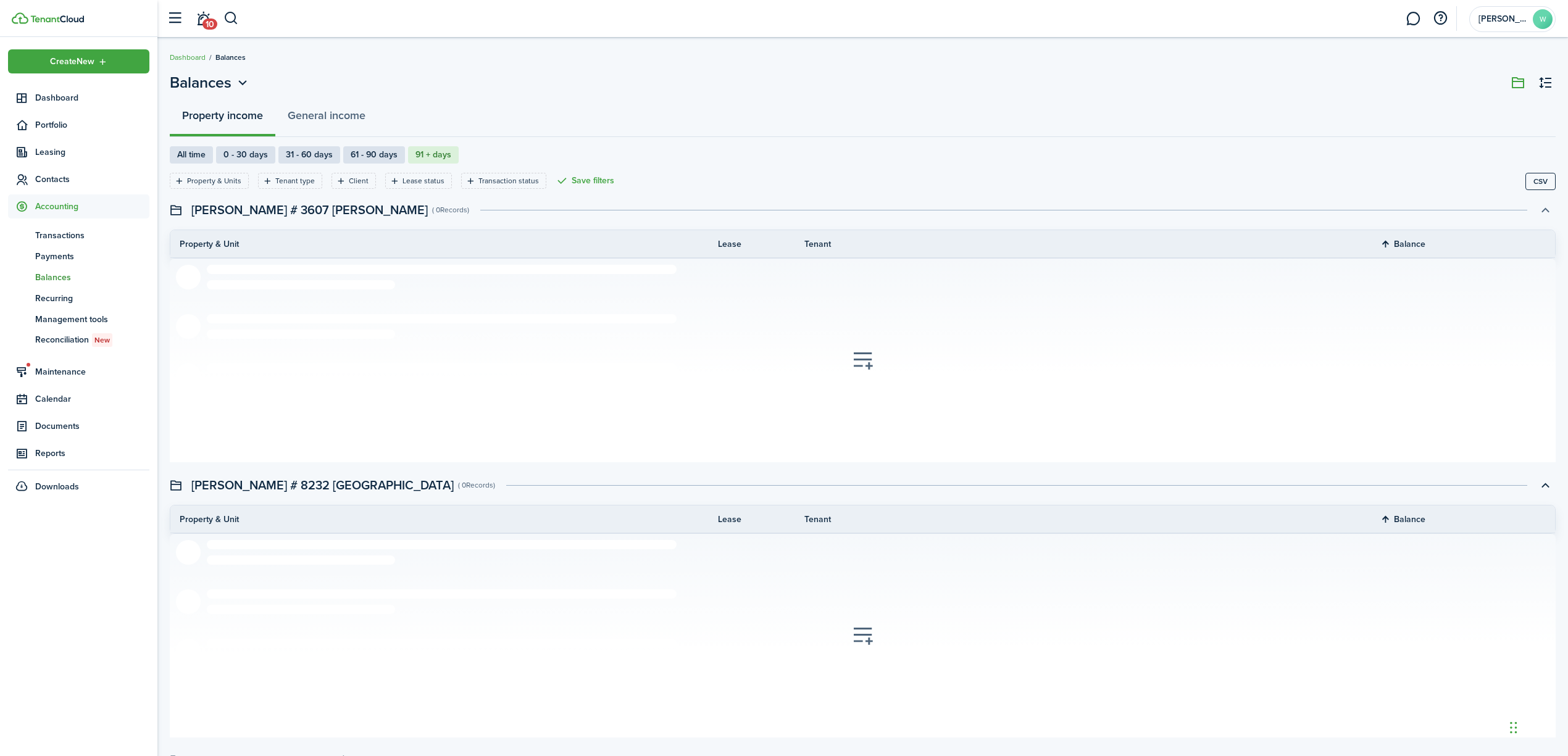
click at [1544, 211] on button "button" at bounding box center [1545, 210] width 21 height 21
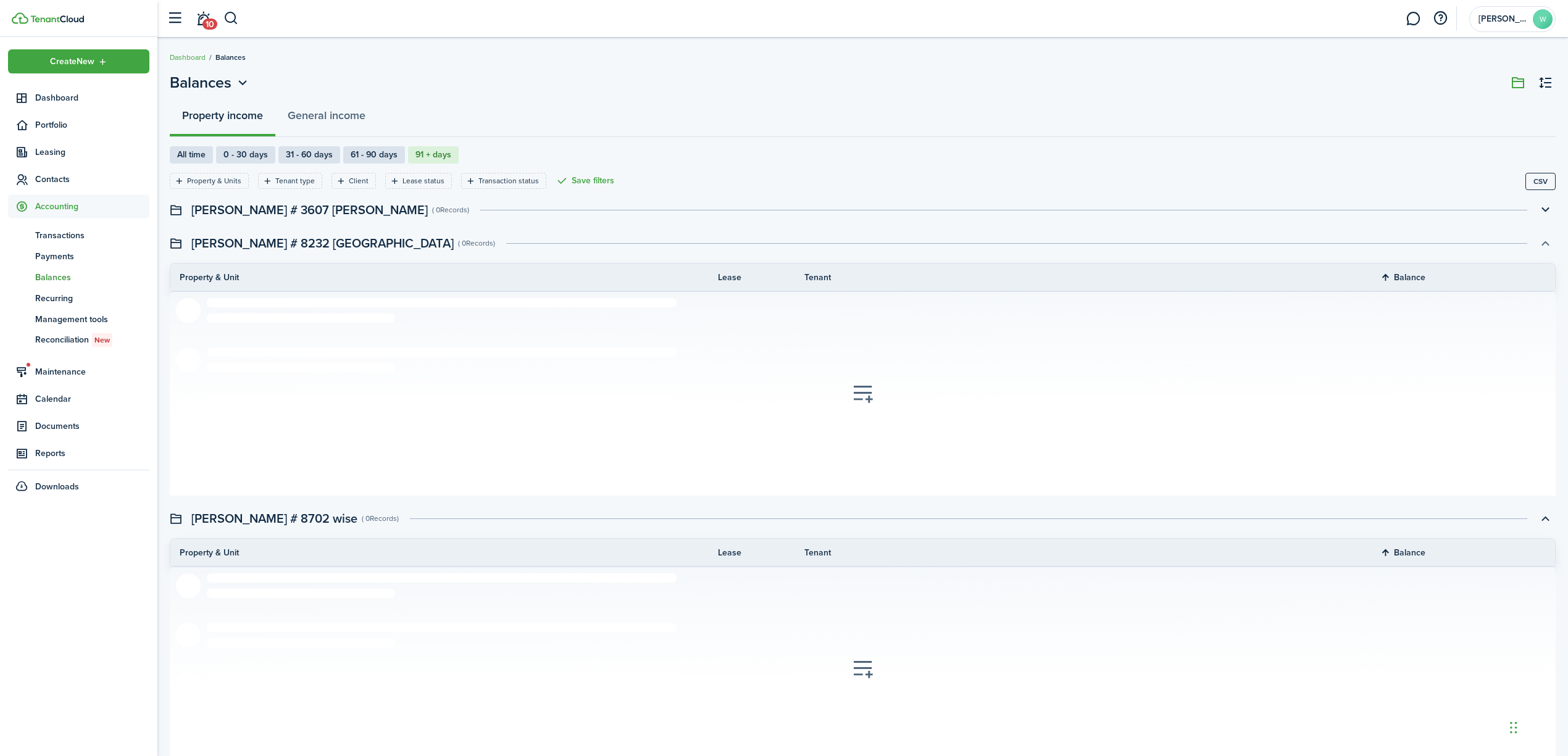
click at [1547, 241] on button "button" at bounding box center [1545, 243] width 21 height 21
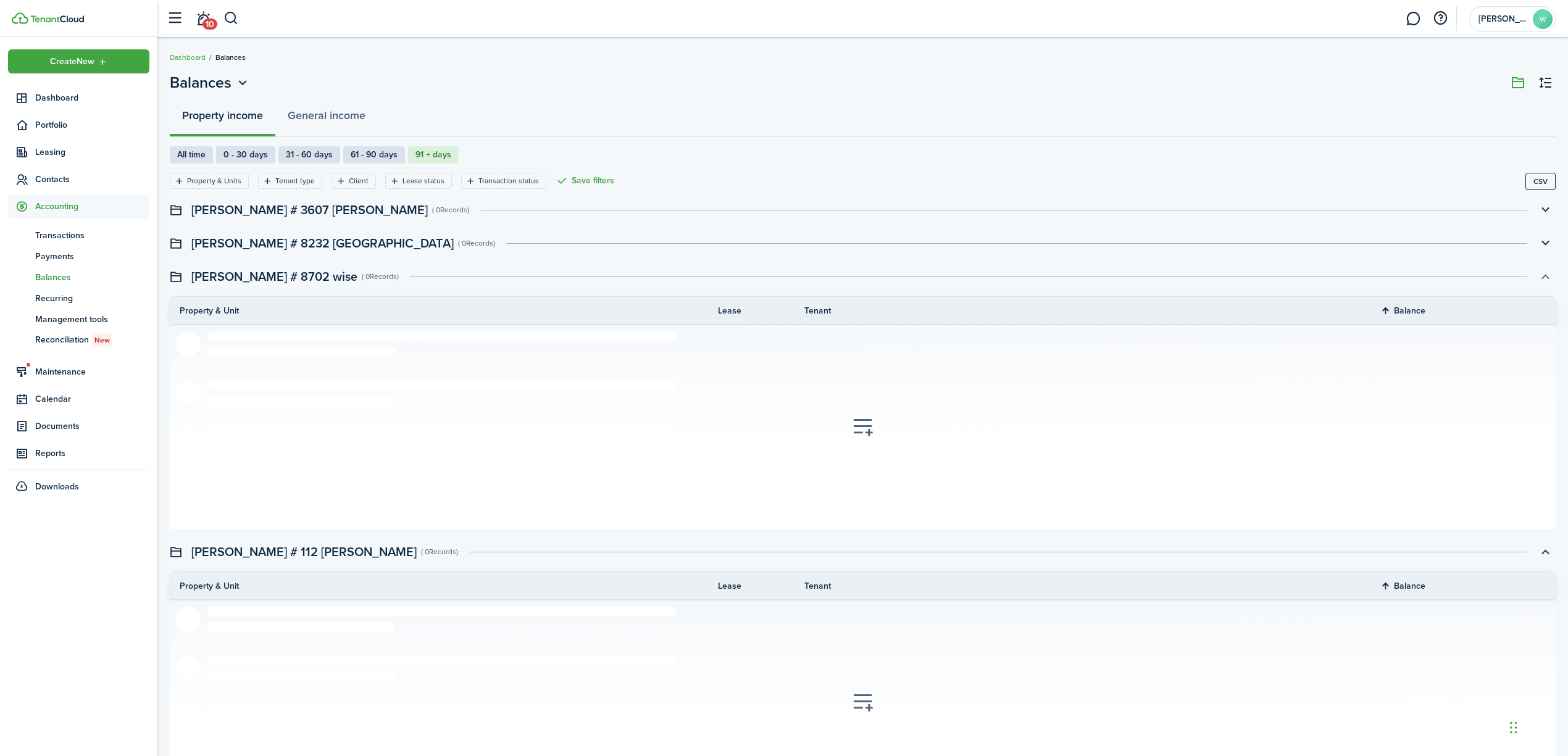
click at [1543, 275] on button "button" at bounding box center [1545, 277] width 21 height 21
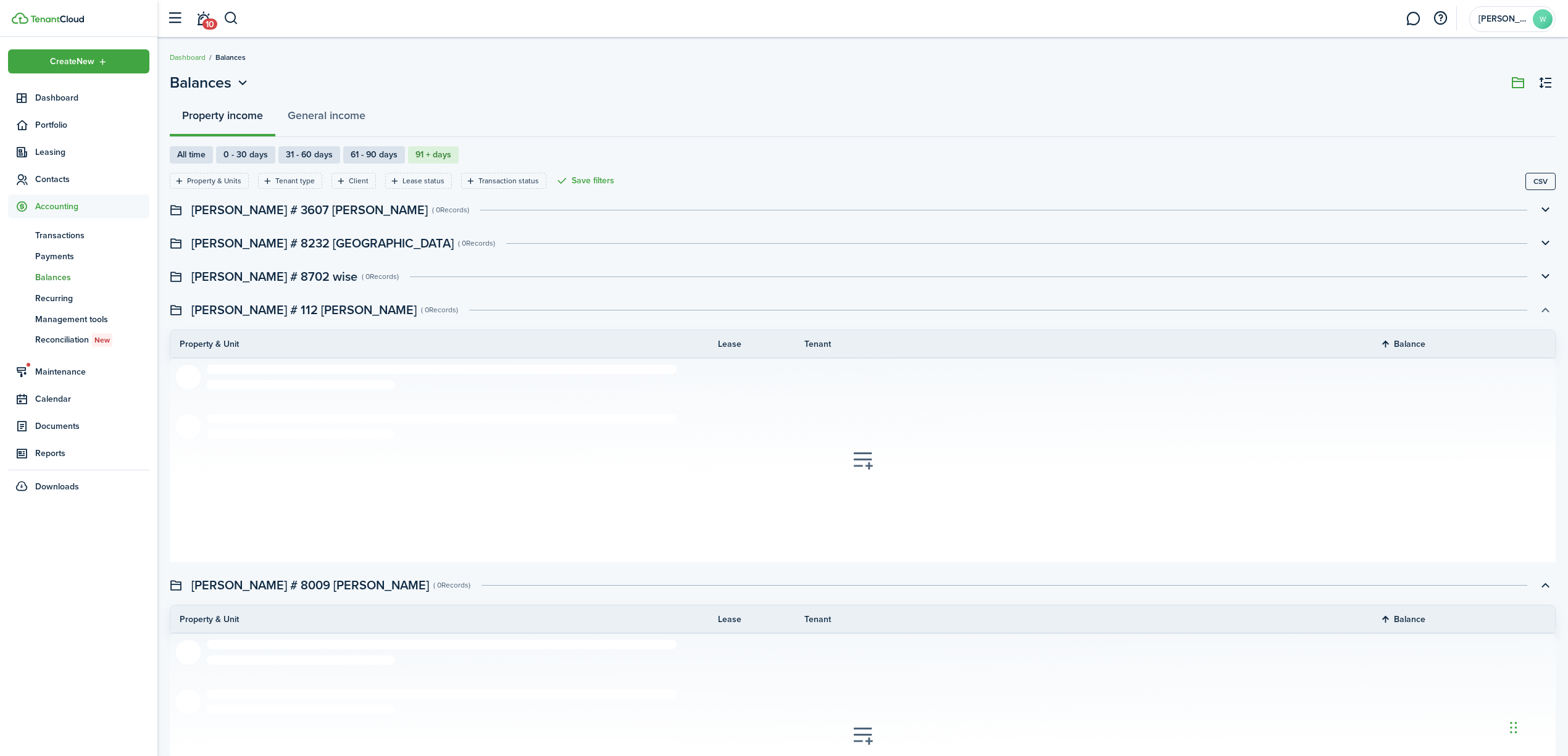
click at [1547, 310] on button "button" at bounding box center [1545, 310] width 21 height 21
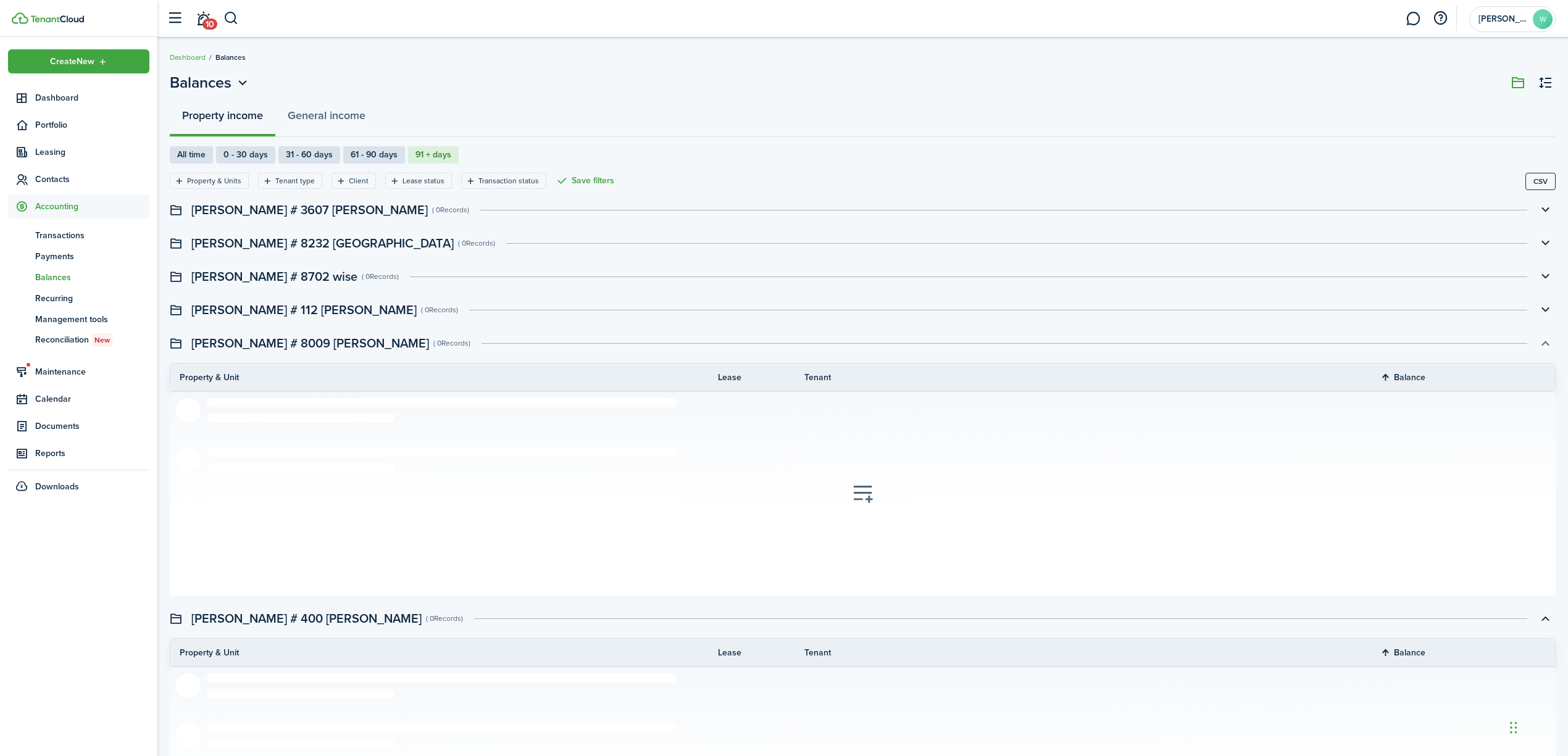
click at [1550, 344] on button "button" at bounding box center [1545, 343] width 21 height 21
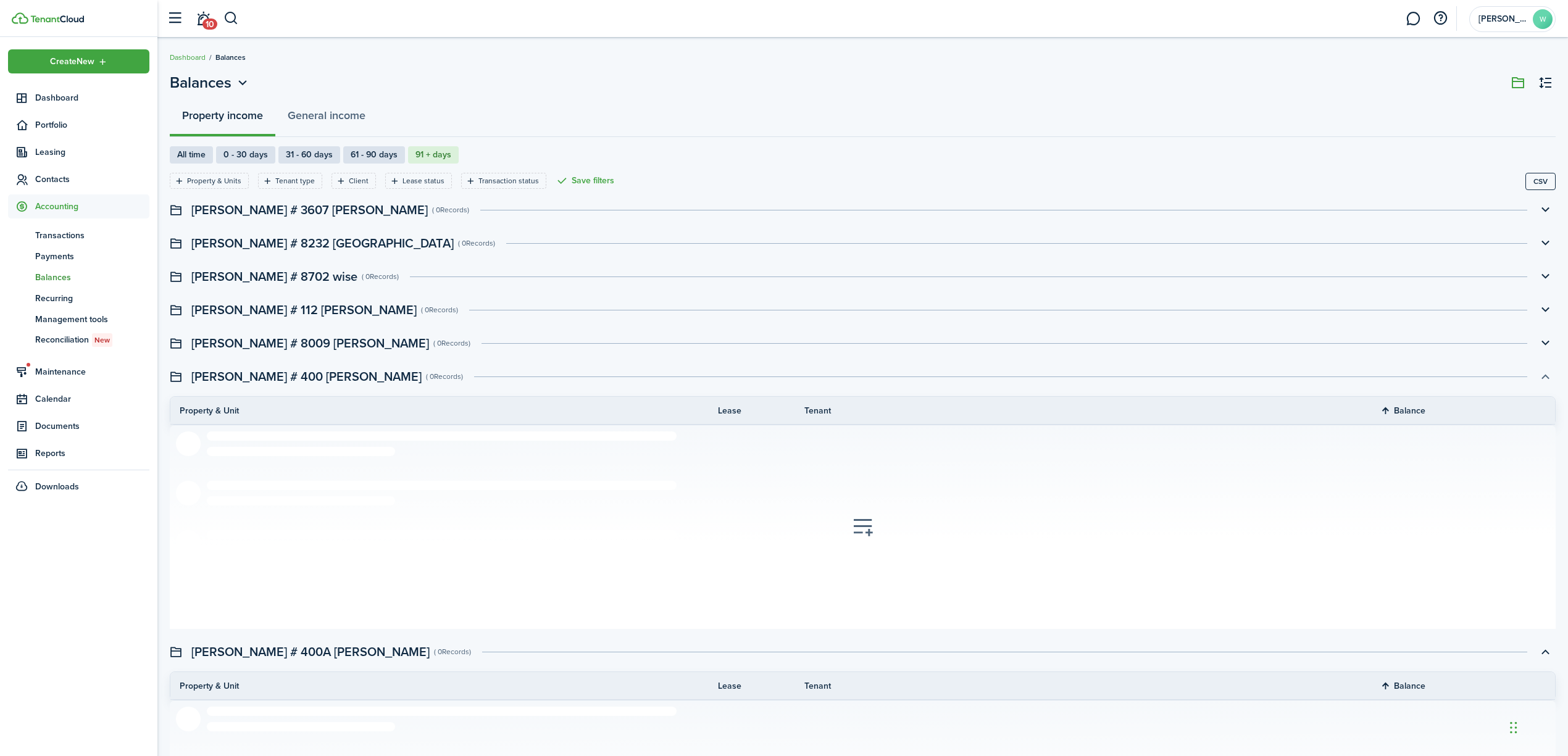
click at [1545, 380] on button "button" at bounding box center [1545, 376] width 21 height 21
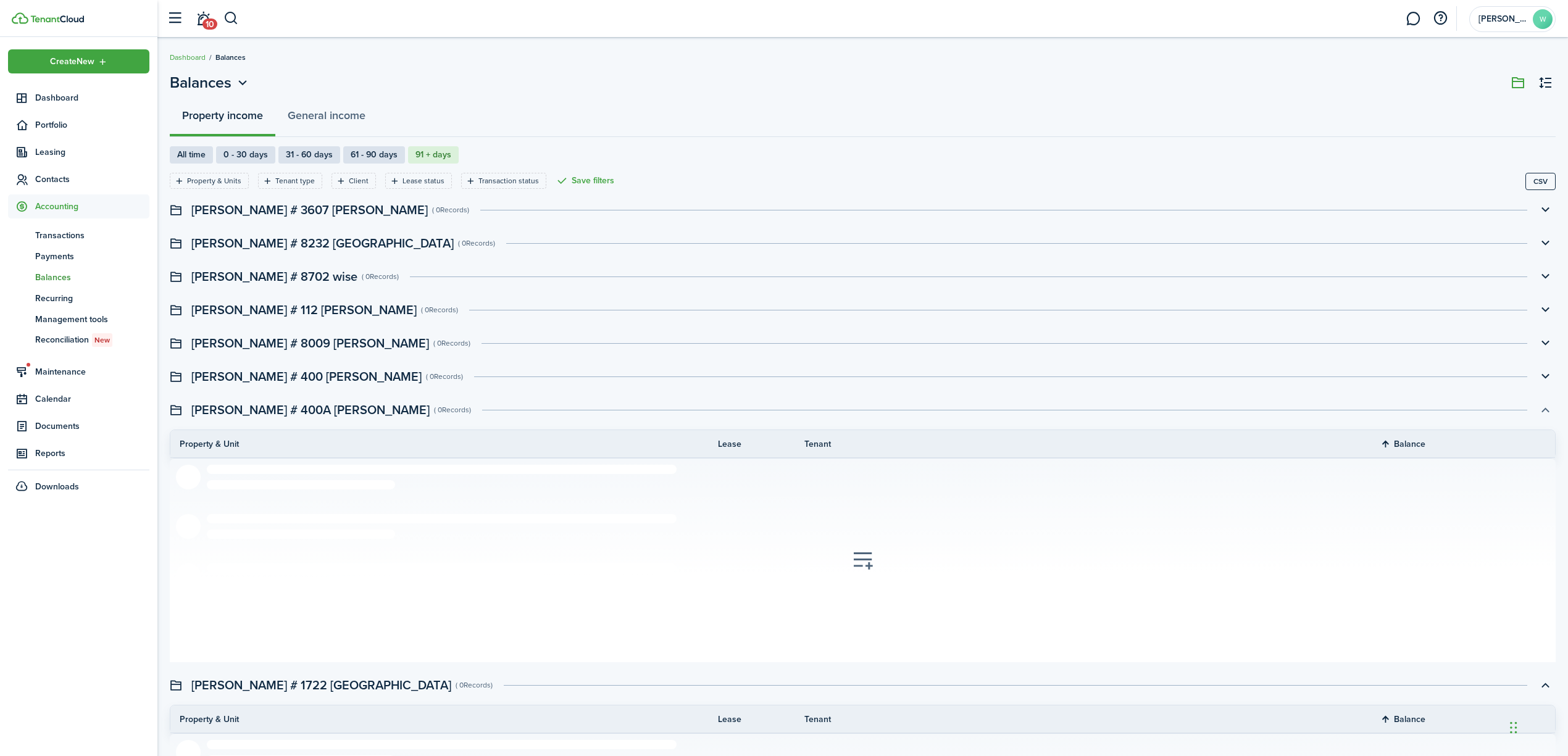
click at [1541, 408] on button "button" at bounding box center [1545, 410] width 21 height 21
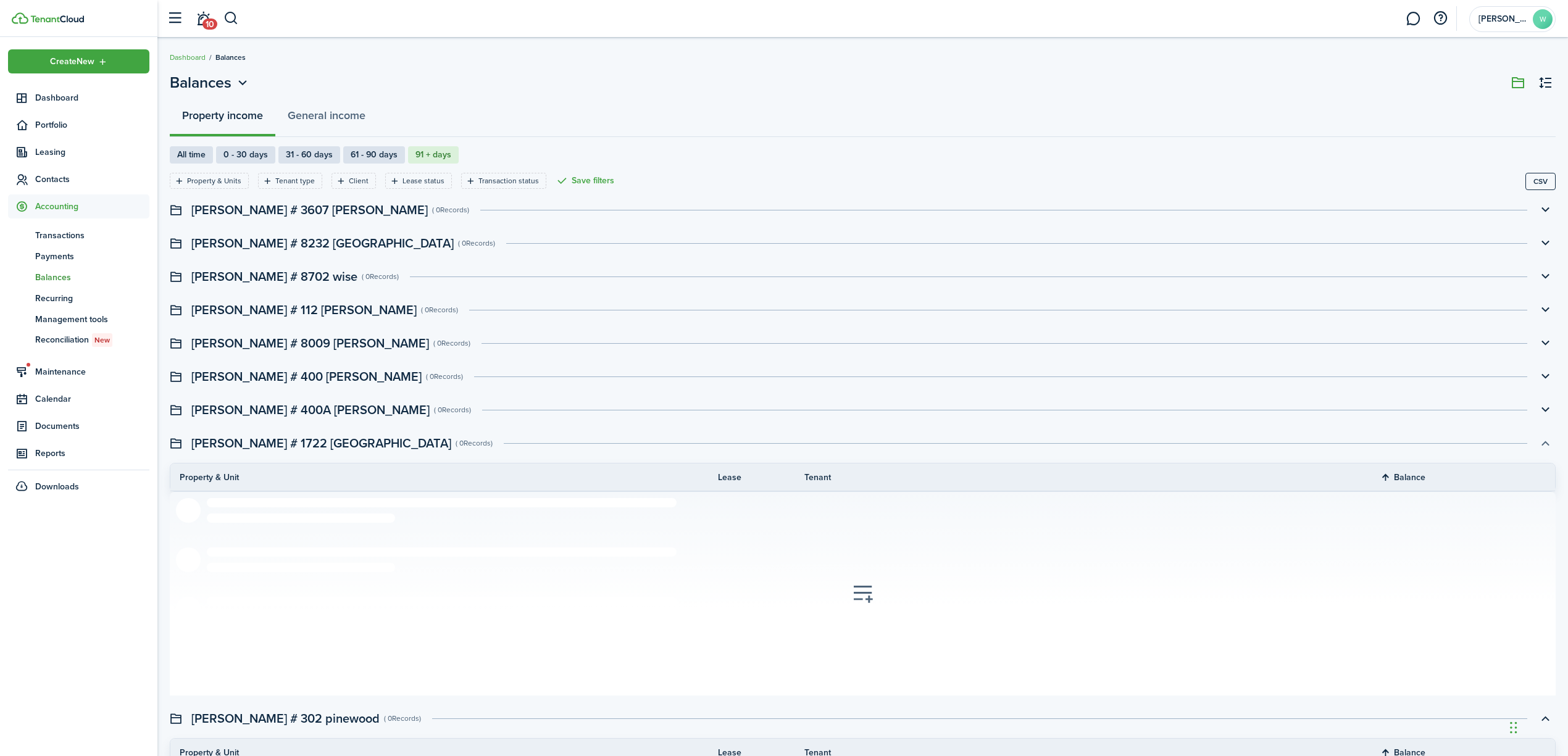
click at [1543, 447] on button "button" at bounding box center [1545, 443] width 21 height 21
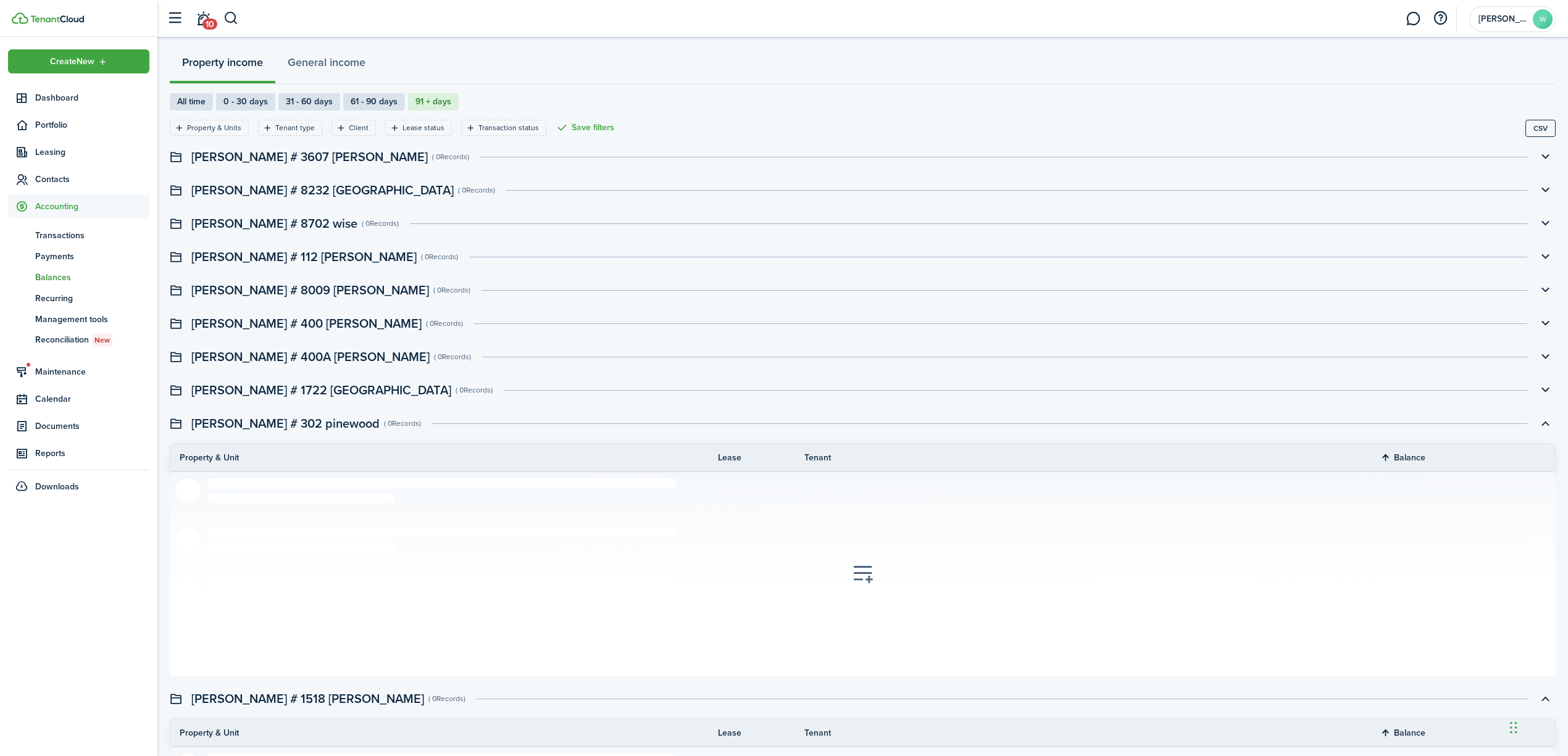
scroll to position [82, 0]
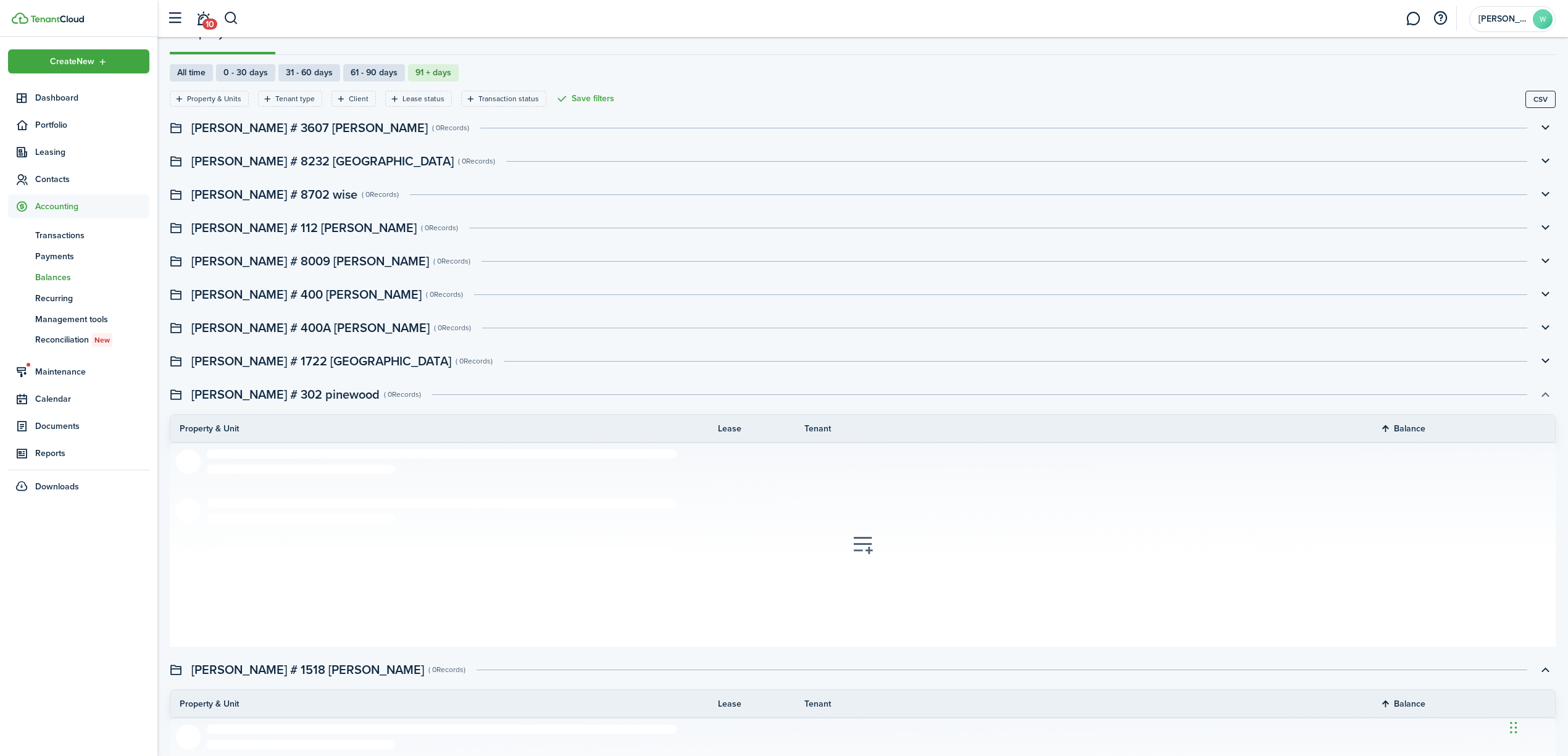
click at [1547, 396] on button "button" at bounding box center [1545, 395] width 21 height 21
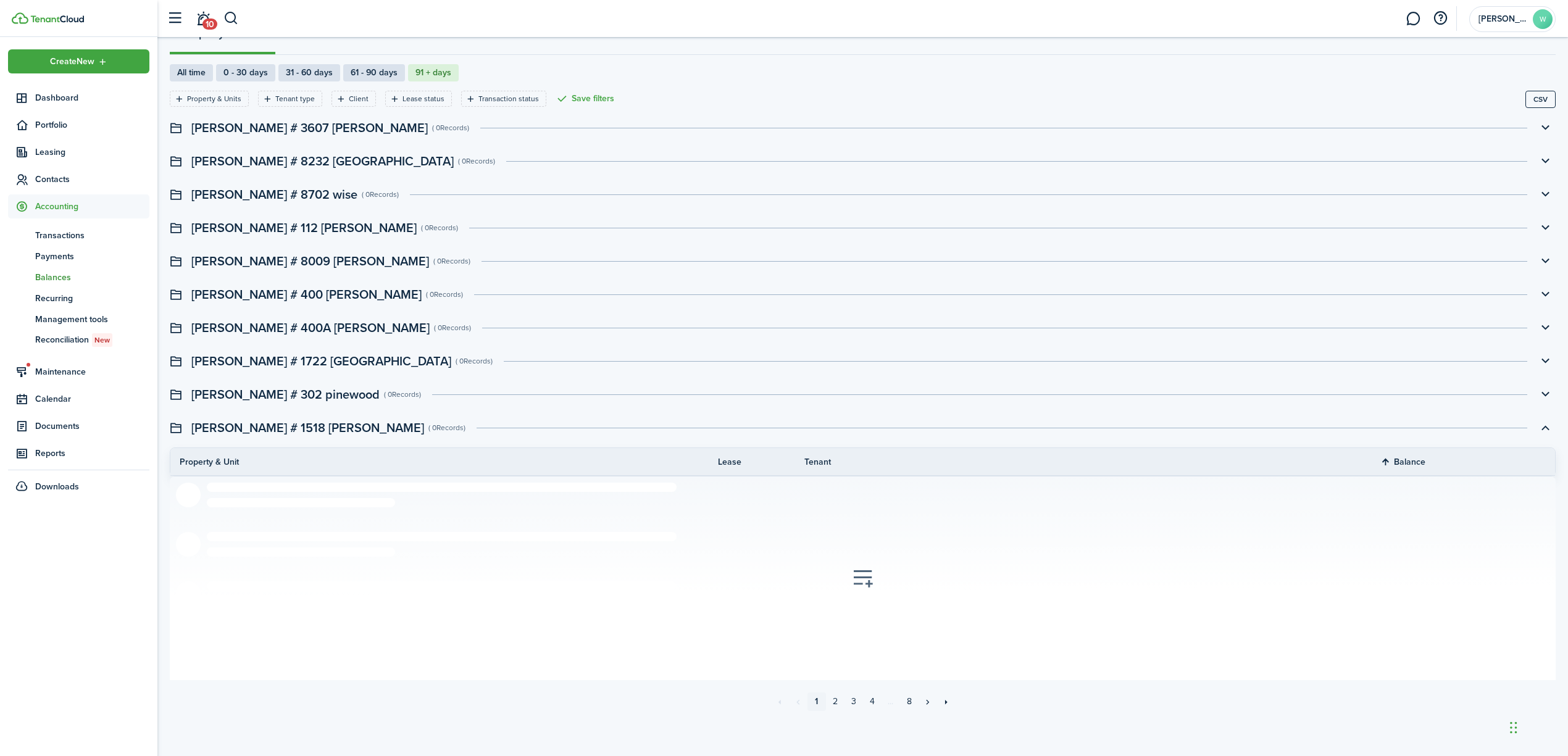
scroll to position [84, 0]
click at [1544, 422] on button "button" at bounding box center [1545, 426] width 21 height 21
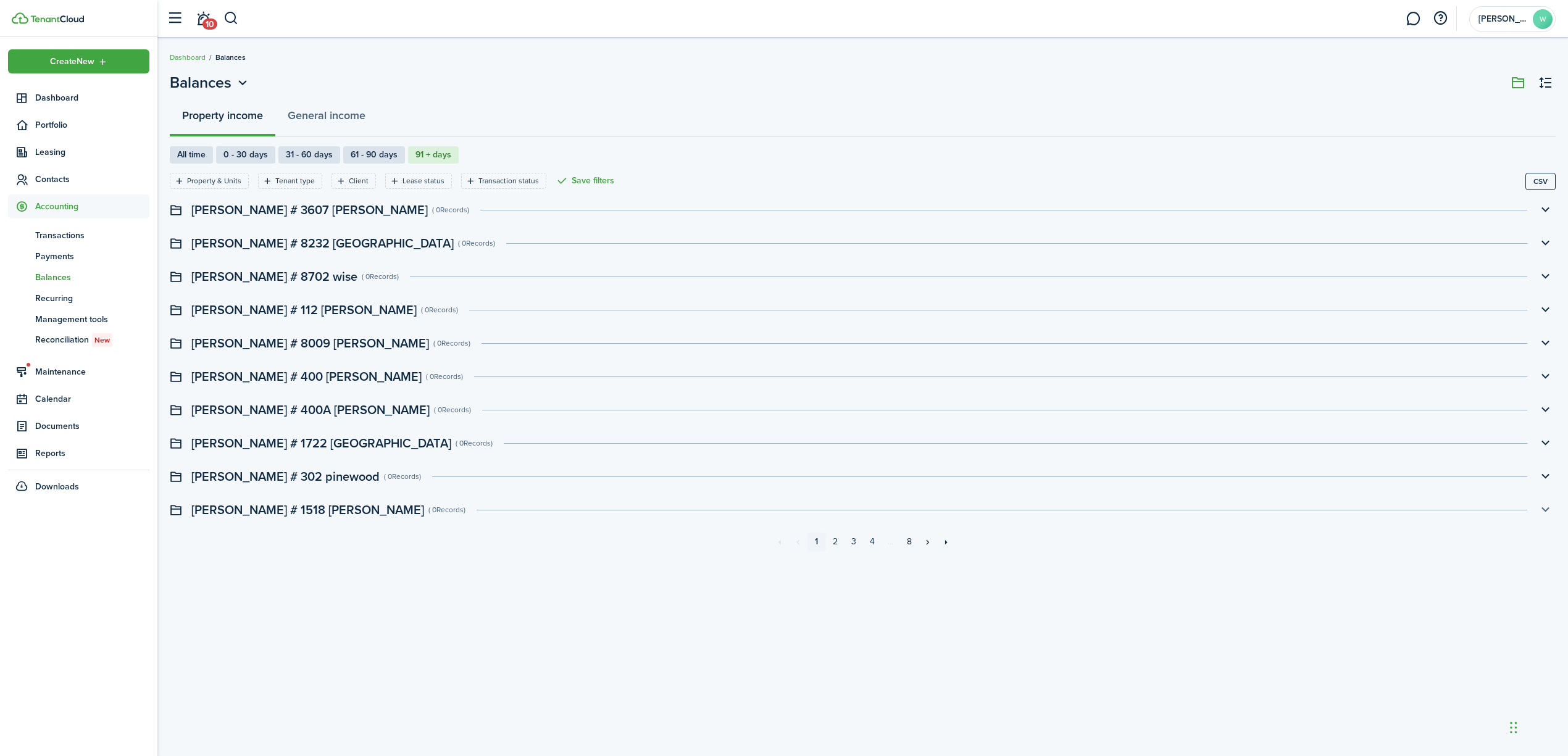
scroll to position [0, 0]
click at [387, 155] on label "61 - 90 days" at bounding box center [374, 155] width 62 height 17
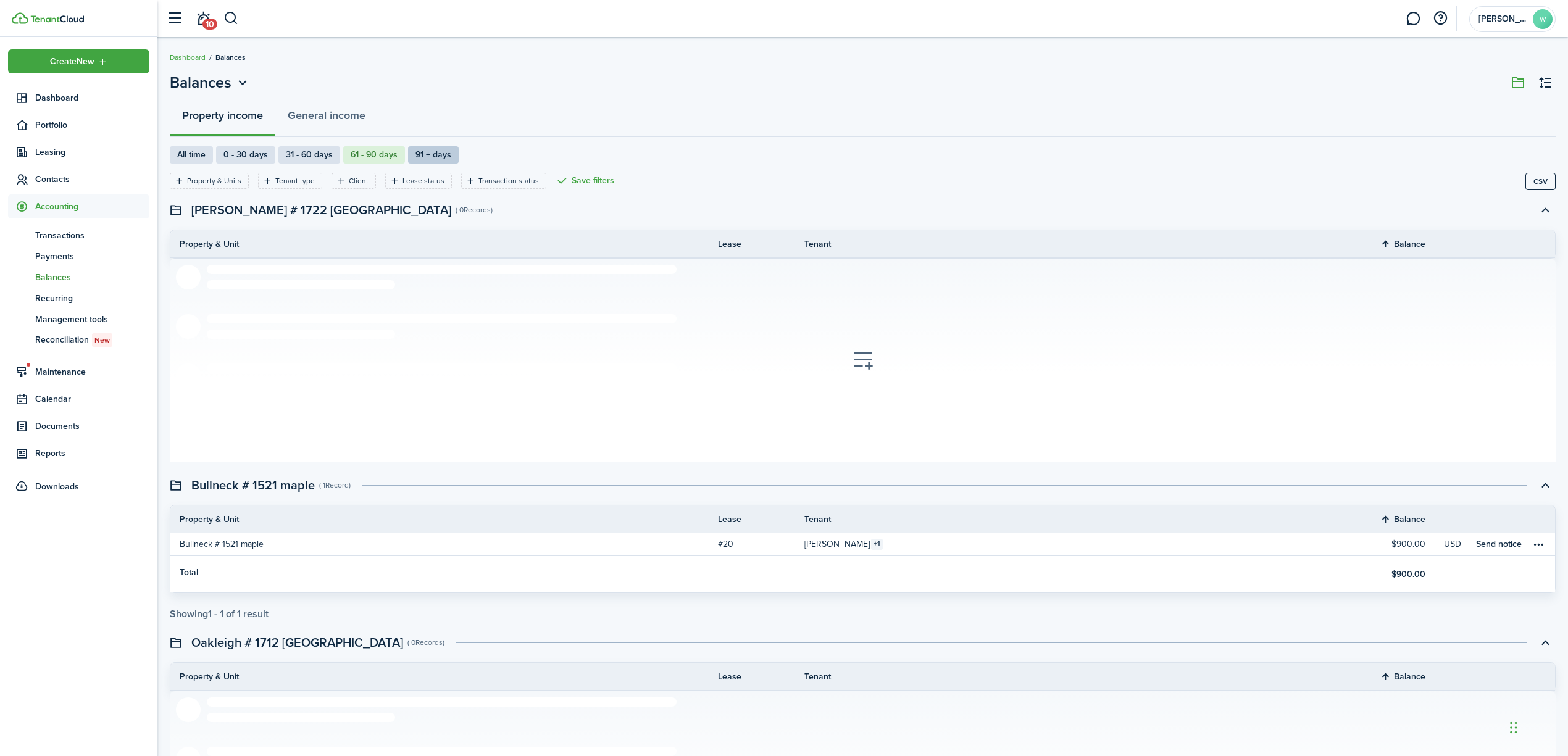
click at [435, 154] on label "91 + days" at bounding box center [433, 155] width 51 height 17
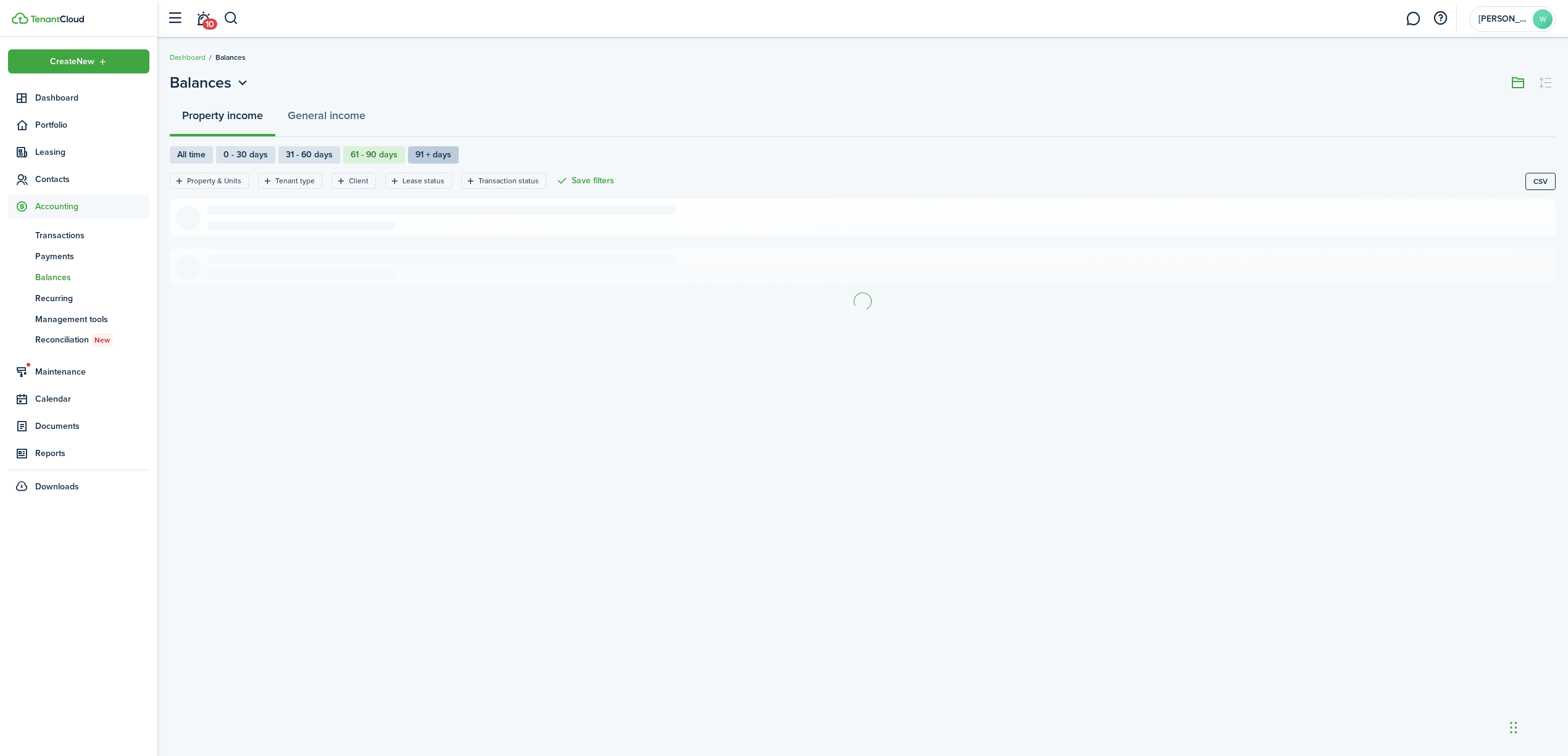
radio input "false"
radio input "true"
